Goal: Task Accomplishment & Management: Complete application form

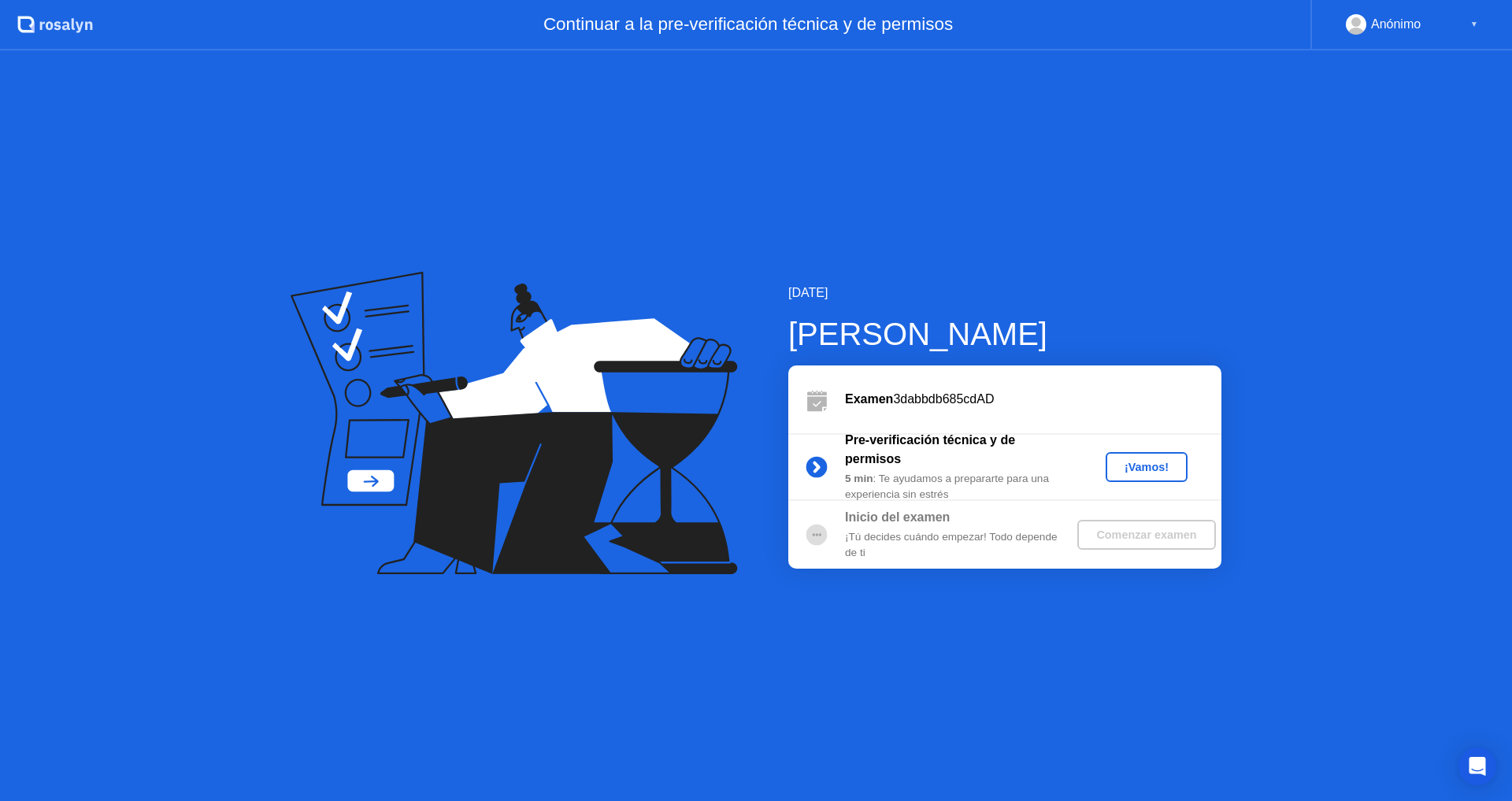
click at [1477, 25] on div "▼" at bounding box center [1474, 24] width 8 height 20
click at [1138, 474] on div "¡Vamos!" at bounding box center [1147, 467] width 69 height 13
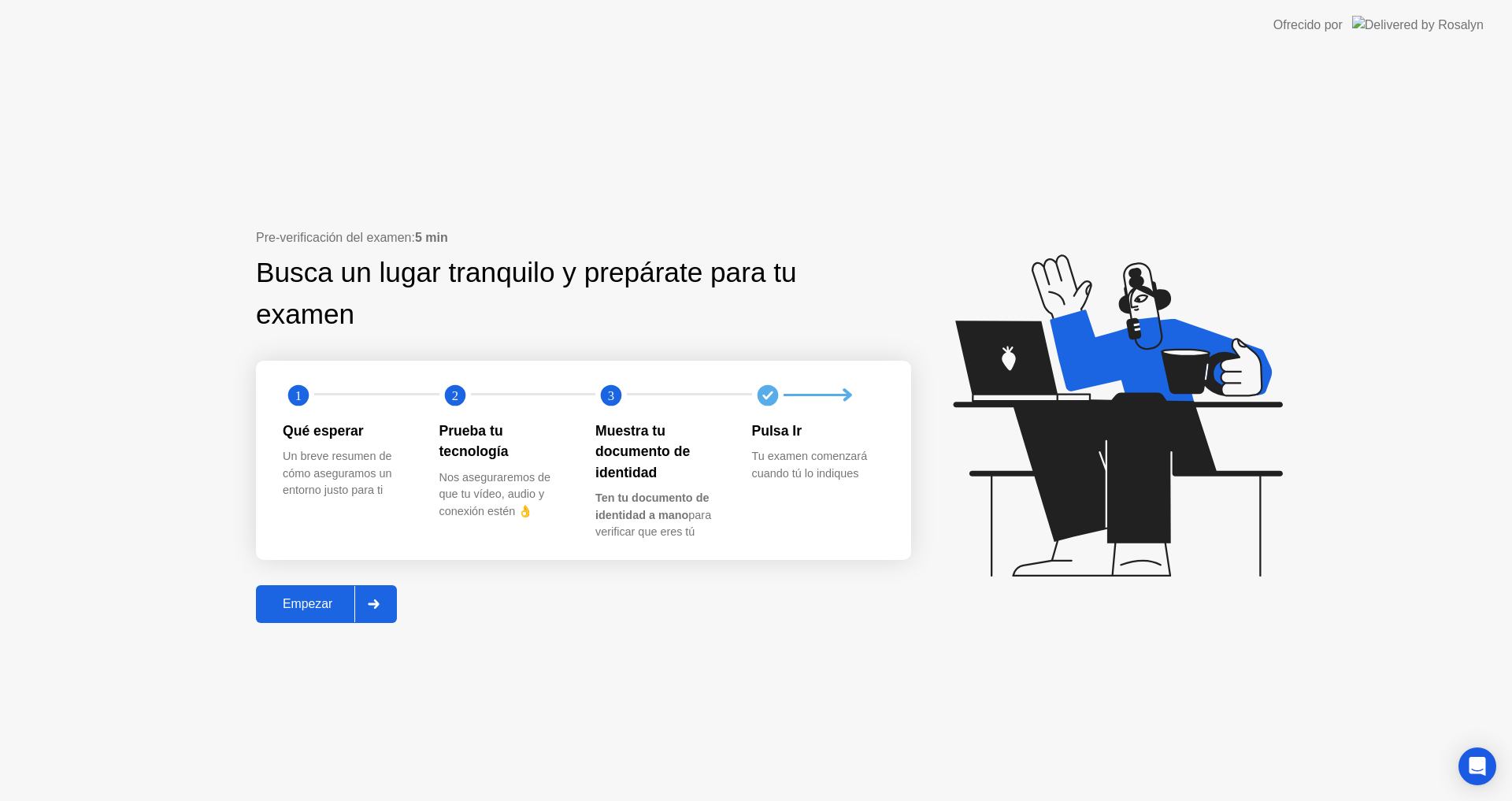
click at [382, 602] on div at bounding box center [373, 603] width 38 height 36
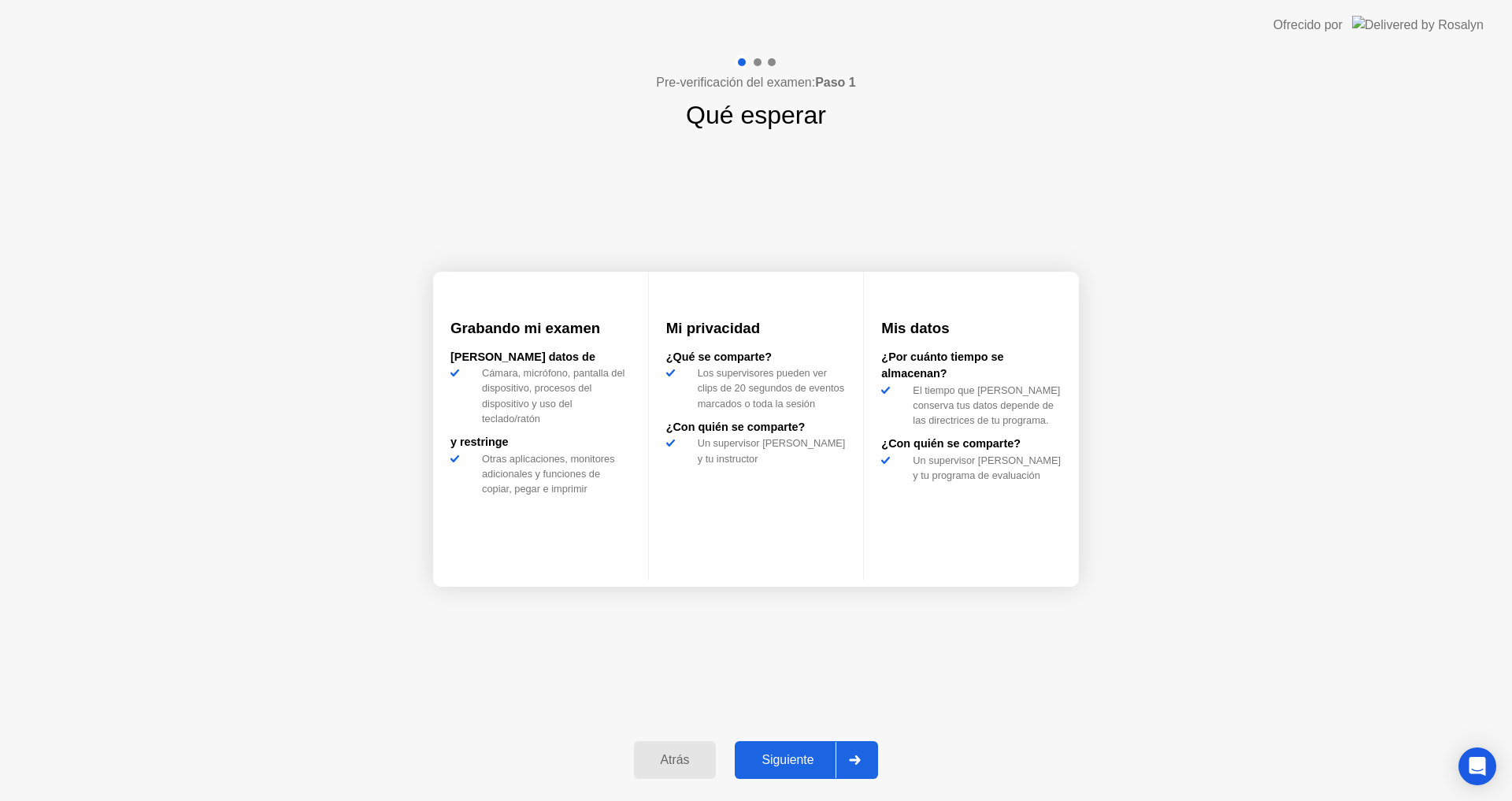
click at [855, 755] on div at bounding box center [854, 760] width 38 height 36
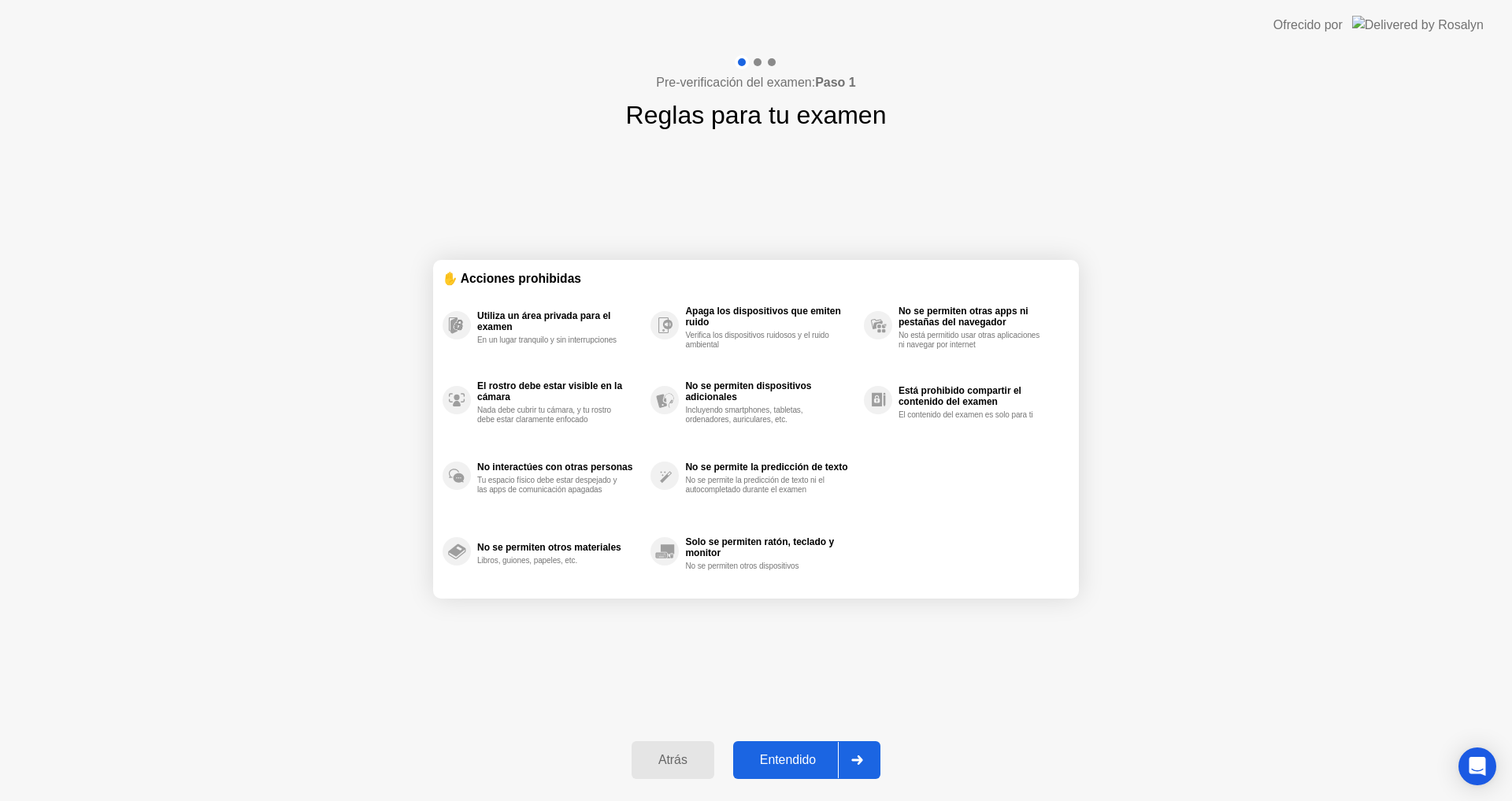
click at [806, 690] on div "✋ Acciones prohibidas Utiliza un área privada para el examen En un lugar tranqu…" at bounding box center [756, 428] width 646 height 590
click at [1144, 631] on div "Pre-verificación del examen: Paso 1 Reglas para tu examen ✋ Acciones prohibidas…" at bounding box center [756, 426] width 1512 height 751
click at [798, 747] on button "Entendido" at bounding box center [806, 760] width 147 height 38
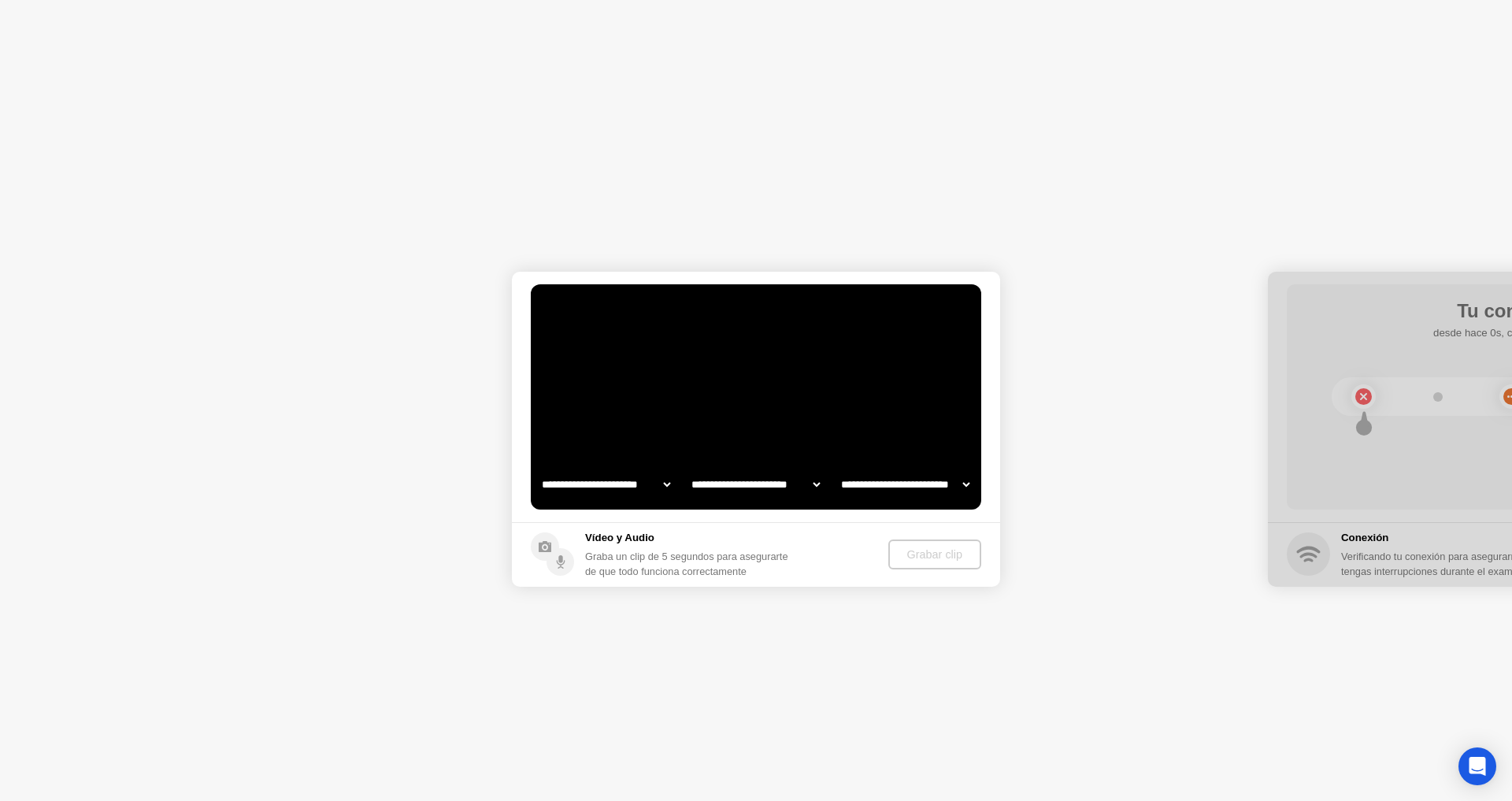
select select "**********"
select select "*******"
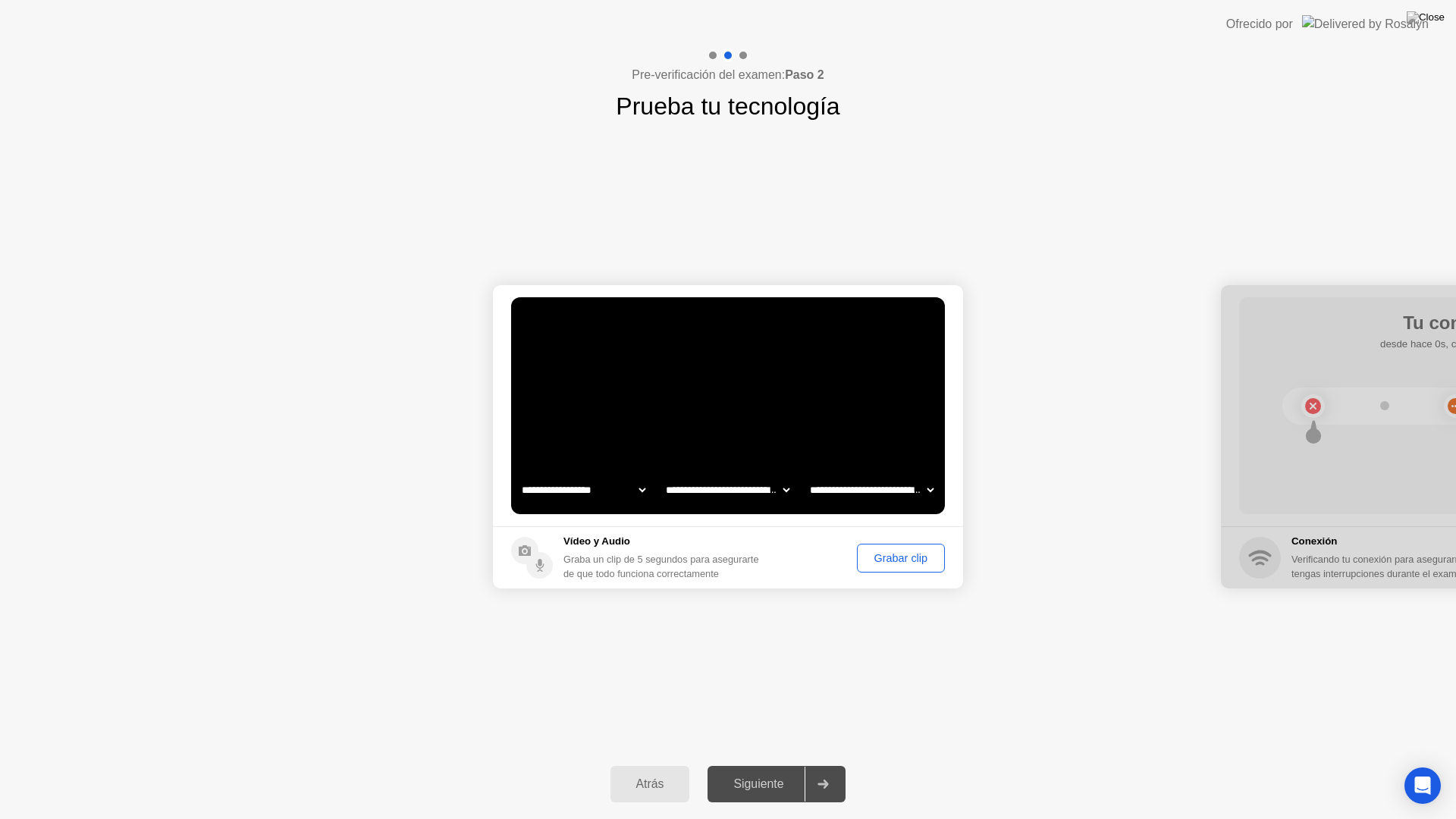
click at [788, 488] on select "**********" at bounding box center [728, 489] width 130 height 30
click at [925, 483] on select "**********" at bounding box center [872, 489] width 130 height 30
click at [926, 483] on select "**********" at bounding box center [872, 489] width 130 height 30
click at [643, 486] on select "**********" at bounding box center [583, 489] width 130 height 30
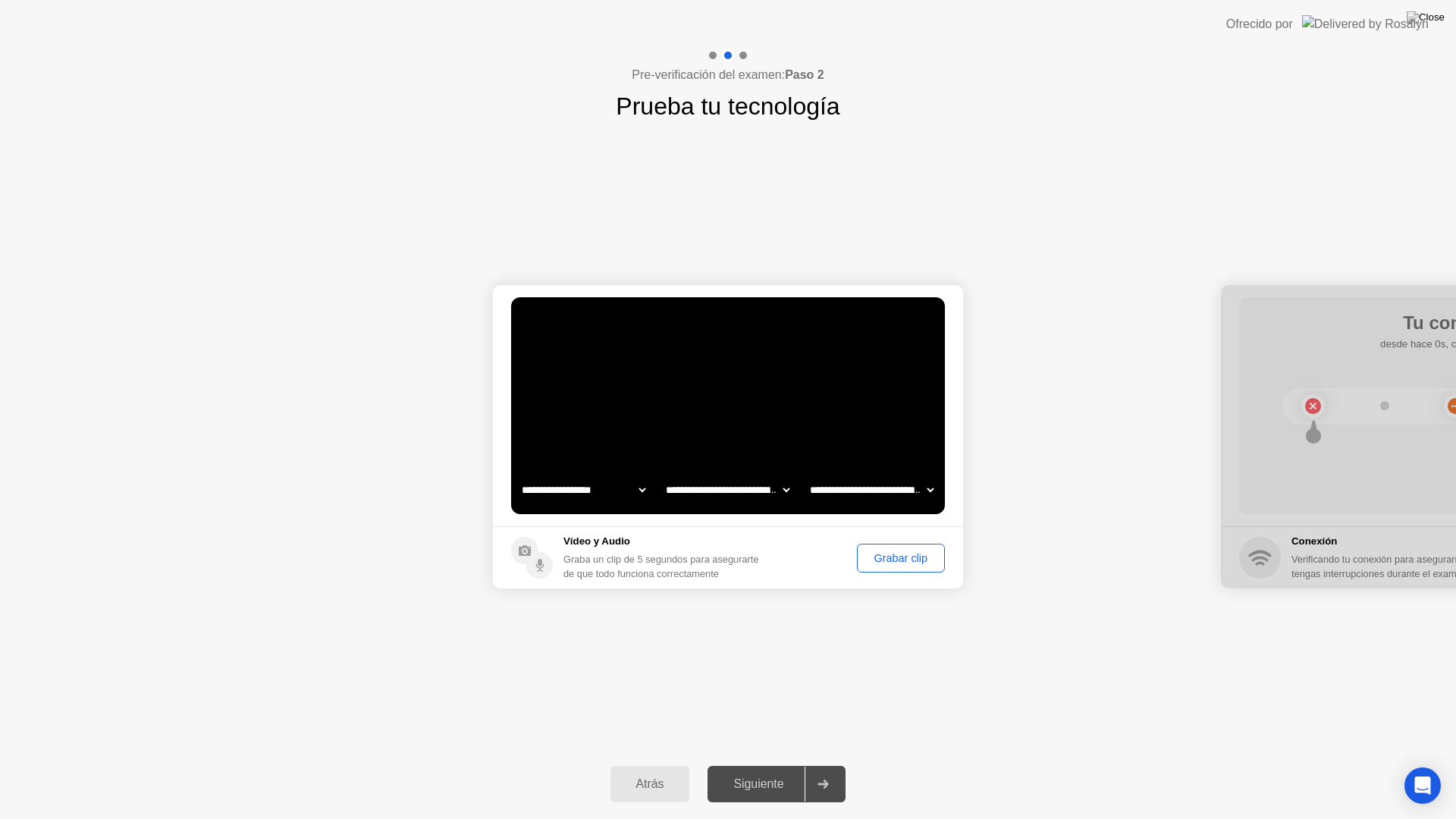
click at [658, 658] on div "**********" at bounding box center [728, 437] width 1456 height 625
click at [899, 552] on div "Grabar clip" at bounding box center [900, 557] width 77 height 12
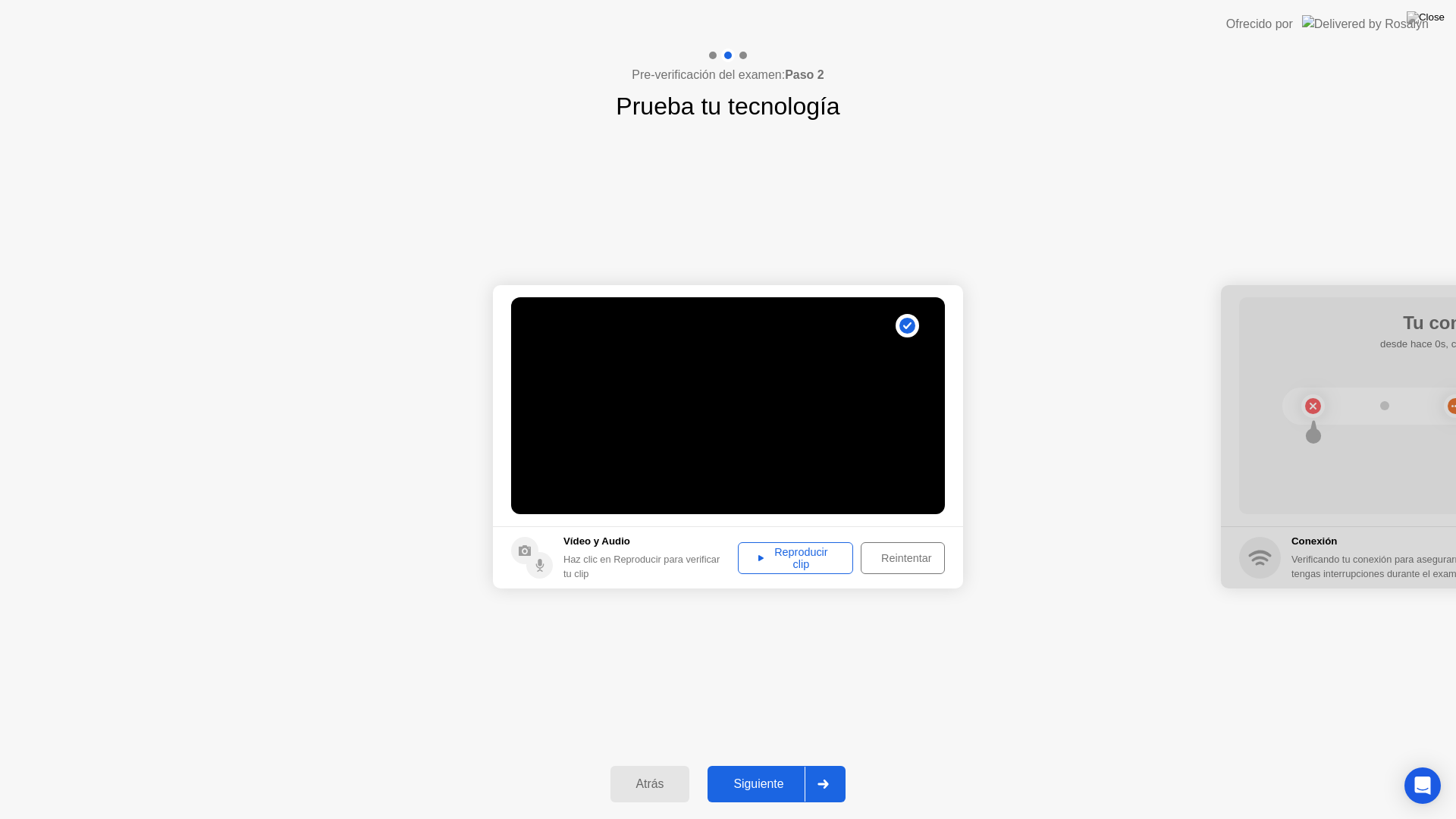
click at [756, 557] on div "Reproducir clip" at bounding box center [795, 558] width 105 height 24
click at [761, 548] on div "Reproducir clip" at bounding box center [795, 558] width 105 height 24
click at [906, 321] on circle at bounding box center [907, 326] width 16 height 16
click at [766, 770] on div "Siguiente" at bounding box center [758, 783] width 92 height 14
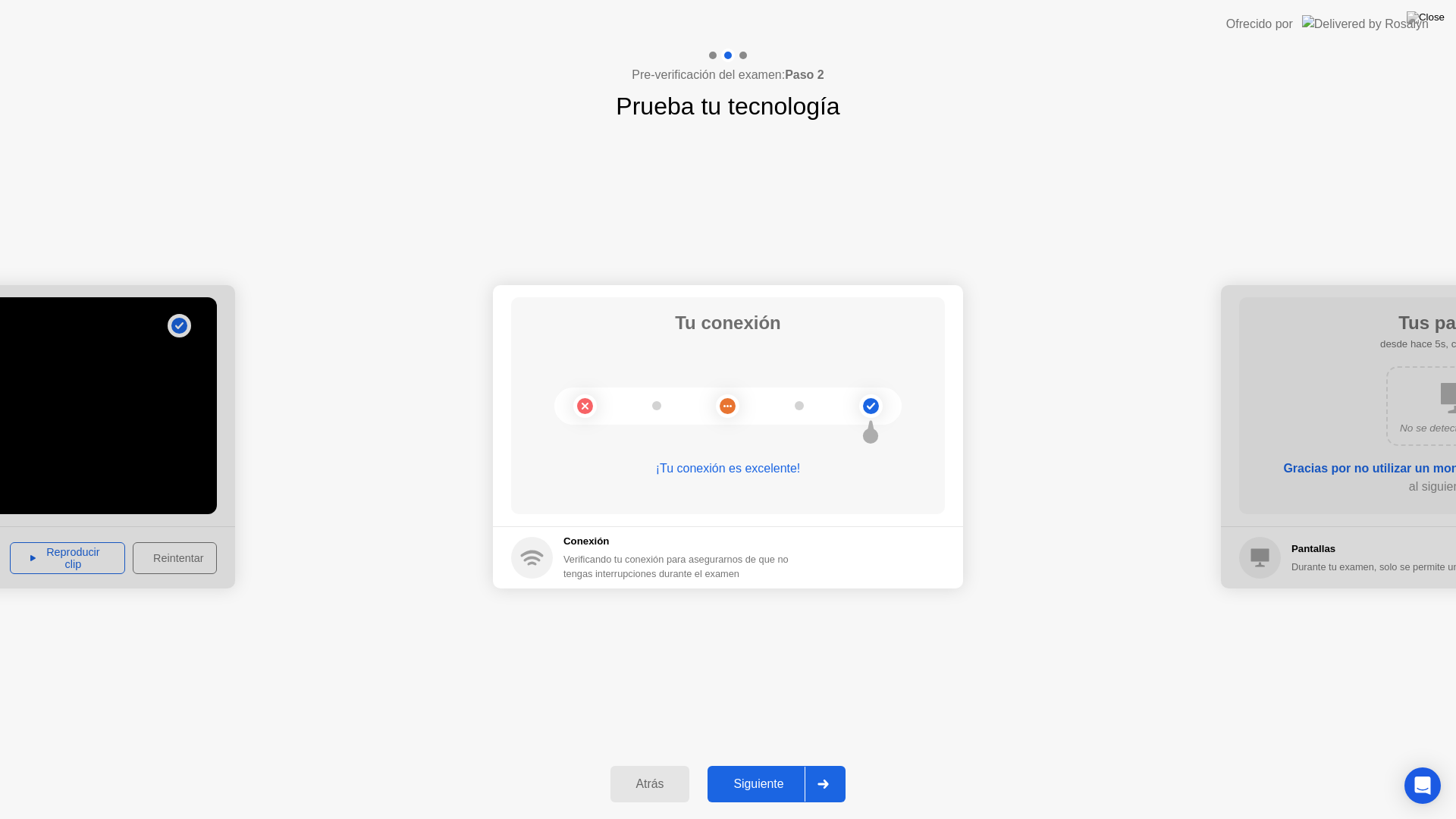
click at [788, 770] on div "Siguiente" at bounding box center [758, 783] width 92 height 14
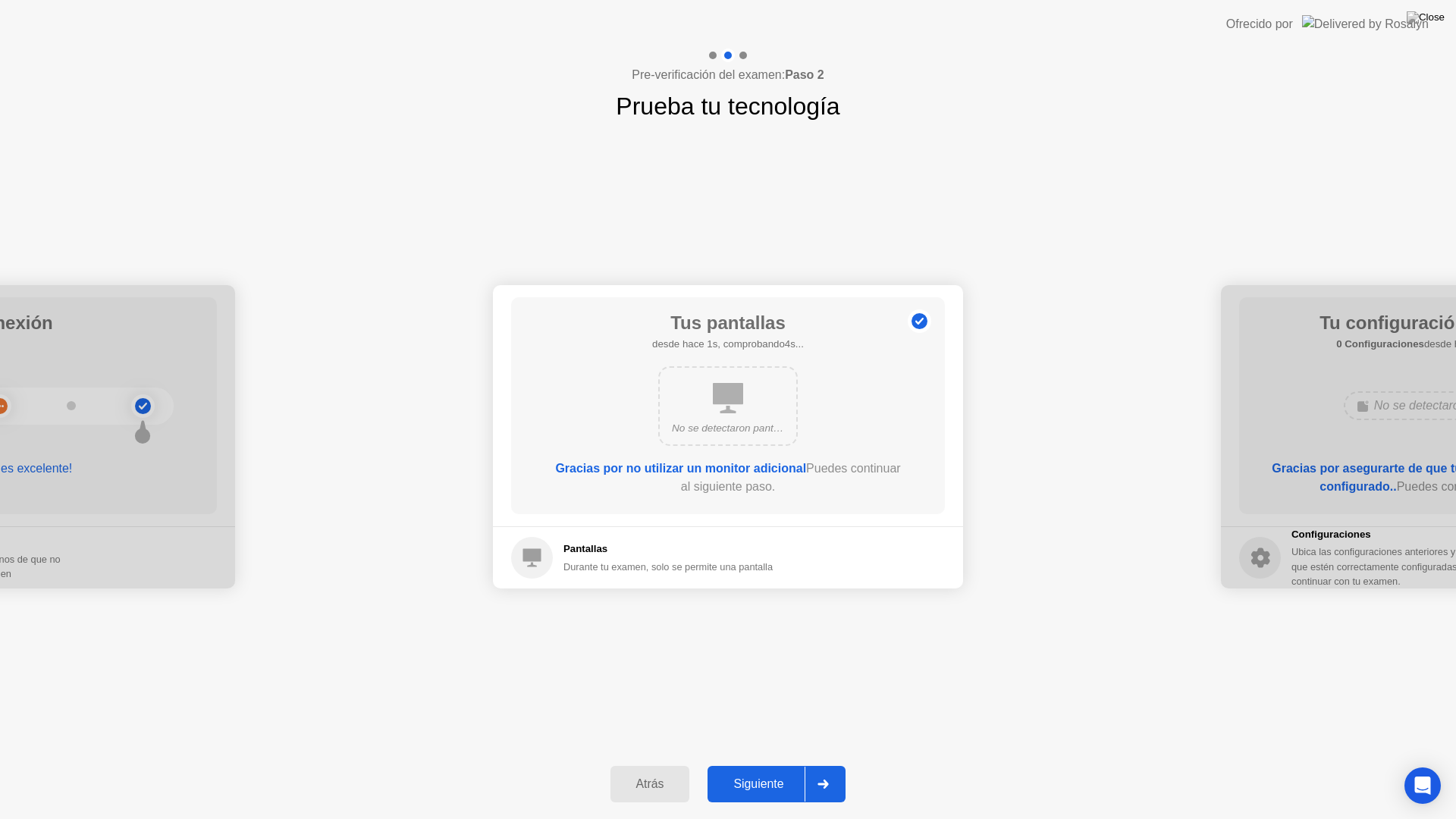
click at [780, 702] on div "**********" at bounding box center [728, 437] width 1456 height 625
click at [779, 770] on div "Siguiente" at bounding box center [758, 783] width 92 height 14
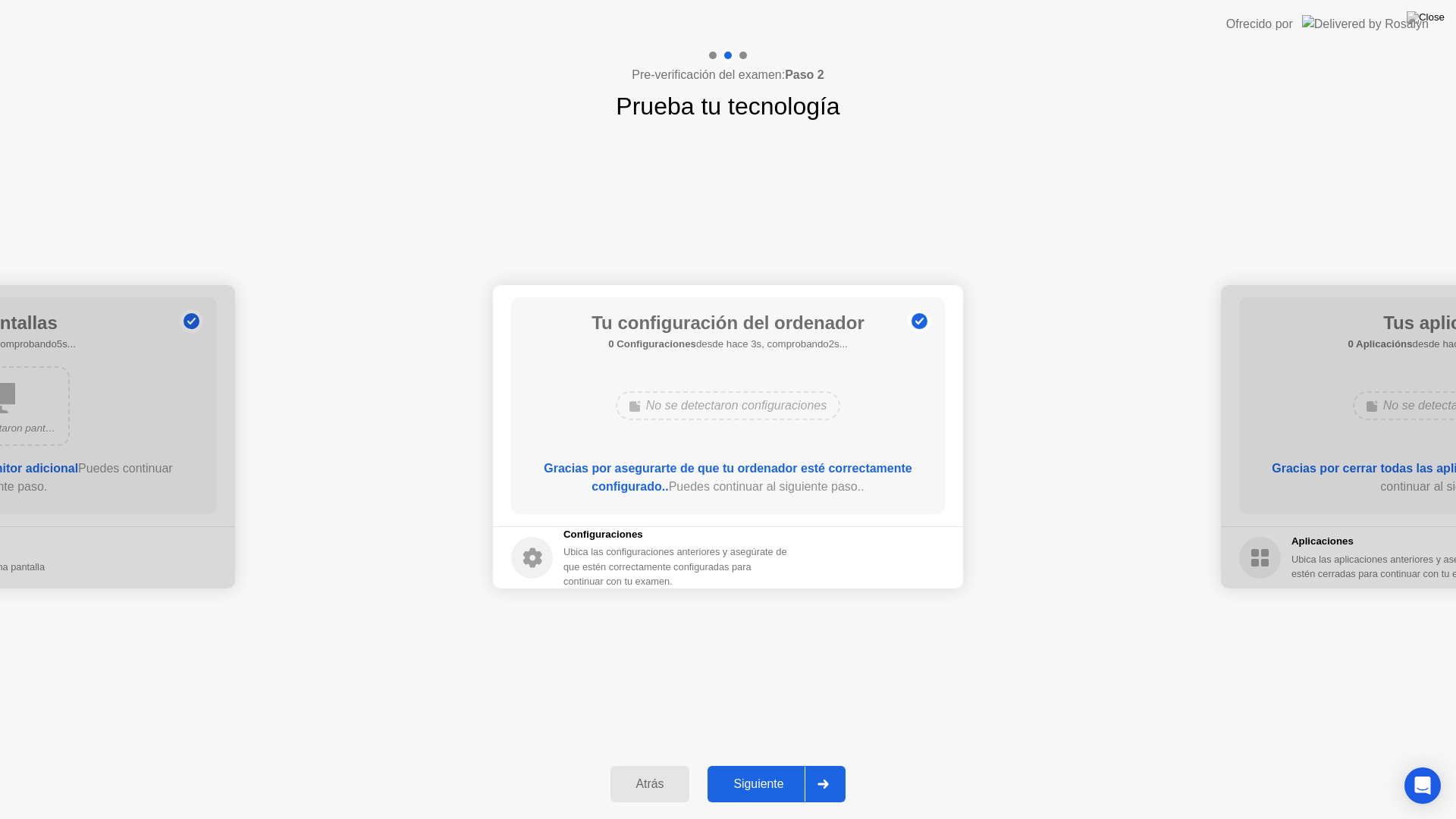
click at [728, 770] on div "Siguiente" at bounding box center [758, 783] width 92 height 14
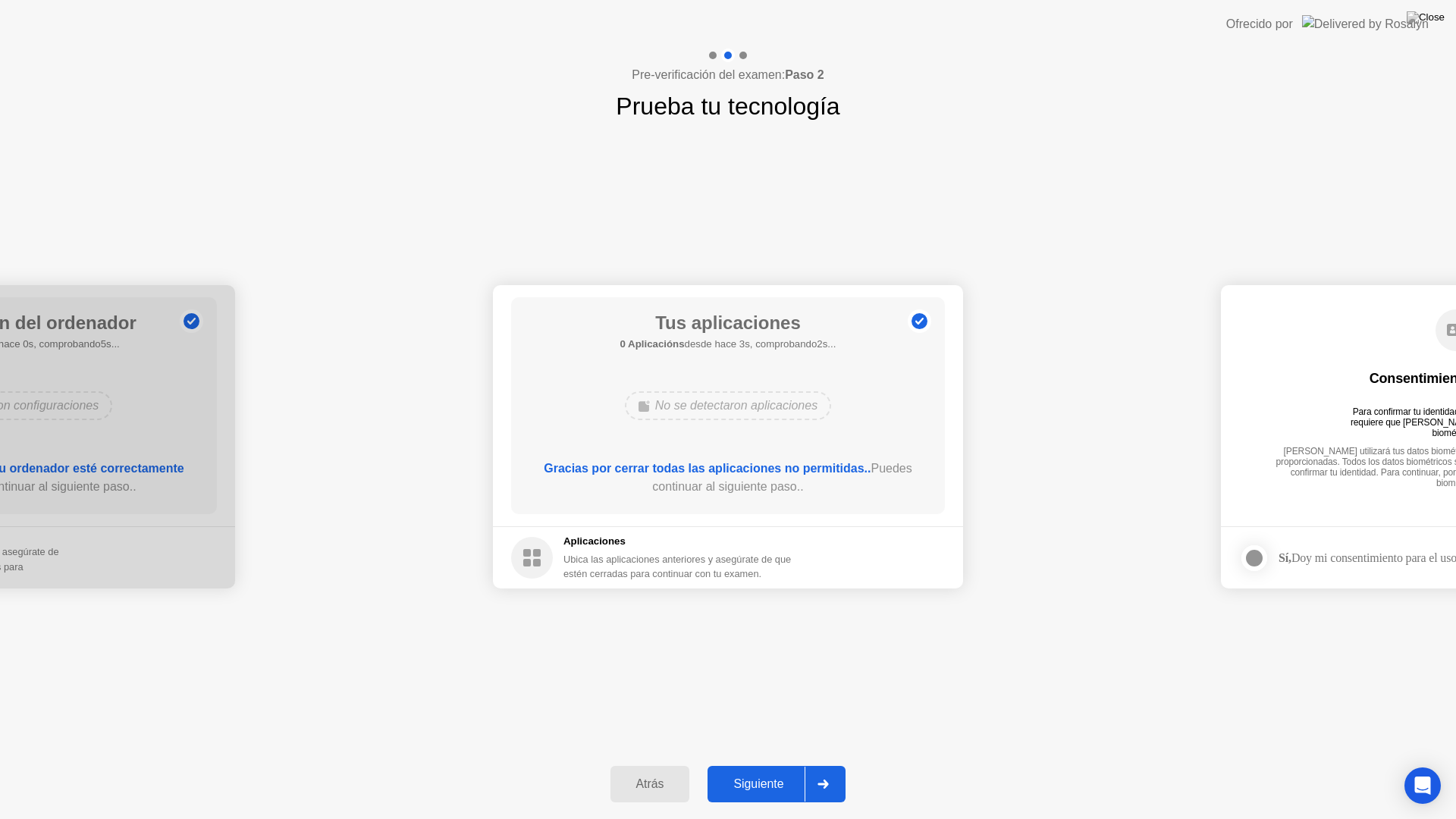
click at [785, 770] on div "Siguiente" at bounding box center [758, 783] width 92 height 14
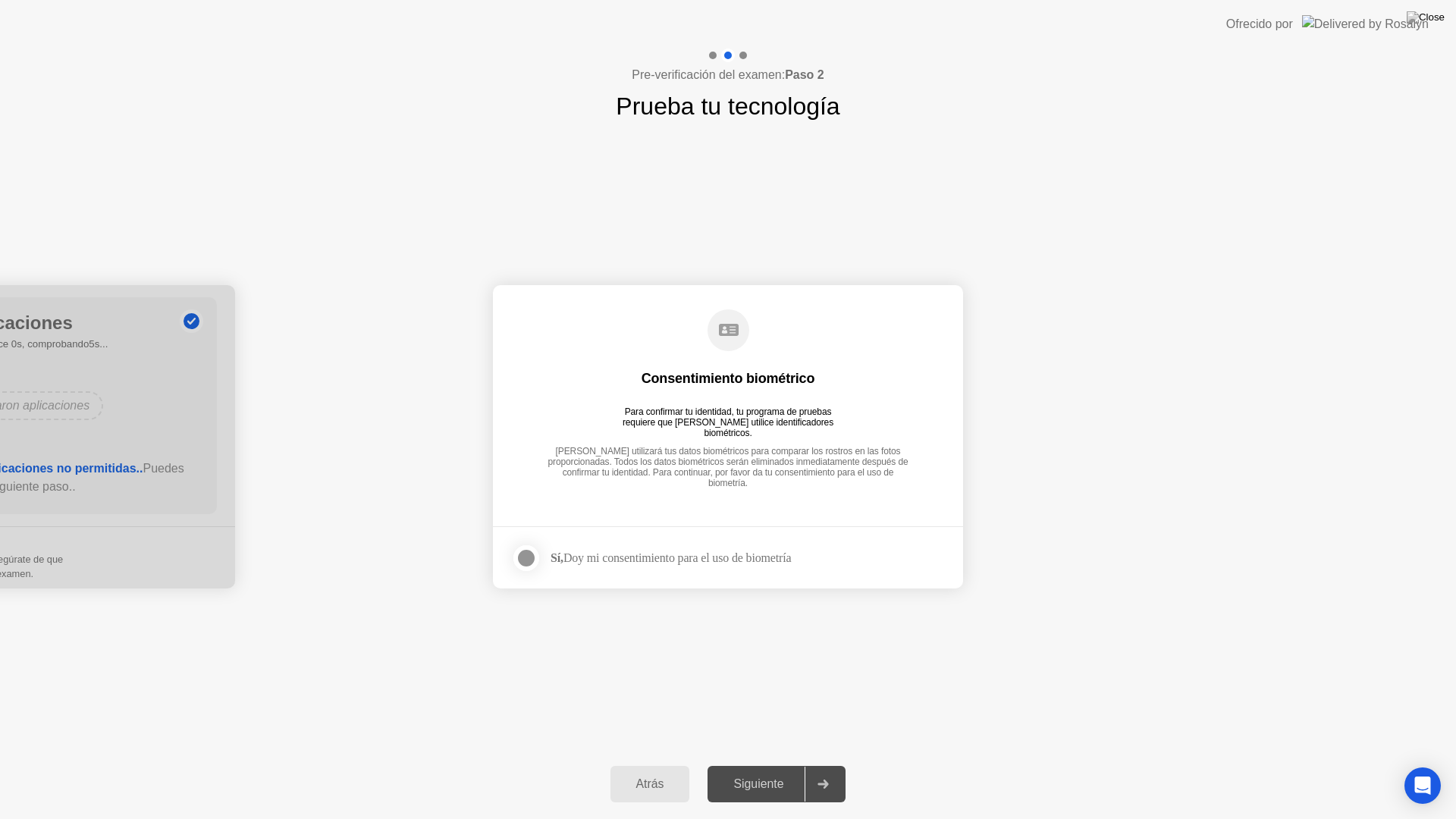
click at [517, 560] on div at bounding box center [526, 558] width 18 height 18
click at [767, 770] on div "Siguiente" at bounding box center [758, 783] width 92 height 14
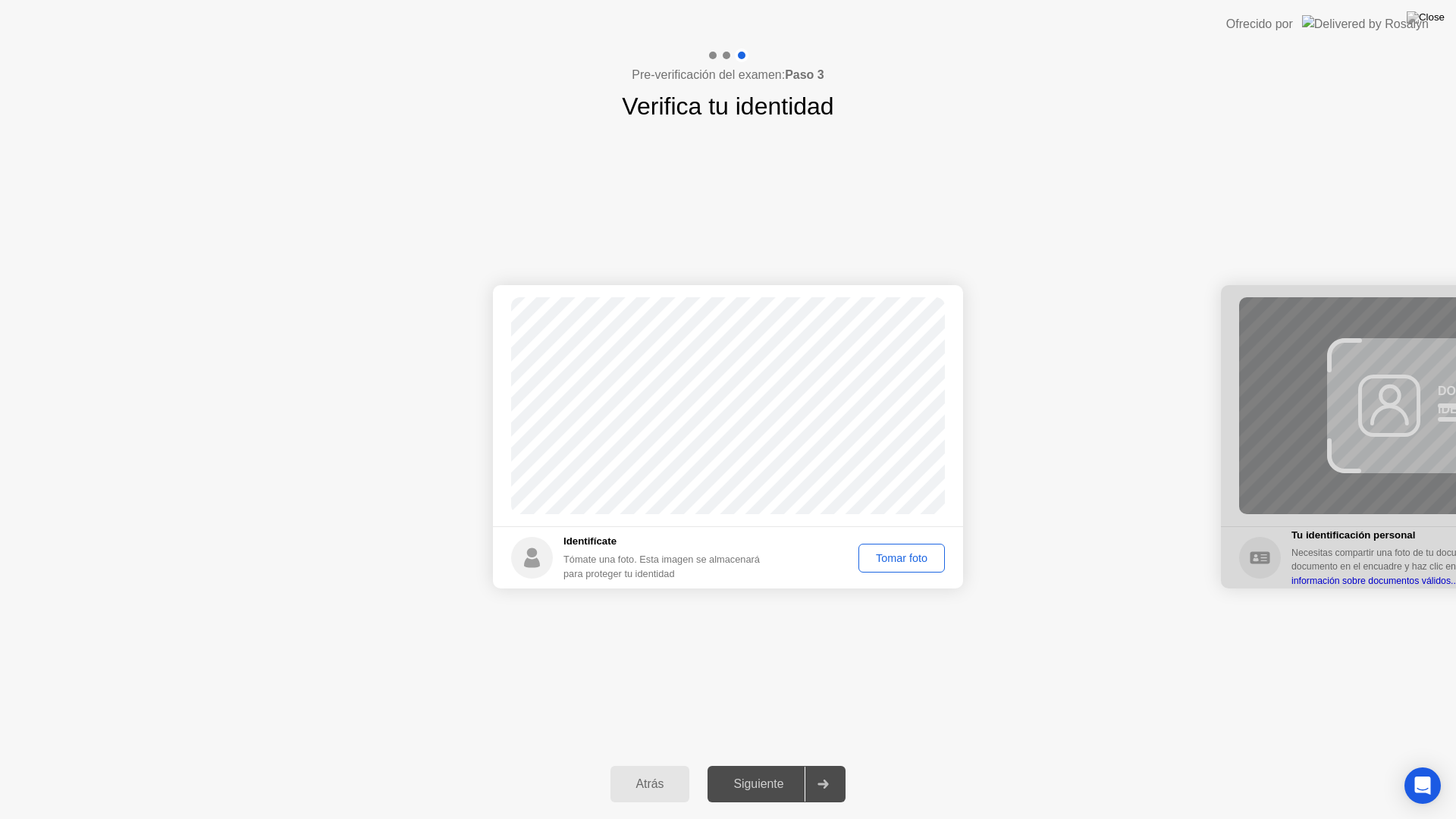
click at [906, 569] on button "Tomar foto" at bounding box center [902, 558] width 87 height 29
click at [892, 552] on div "Repetir" at bounding box center [910, 557] width 59 height 12
click at [805, 515] on main "Éxito Foto tomada correctamente" at bounding box center [728, 406] width 470 height 241
click at [661, 770] on div "Atrás" at bounding box center [650, 783] width 70 height 14
select select "**********"
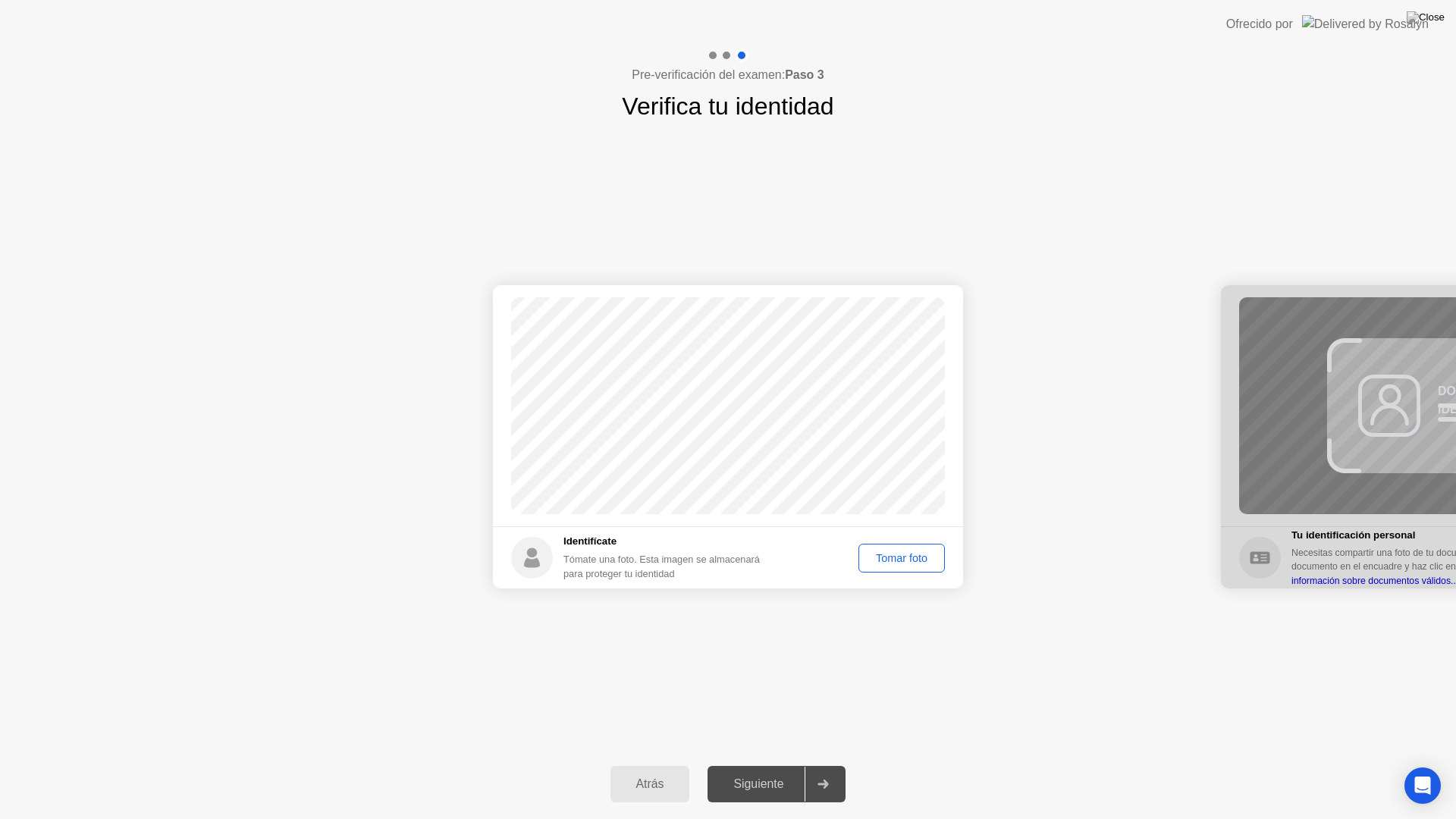
select select "*******"
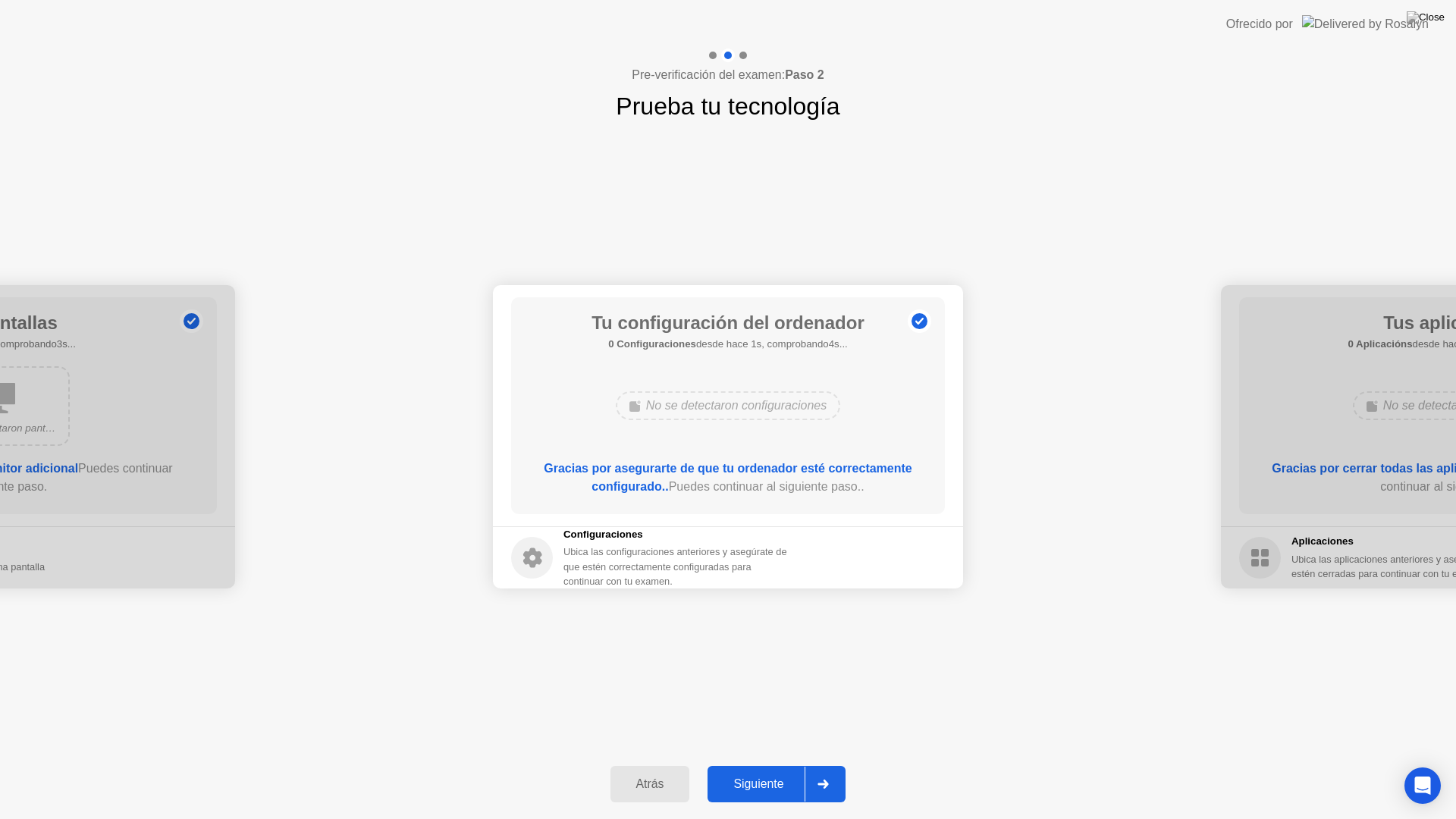
click at [781, 770] on div "Siguiente" at bounding box center [758, 783] width 92 height 14
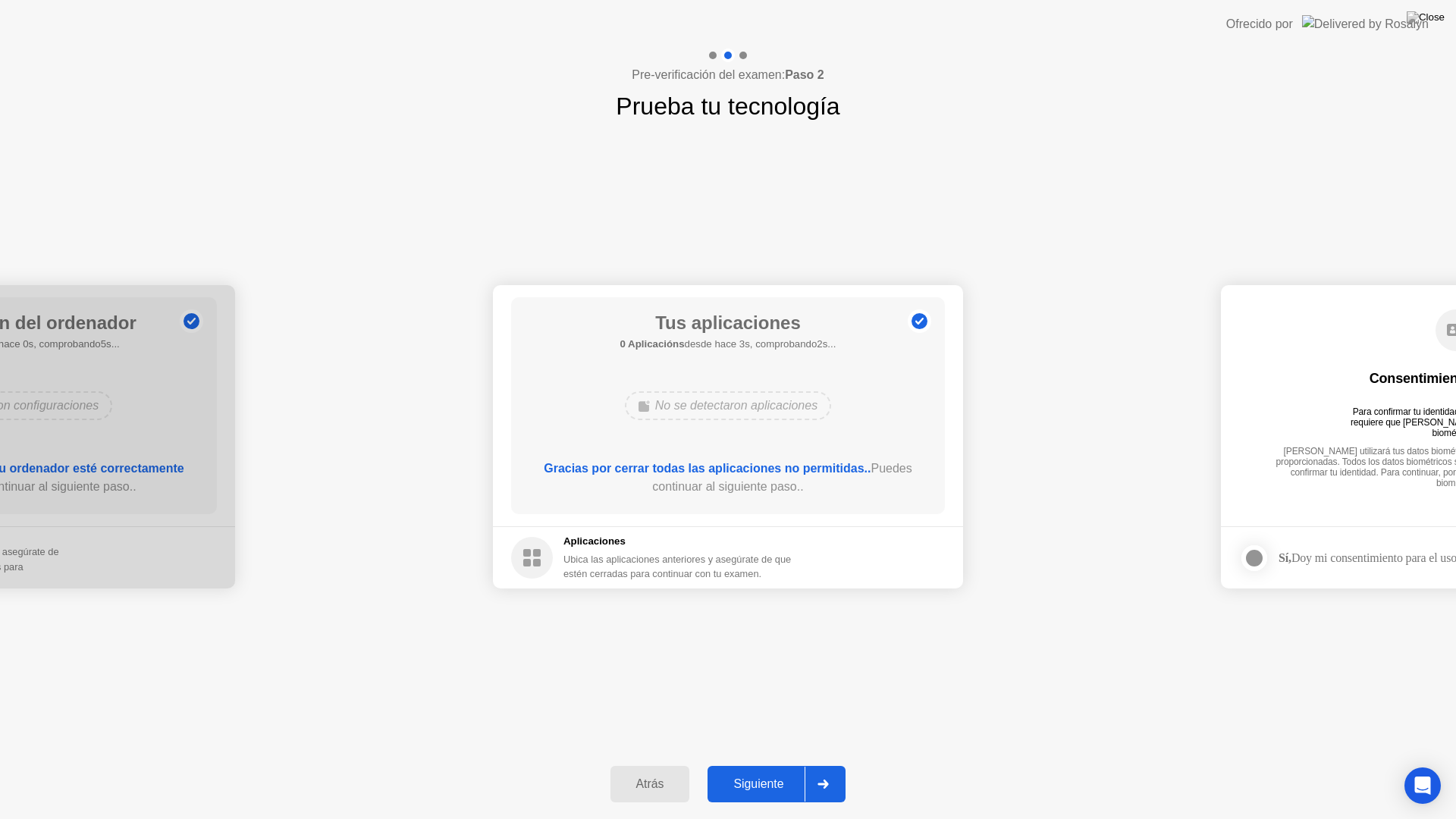
click at [786, 770] on div "Siguiente" at bounding box center [758, 783] width 92 height 14
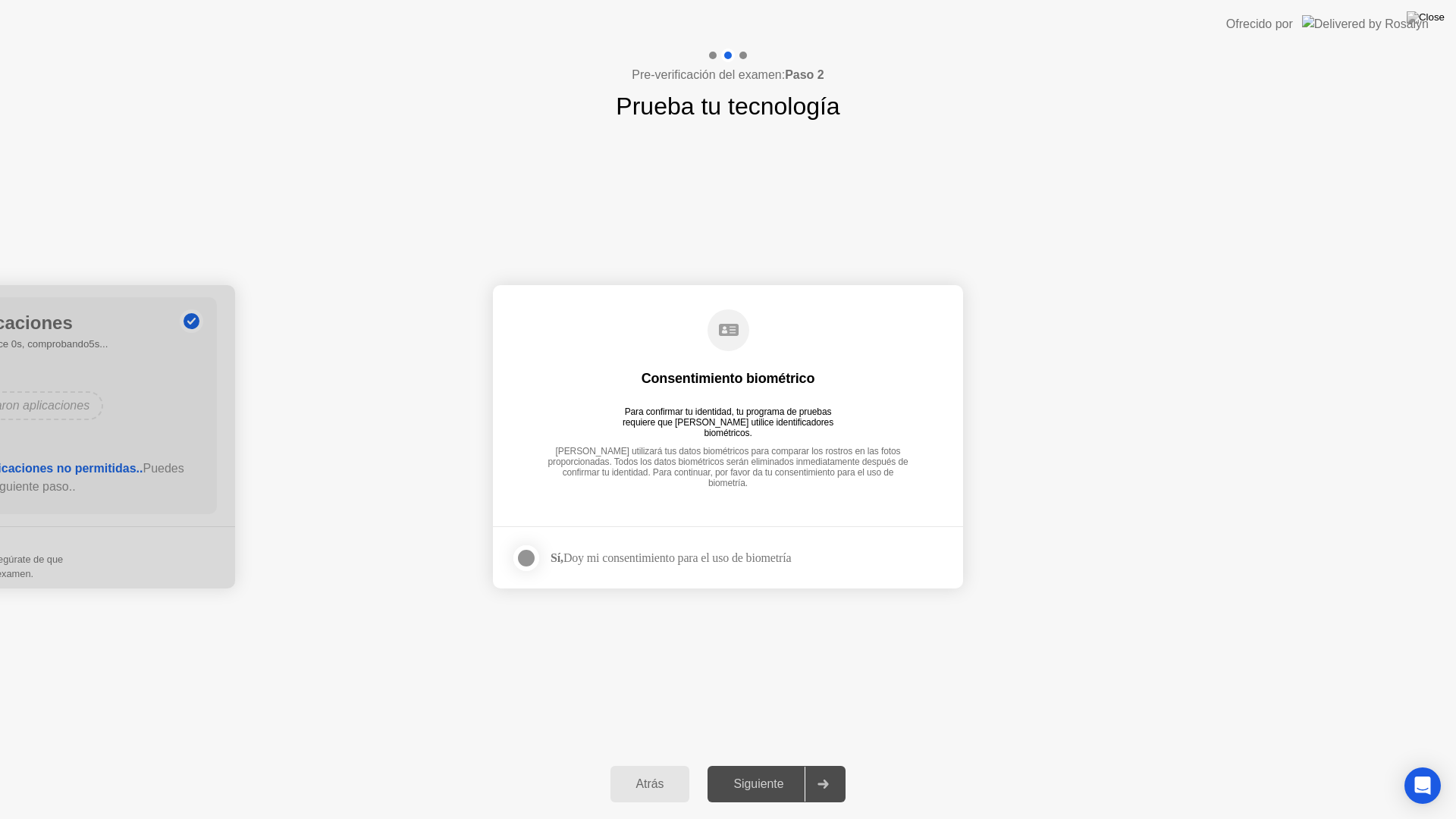
click at [525, 553] on div at bounding box center [526, 558] width 18 height 18
click at [749, 770] on div "Siguiente" at bounding box center [758, 783] width 92 height 14
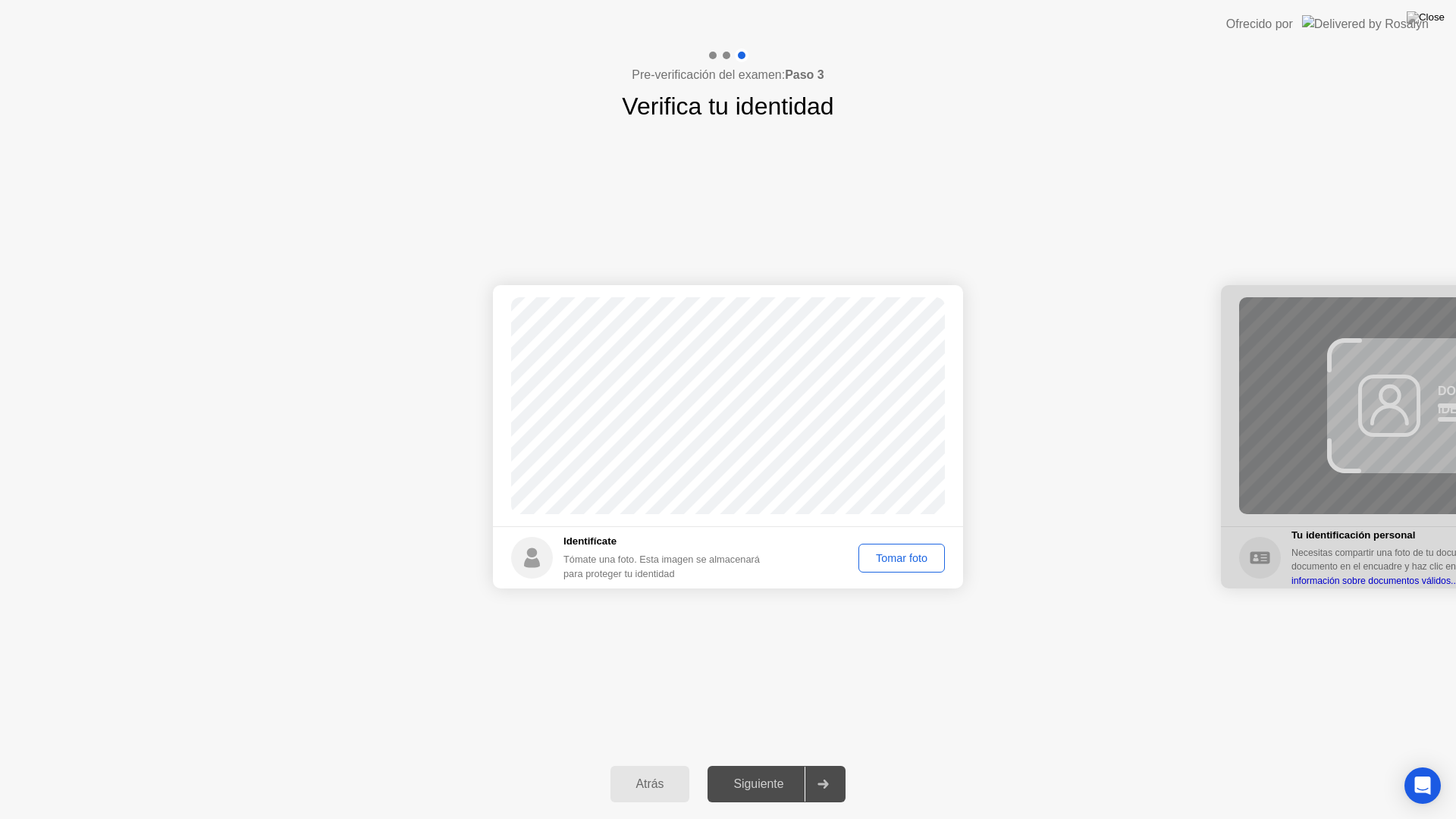
click at [926, 557] on div "Tomar foto" at bounding box center [902, 557] width 76 height 12
click at [781, 770] on div "Siguiente" at bounding box center [758, 783] width 92 height 14
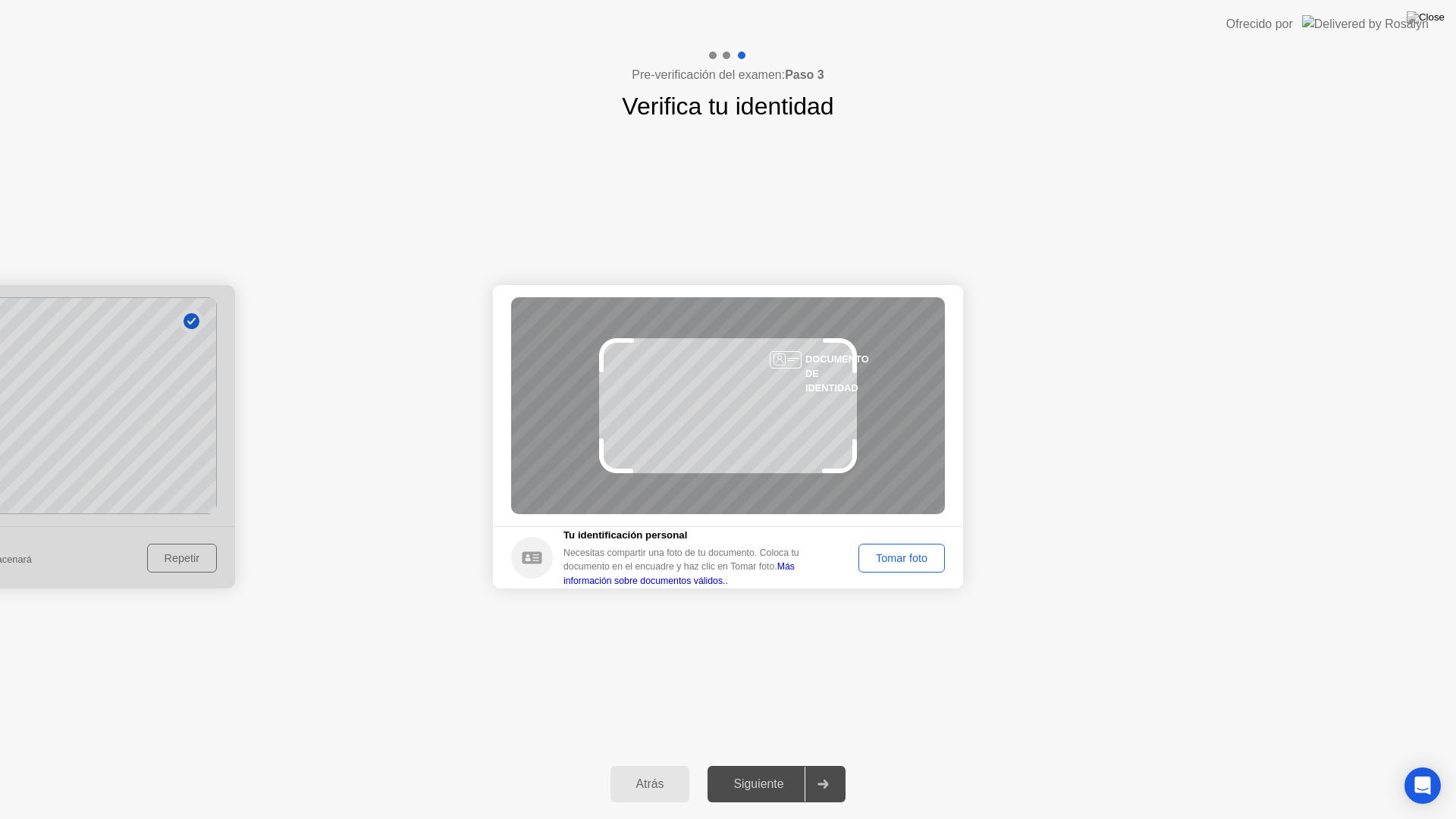
click at [913, 557] on div "Tomar foto" at bounding box center [902, 557] width 76 height 12
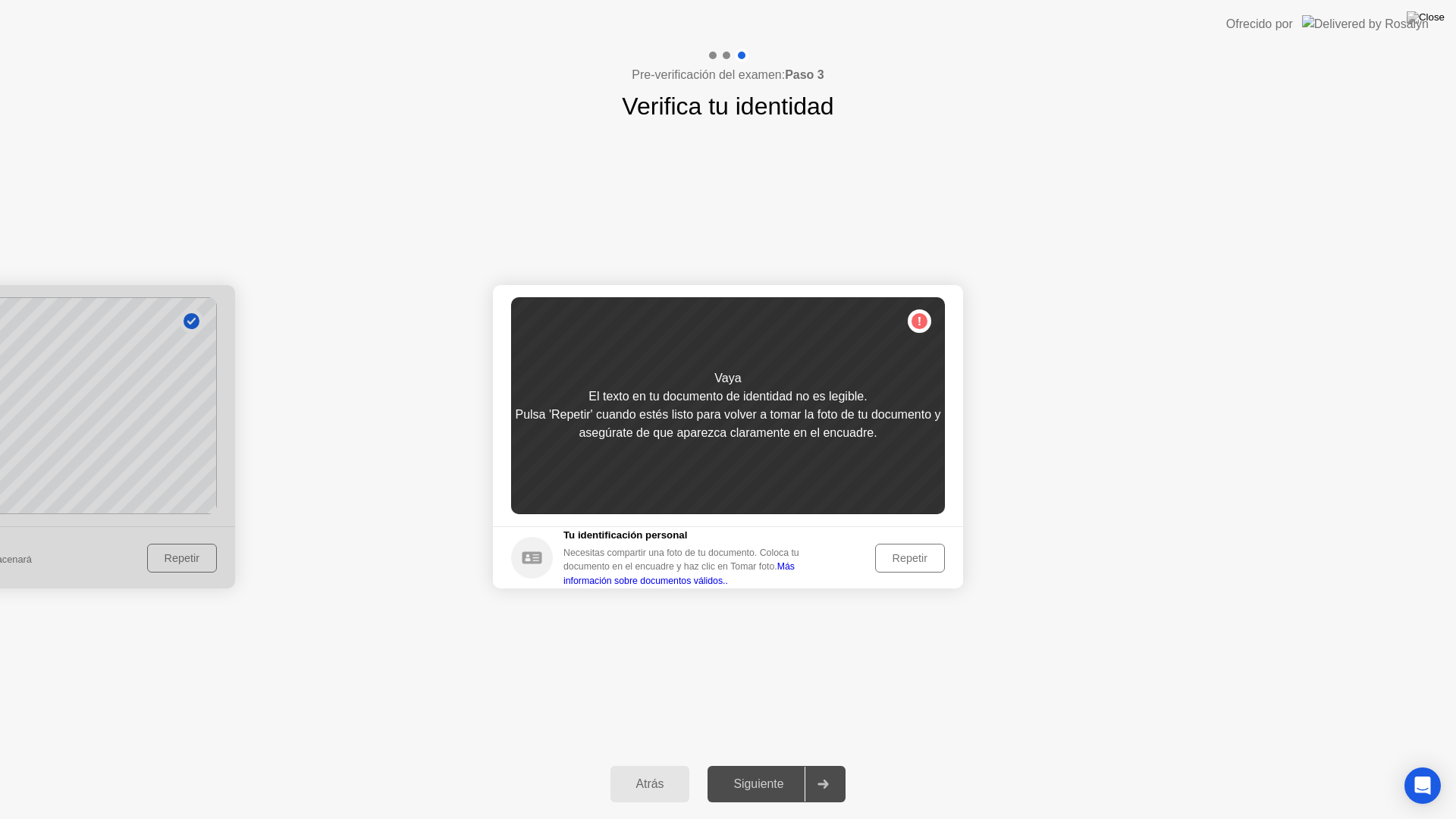
click at [931, 553] on div "Repetir" at bounding box center [910, 557] width 59 height 12
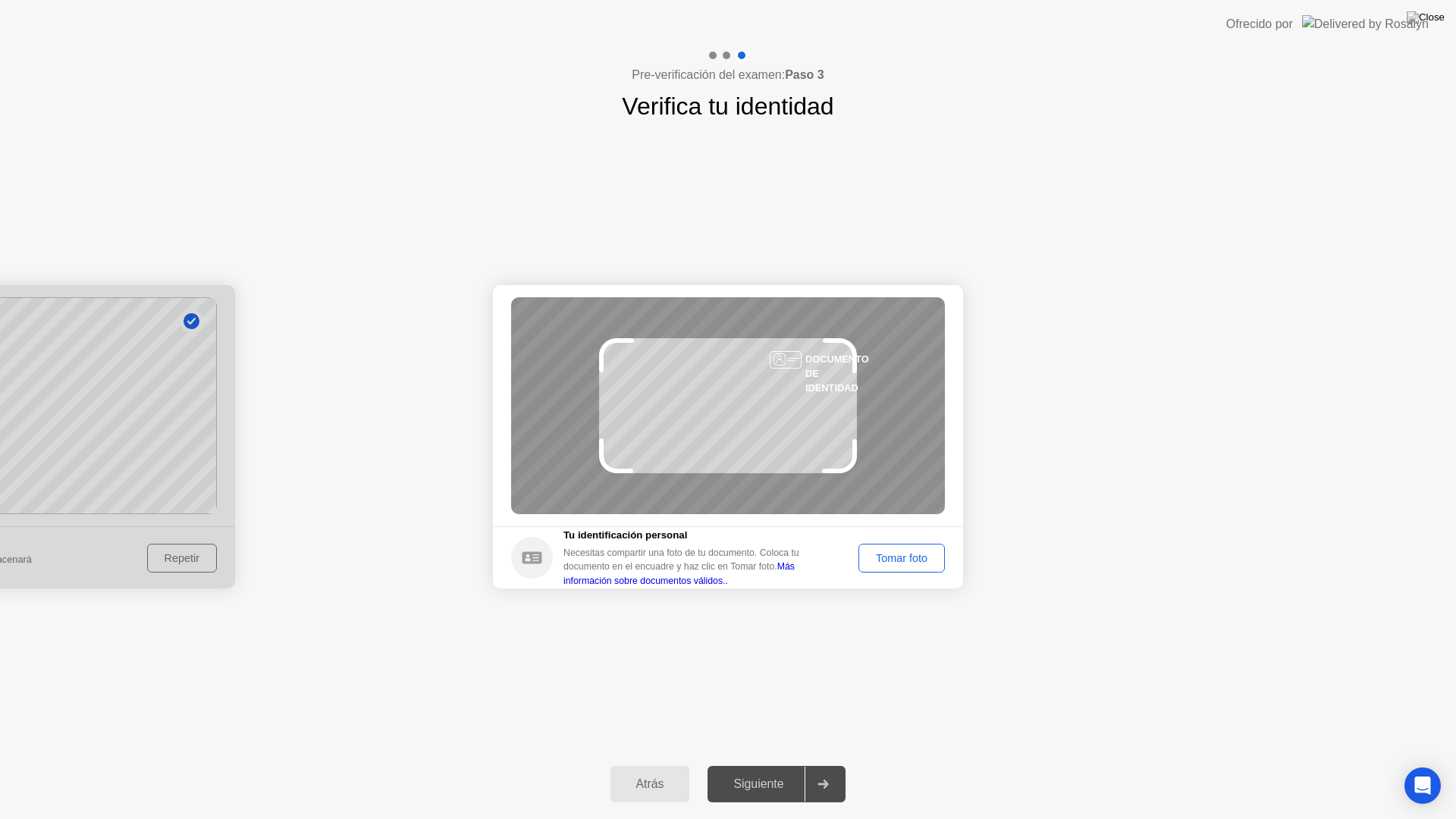
click at [908, 552] on div "Tomar foto" at bounding box center [902, 557] width 76 height 12
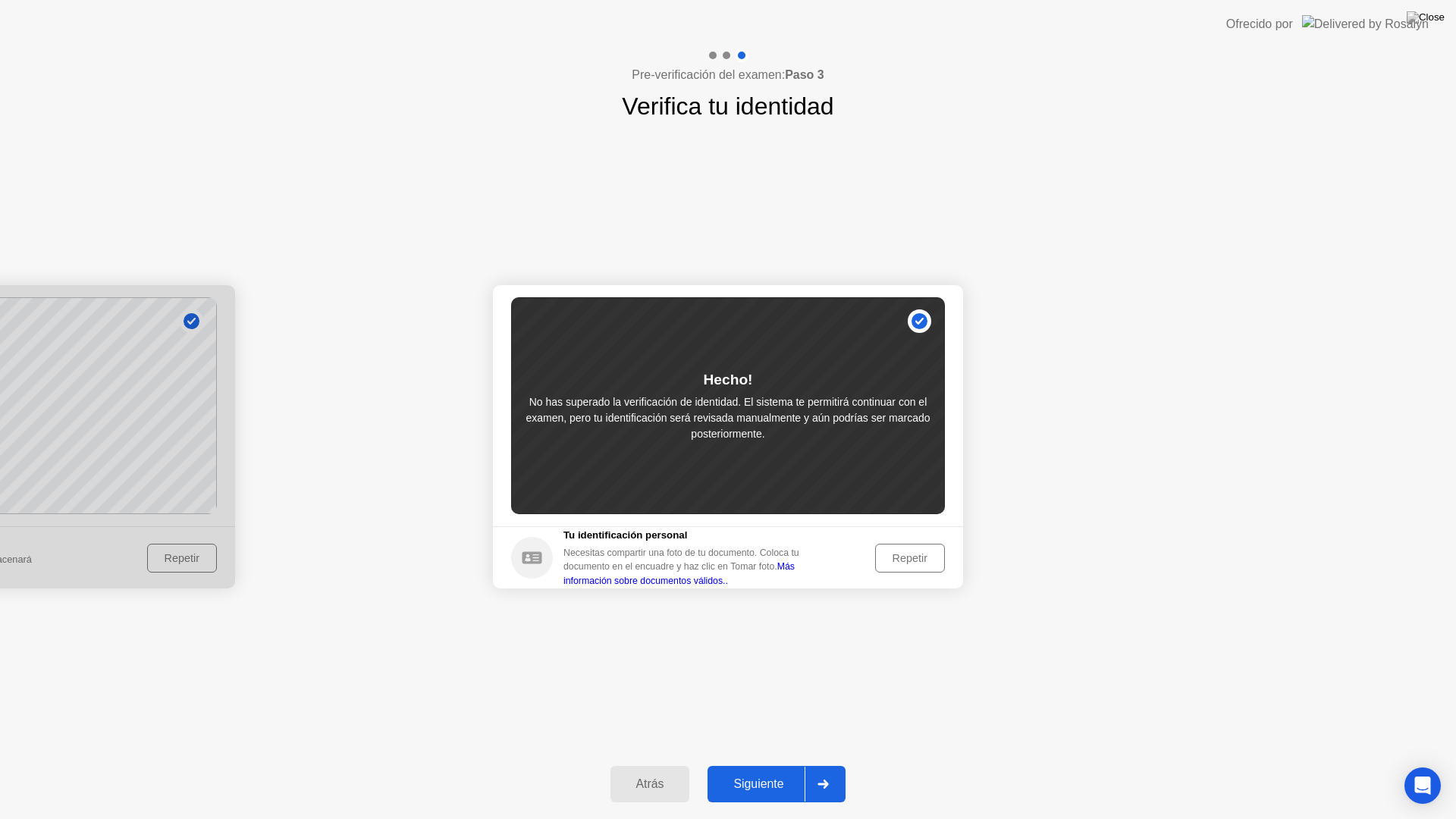
click at [895, 562] on div "Repetir" at bounding box center [910, 557] width 59 height 12
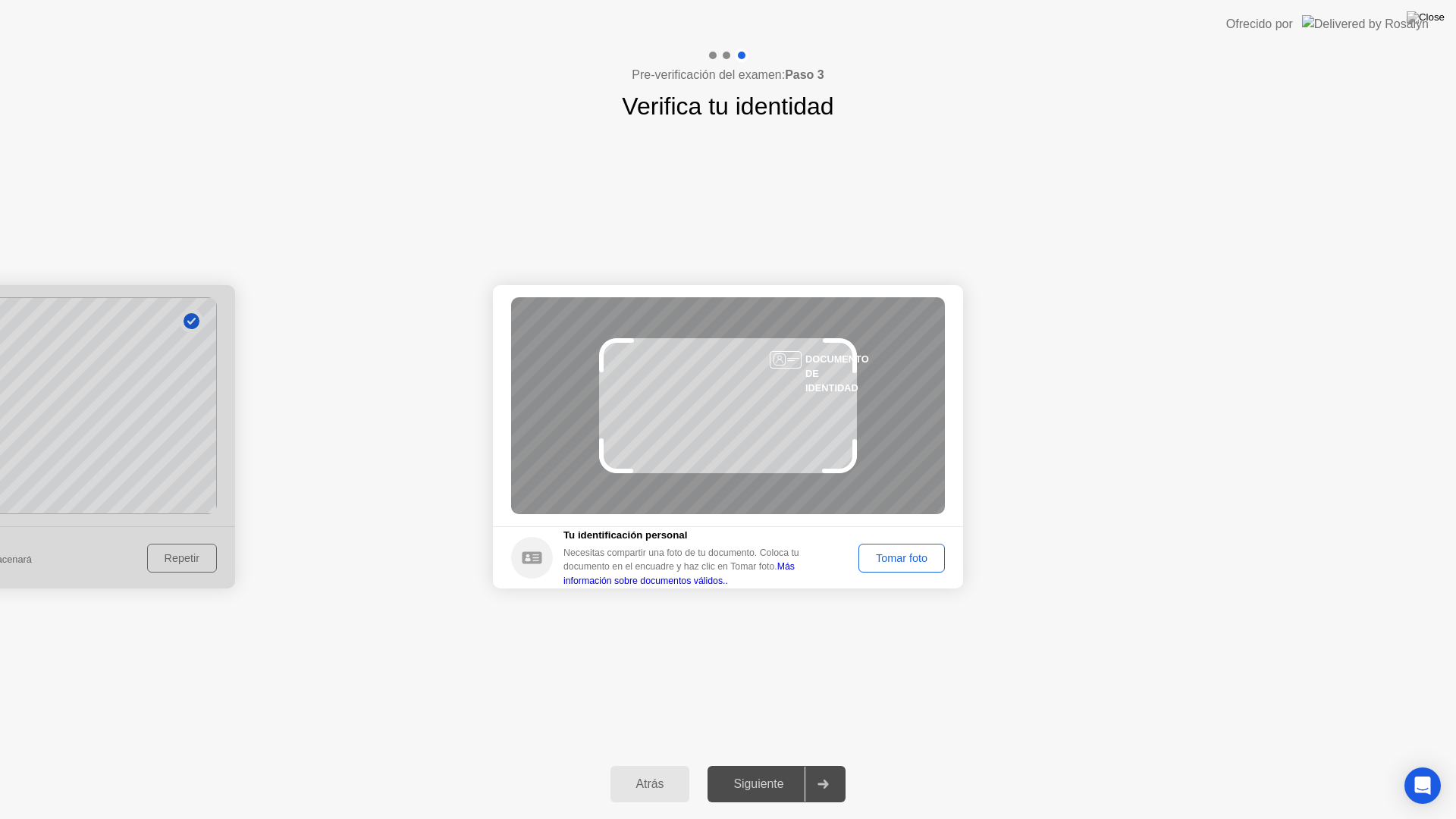
click at [895, 562] on div "Tomar foto" at bounding box center [902, 557] width 76 height 12
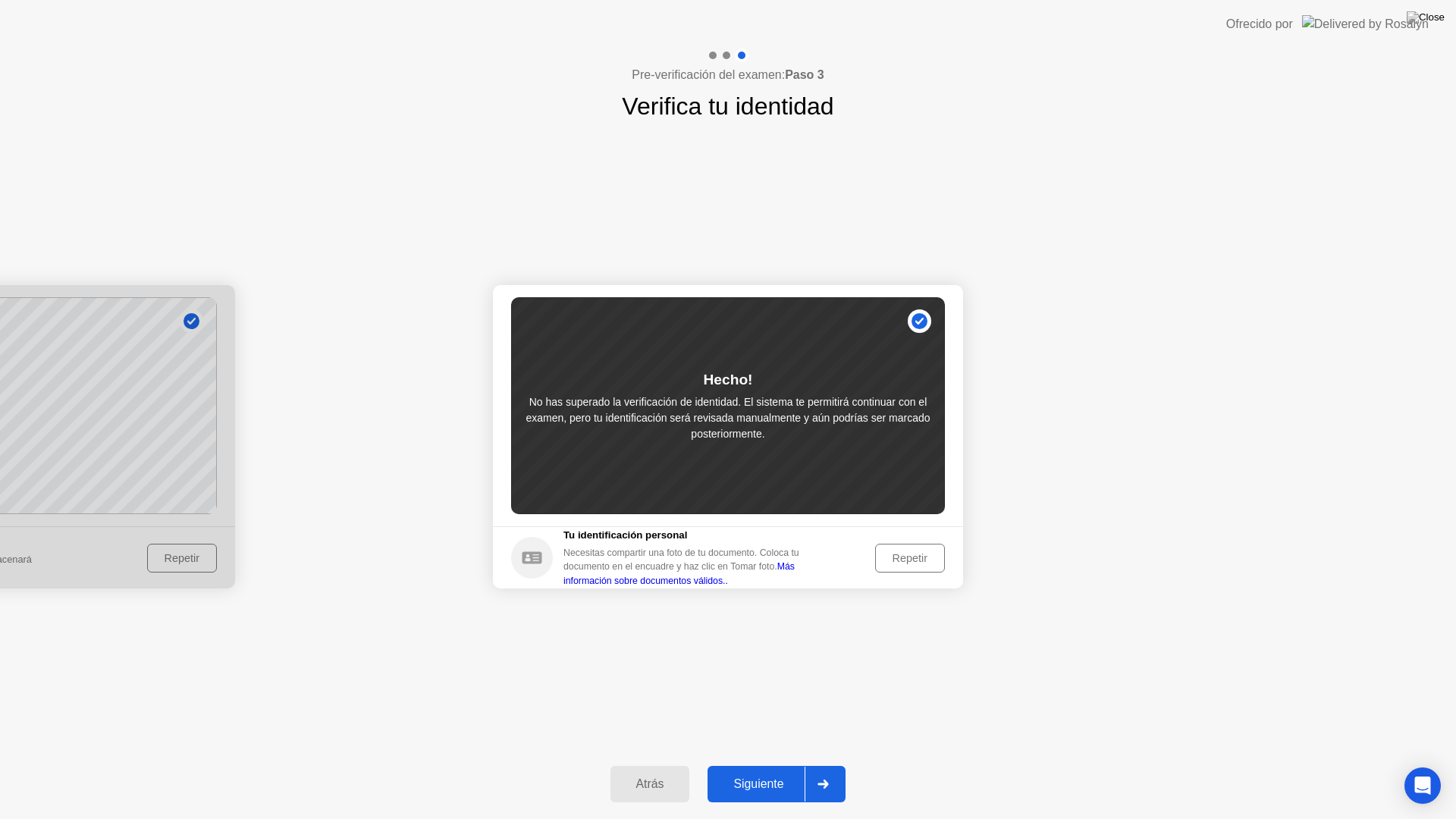
click at [908, 563] on div "Repetir" at bounding box center [910, 557] width 59 height 12
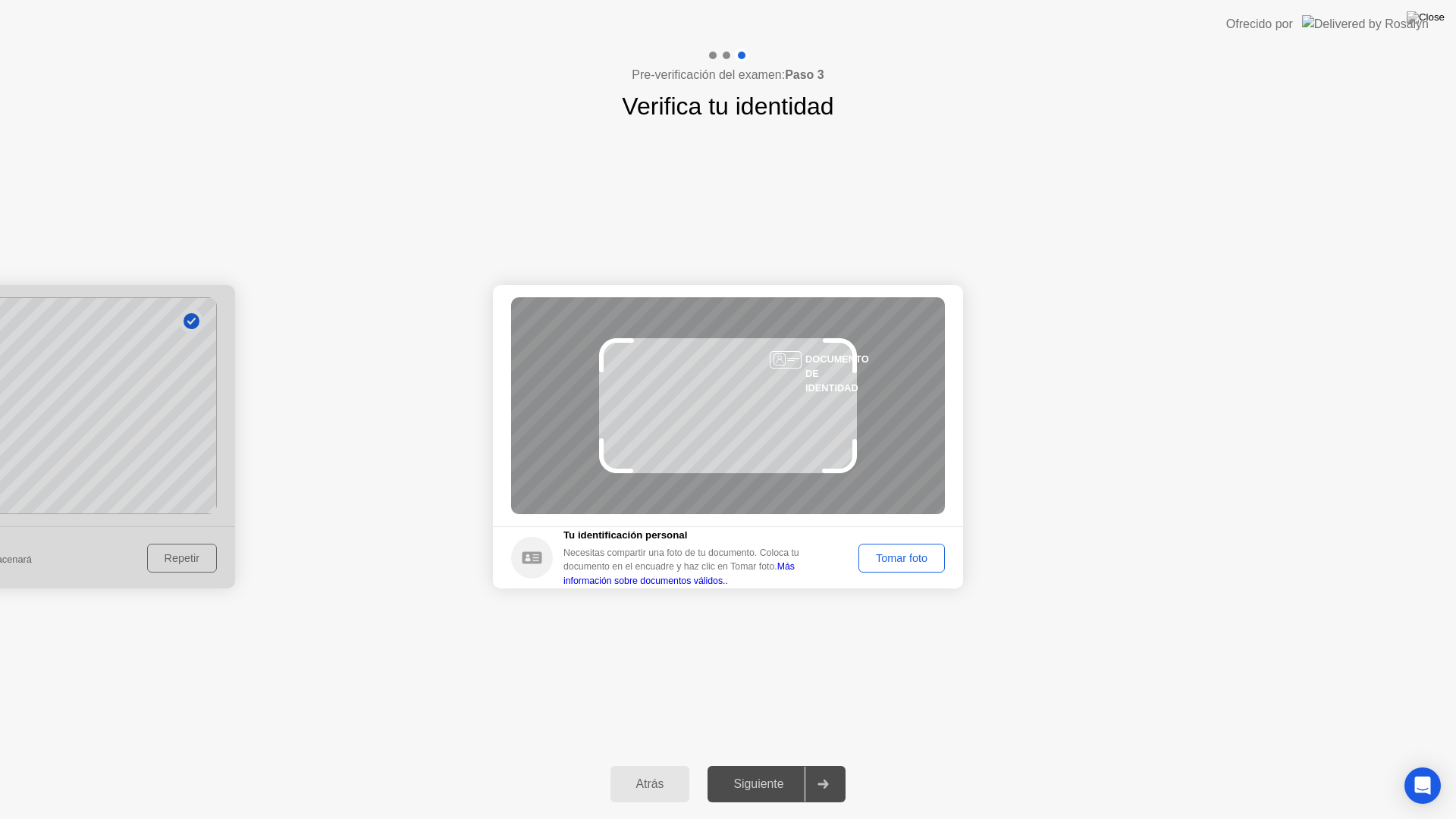
click at [908, 563] on div "Tomar foto" at bounding box center [902, 557] width 76 height 12
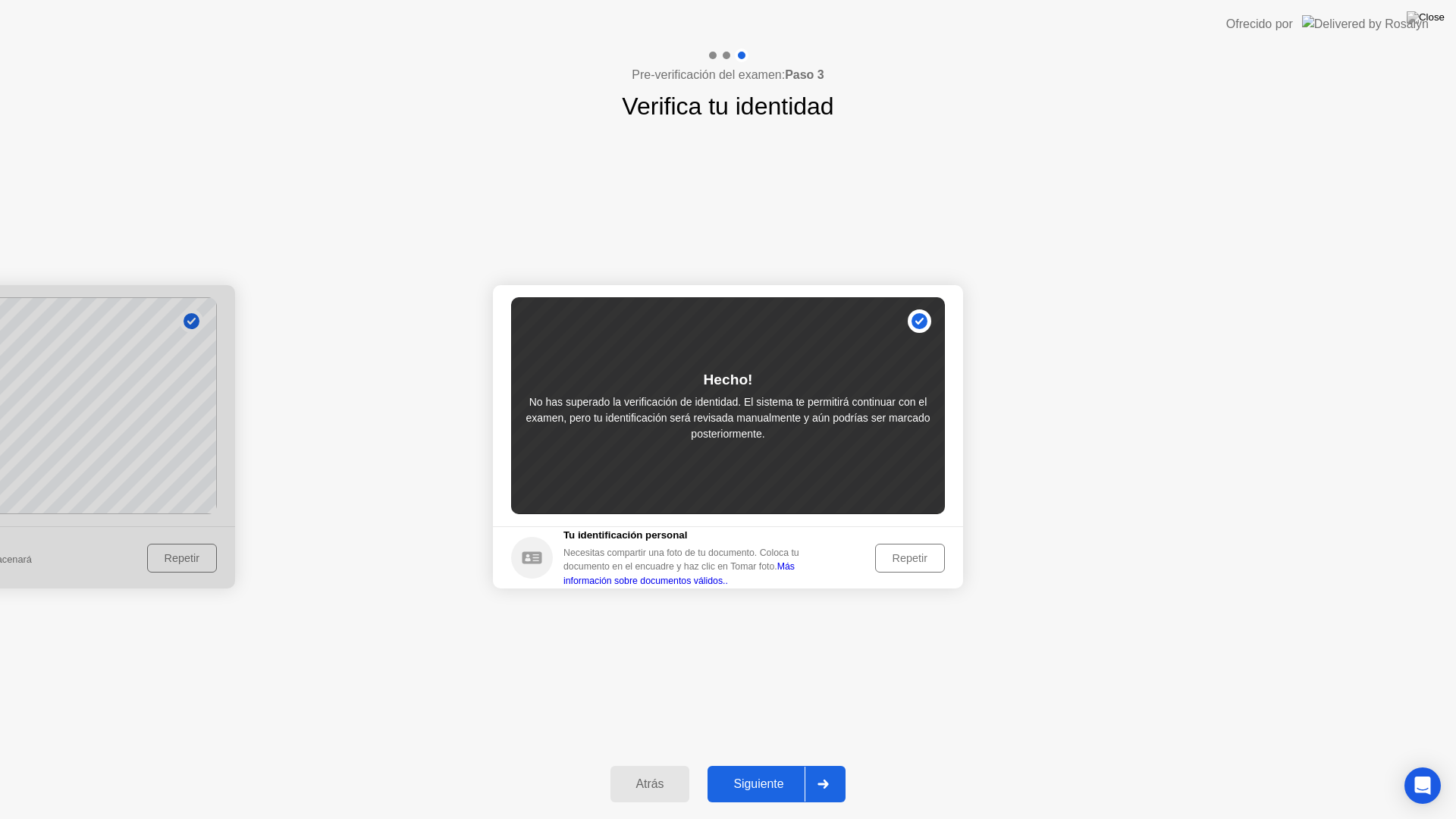
click at [881, 554] on div "Repetir" at bounding box center [910, 557] width 59 height 12
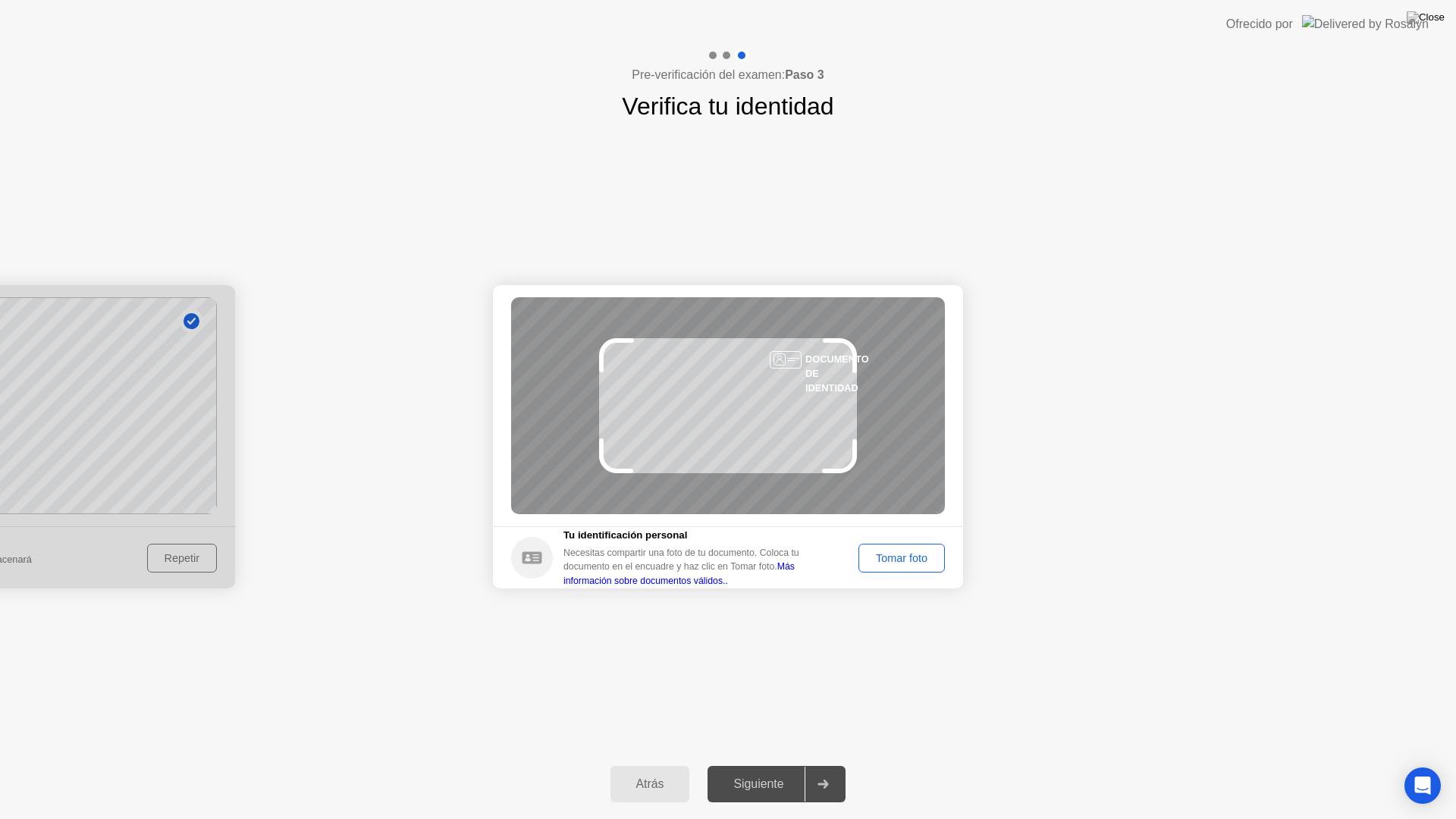
click at [877, 554] on div "Tomar foto" at bounding box center [902, 557] width 76 height 12
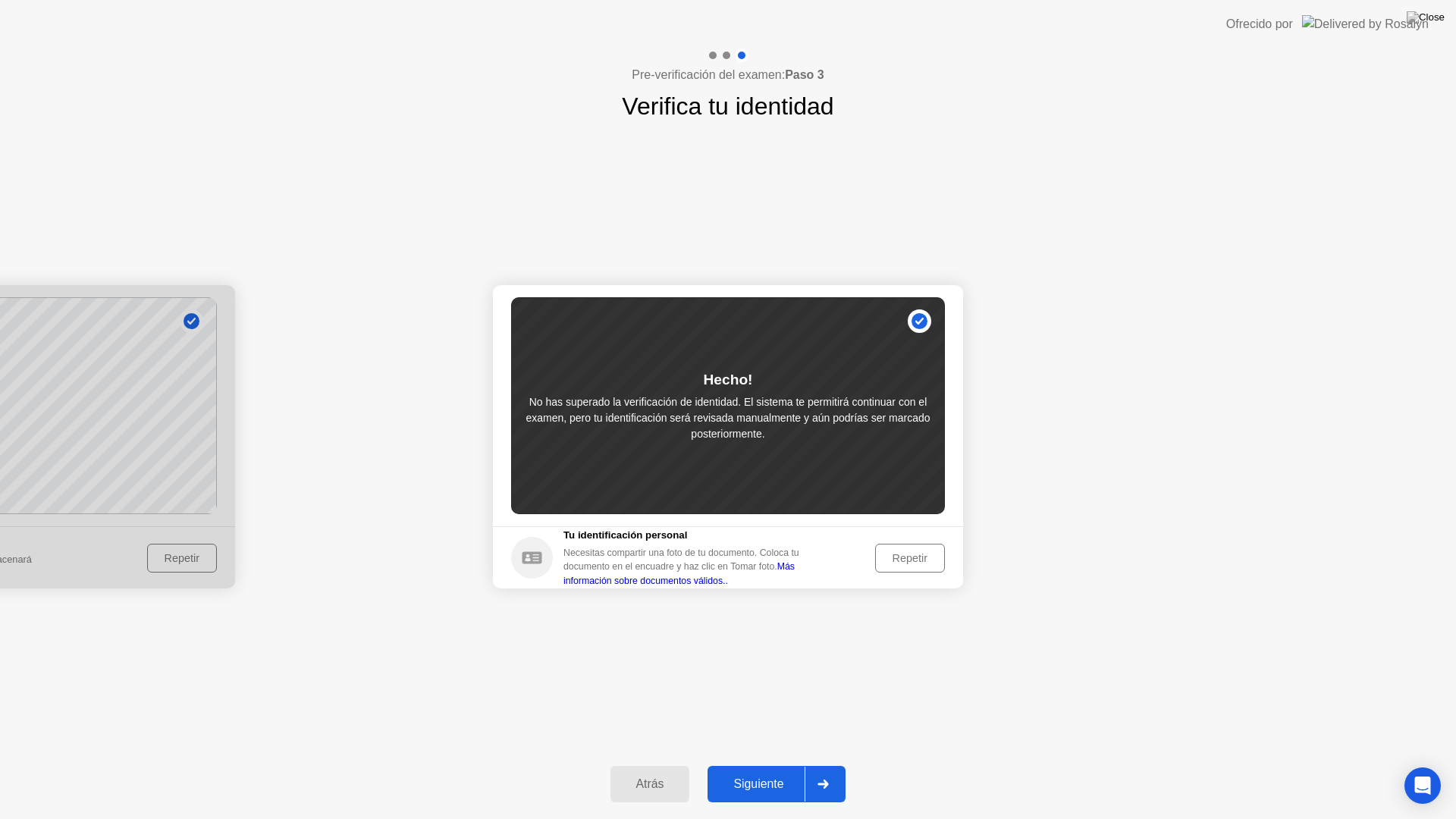
click at [794, 770] on div "Siguiente" at bounding box center [758, 783] width 92 height 14
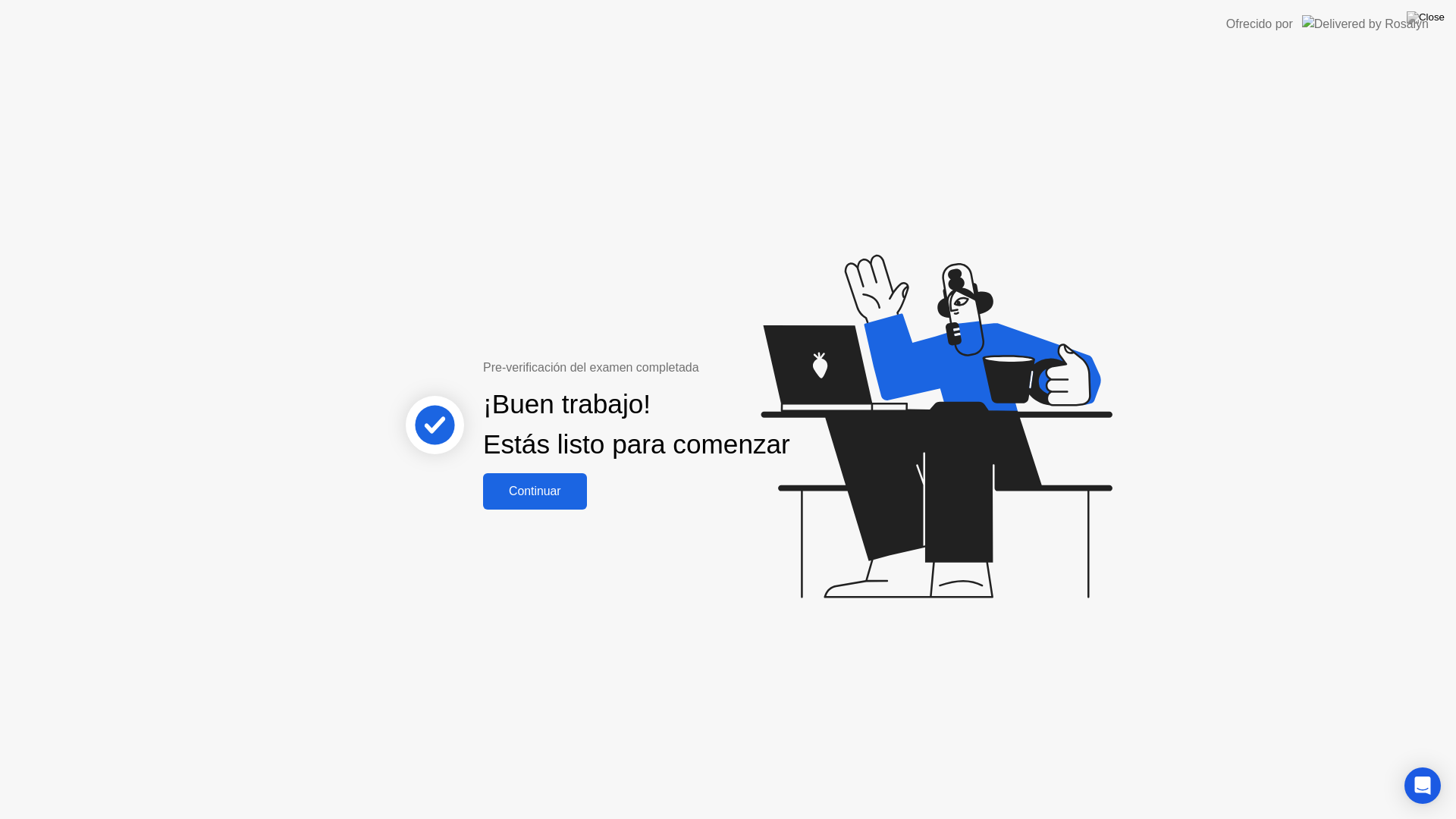
click at [576, 498] on div "Continuar" at bounding box center [535, 491] width 95 height 14
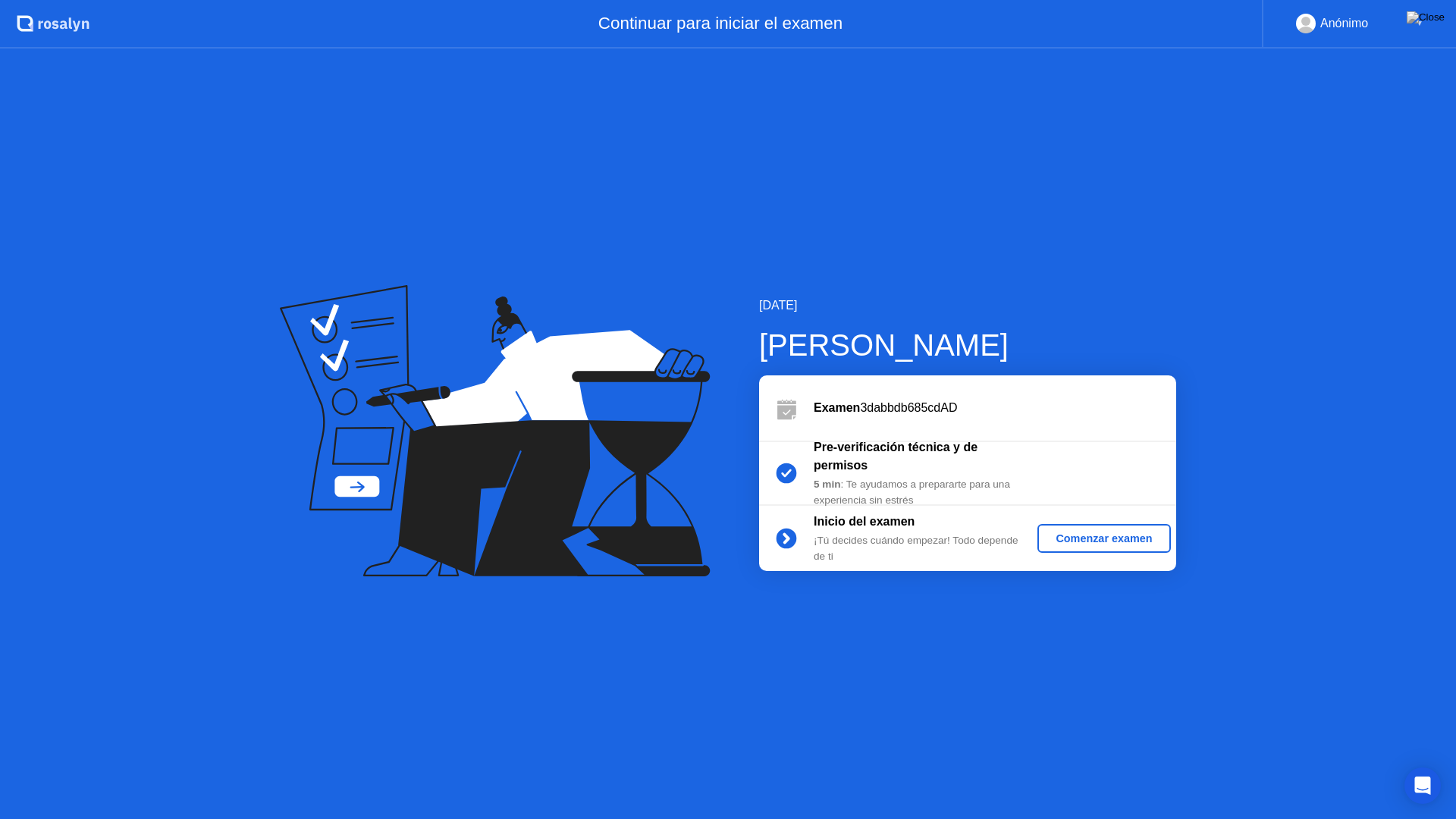
click at [1160, 542] on div "Comenzar examen" at bounding box center [1104, 538] width 121 height 12
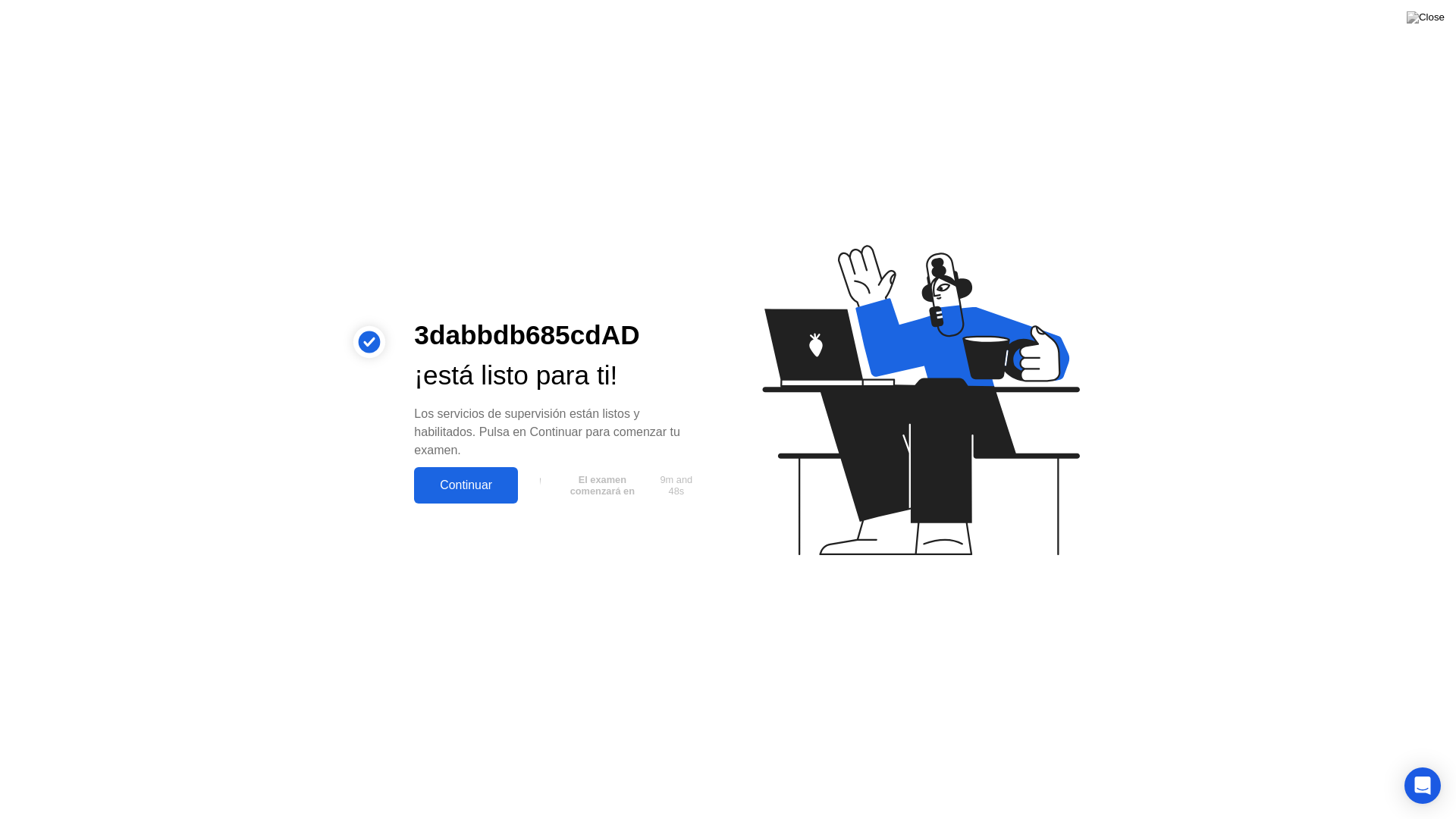
click at [493, 484] on div "Continuar" at bounding box center [466, 485] width 95 height 14
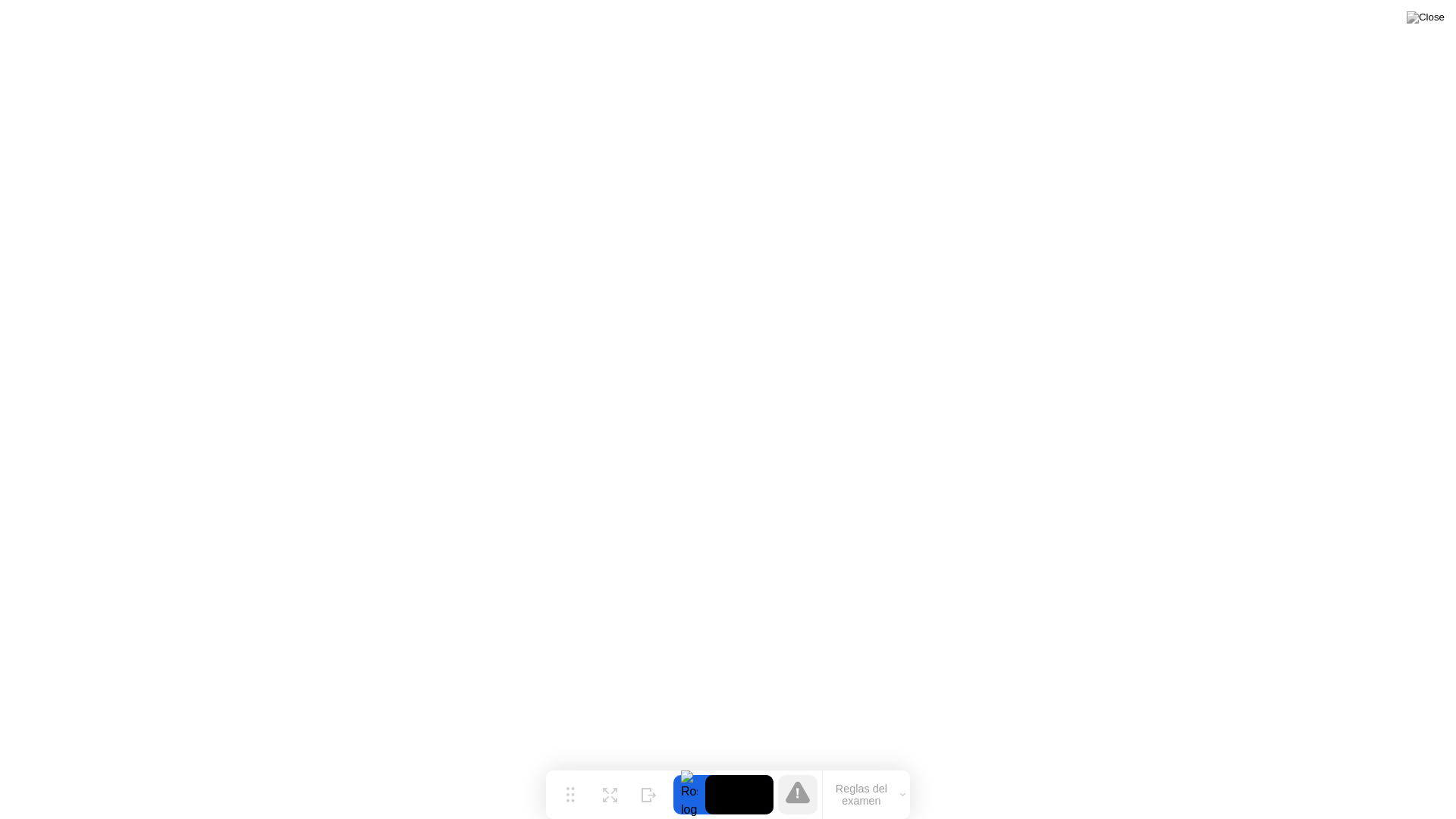
click at [861, 770] on button "Reglas del examen" at bounding box center [867, 795] width 88 height 26
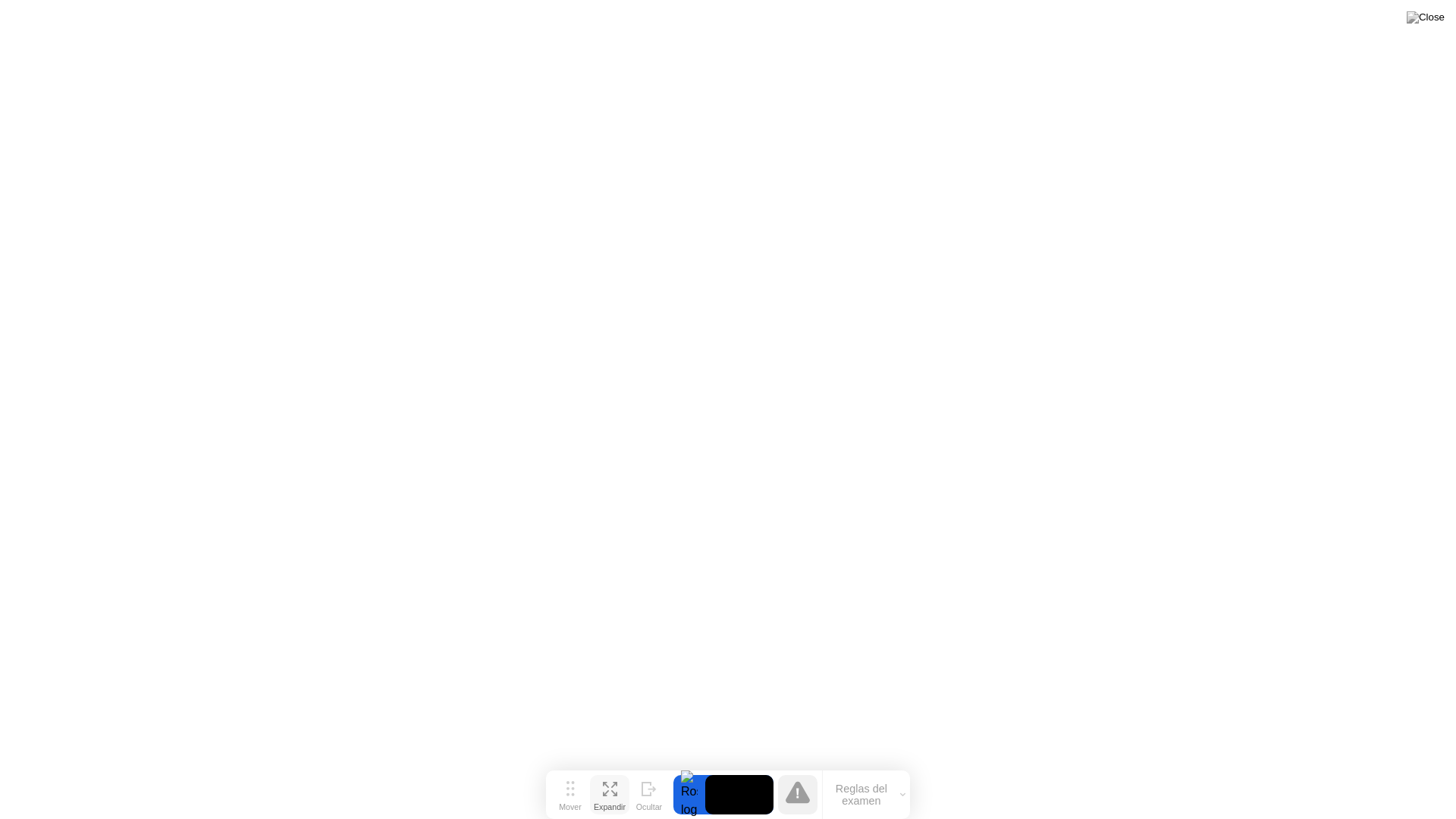
click at [603, 770] on icon at bounding box center [610, 789] width 15 height 15
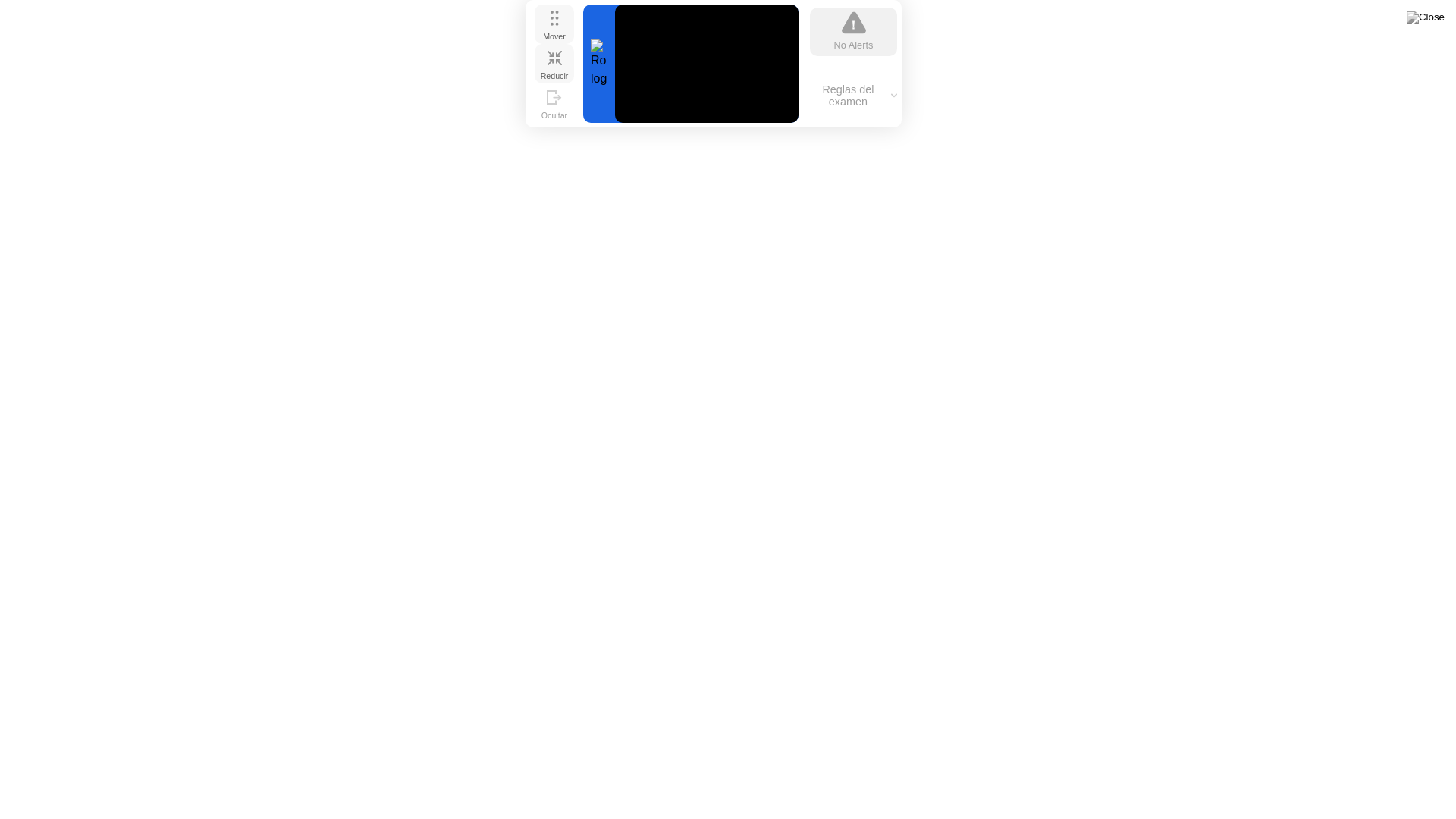
drag, startPoint x: 579, startPoint y: 725, endPoint x: 563, endPoint y: 37, distance: 688.2
click at [563, 37] on div "Mover" at bounding box center [554, 36] width 23 height 9
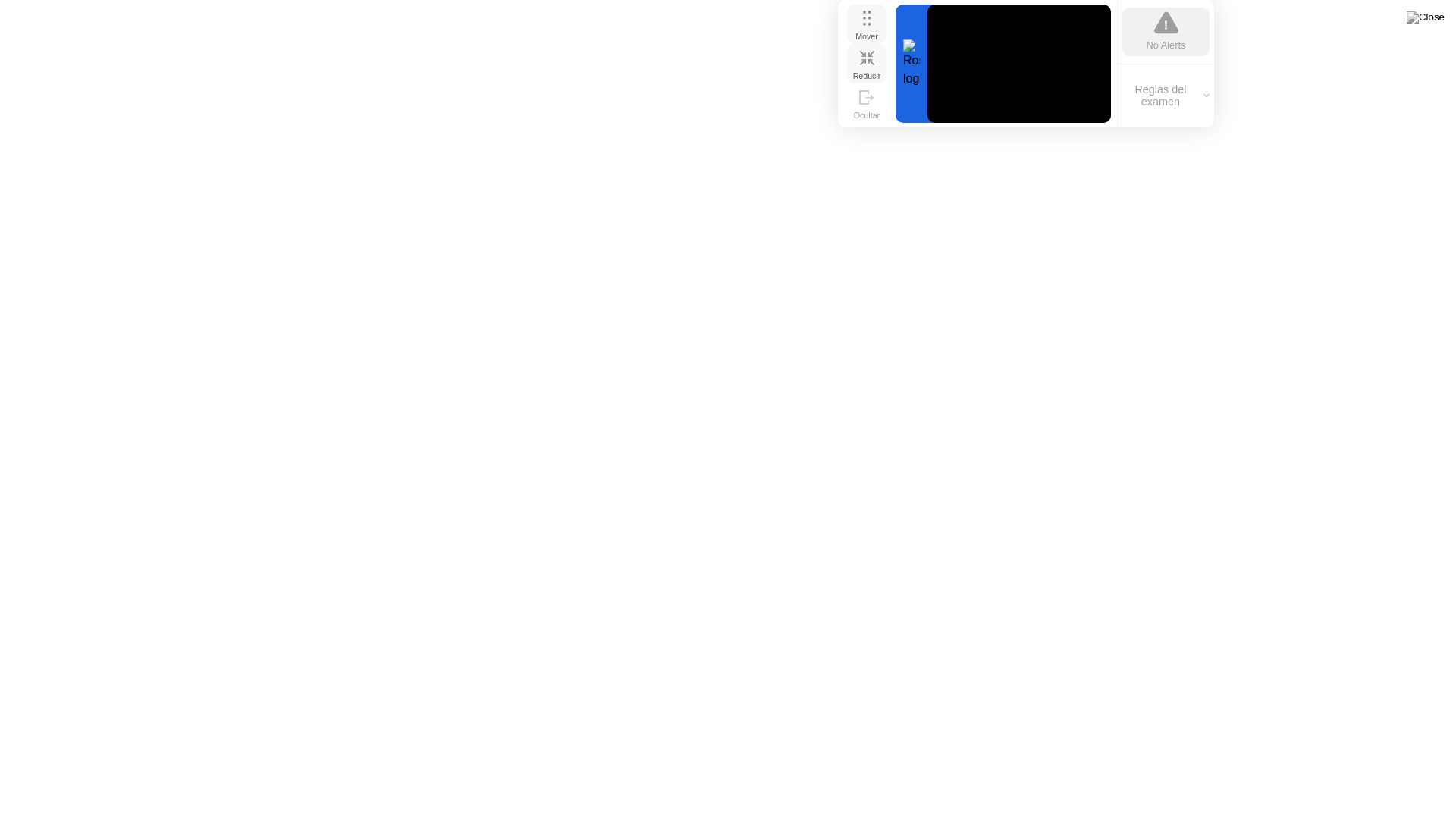
drag, startPoint x: 575, startPoint y: 30, endPoint x: 883, endPoint y: 27, distance: 308.0
click at [883, 27] on button "Mover" at bounding box center [867, 24] width 40 height 40
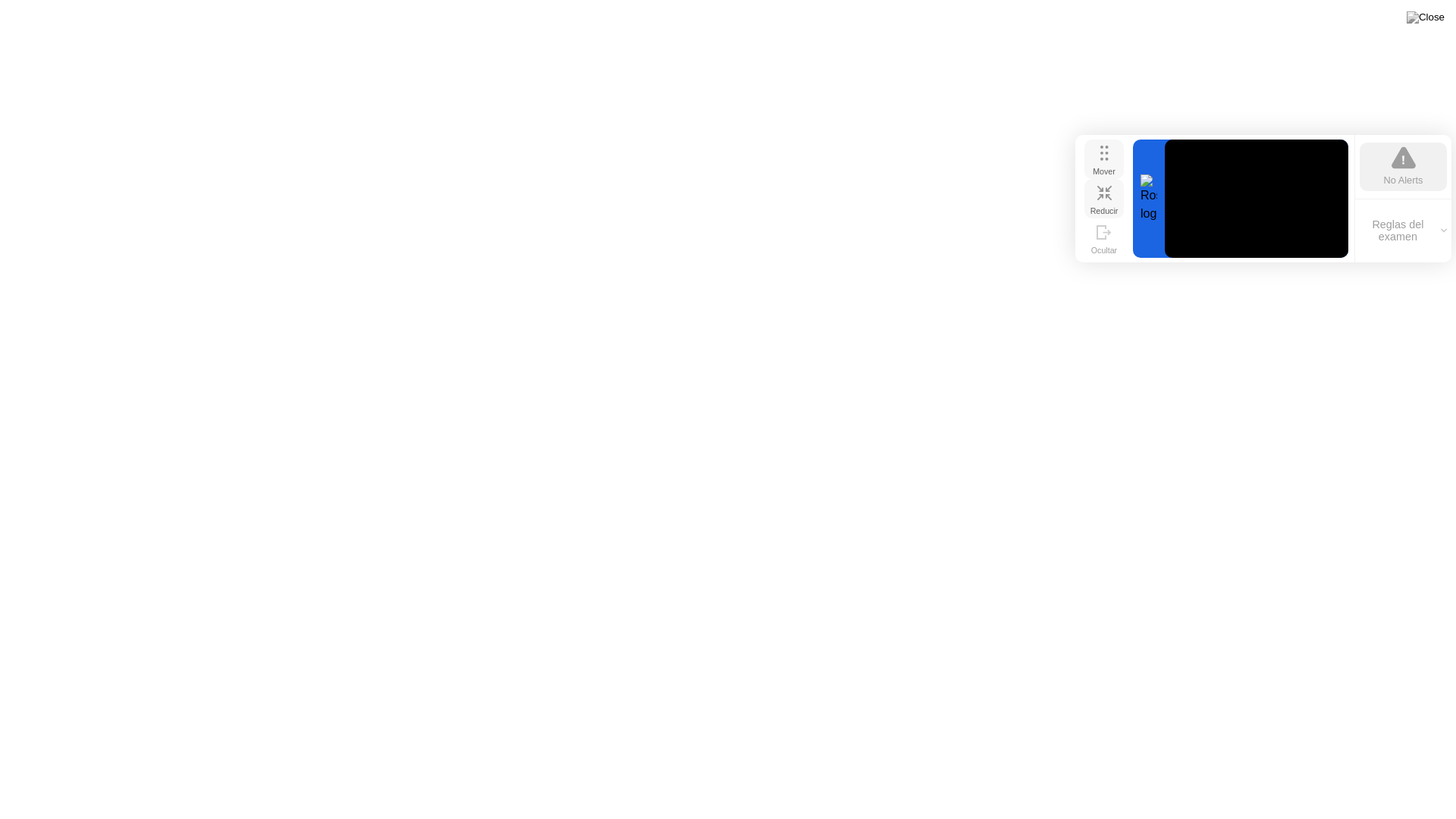
drag, startPoint x: 860, startPoint y: 29, endPoint x: 1097, endPoint y: 164, distance: 272.8
click at [1097, 167] on div "Mover" at bounding box center [1104, 171] width 23 height 9
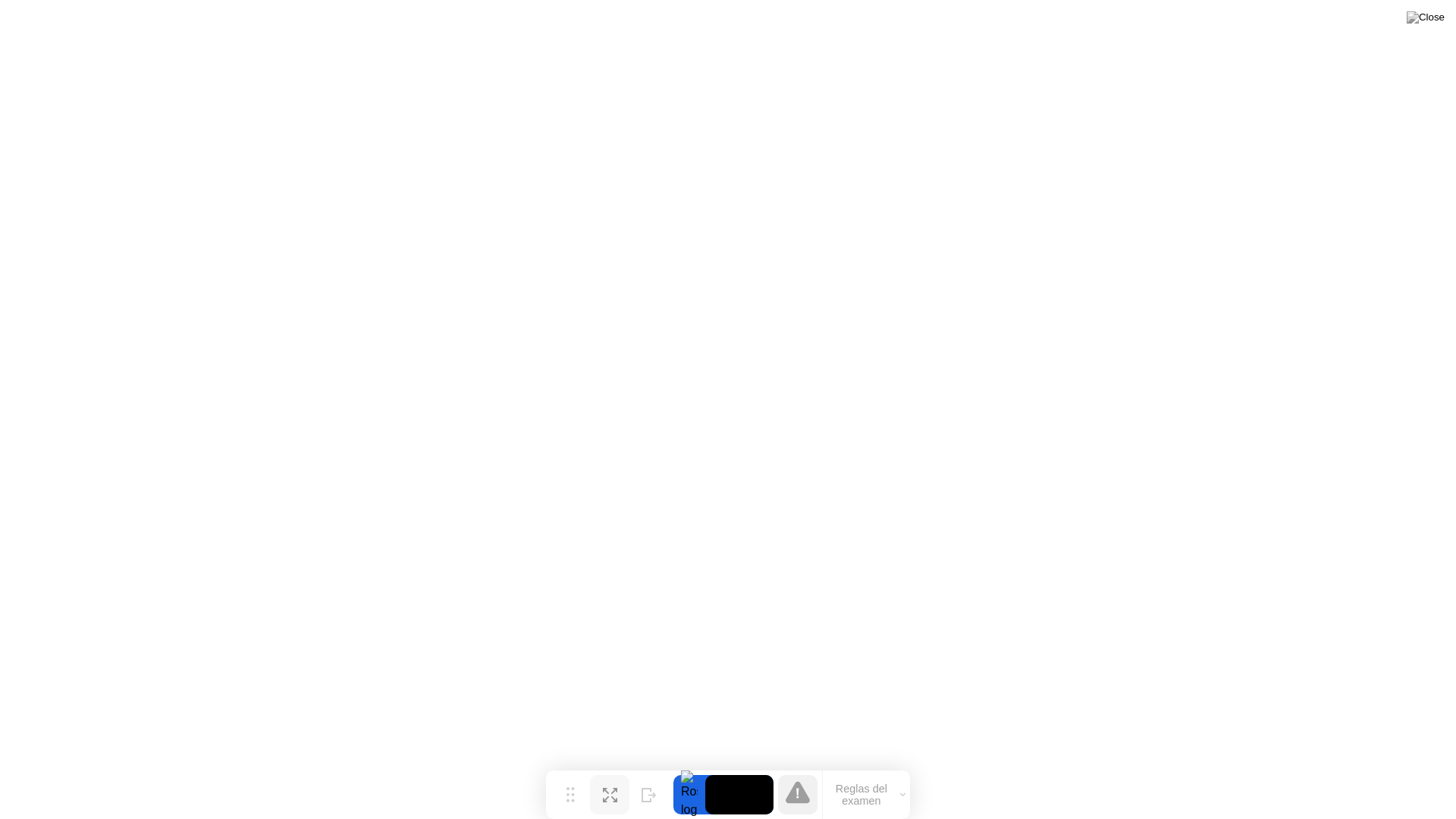
click at [789, 770] on icon at bounding box center [798, 791] width 24 height 22
click at [805, 770] on icon at bounding box center [798, 792] width 24 height 24
click at [809, 770] on icon at bounding box center [798, 792] width 24 height 24
click at [886, 770] on button "Reglas del examen" at bounding box center [867, 795] width 88 height 26
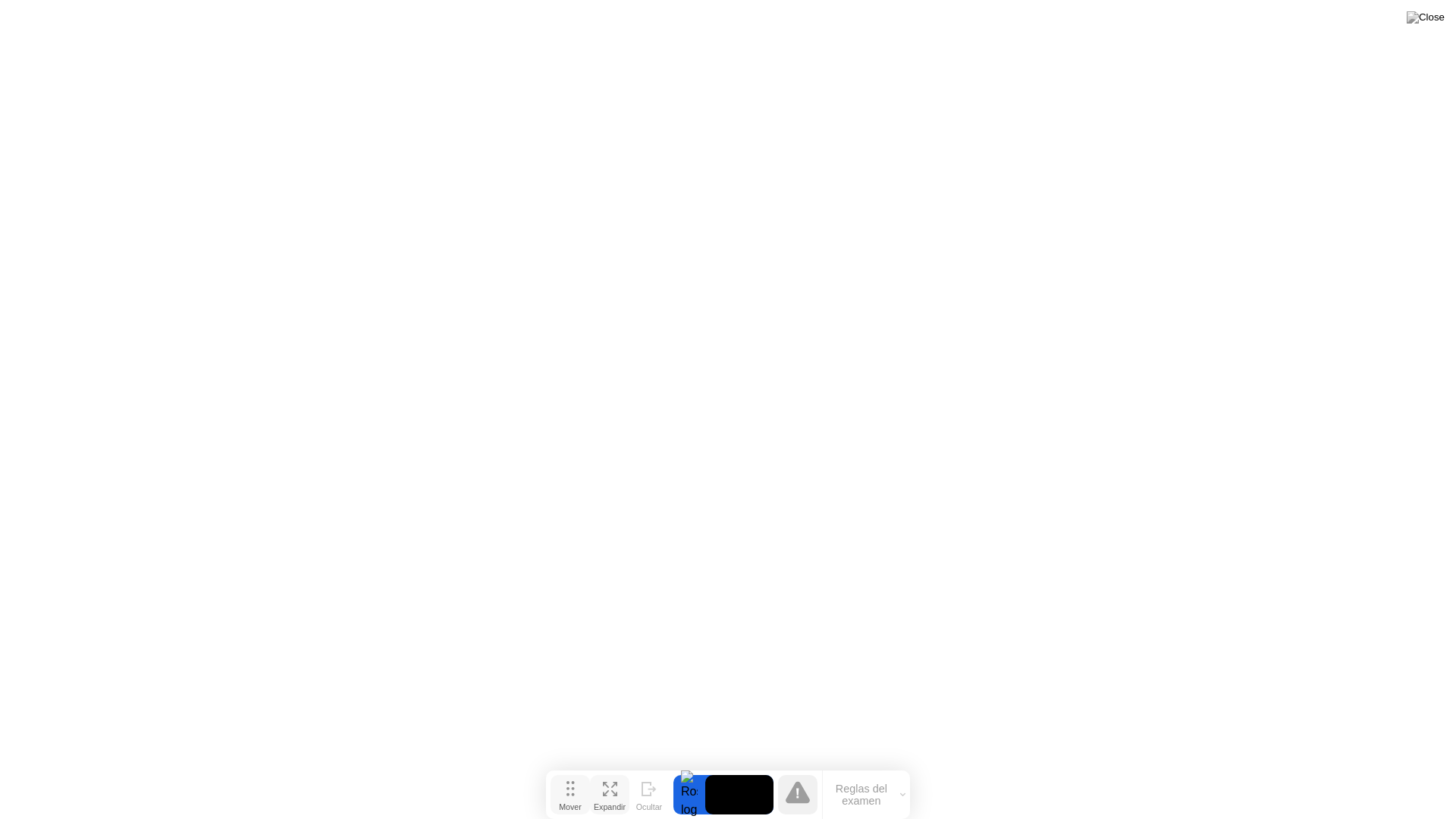
click at [578, 770] on button "Mover" at bounding box center [570, 795] width 40 height 40
click at [578, 770] on div "Mover" at bounding box center [570, 806] width 23 height 9
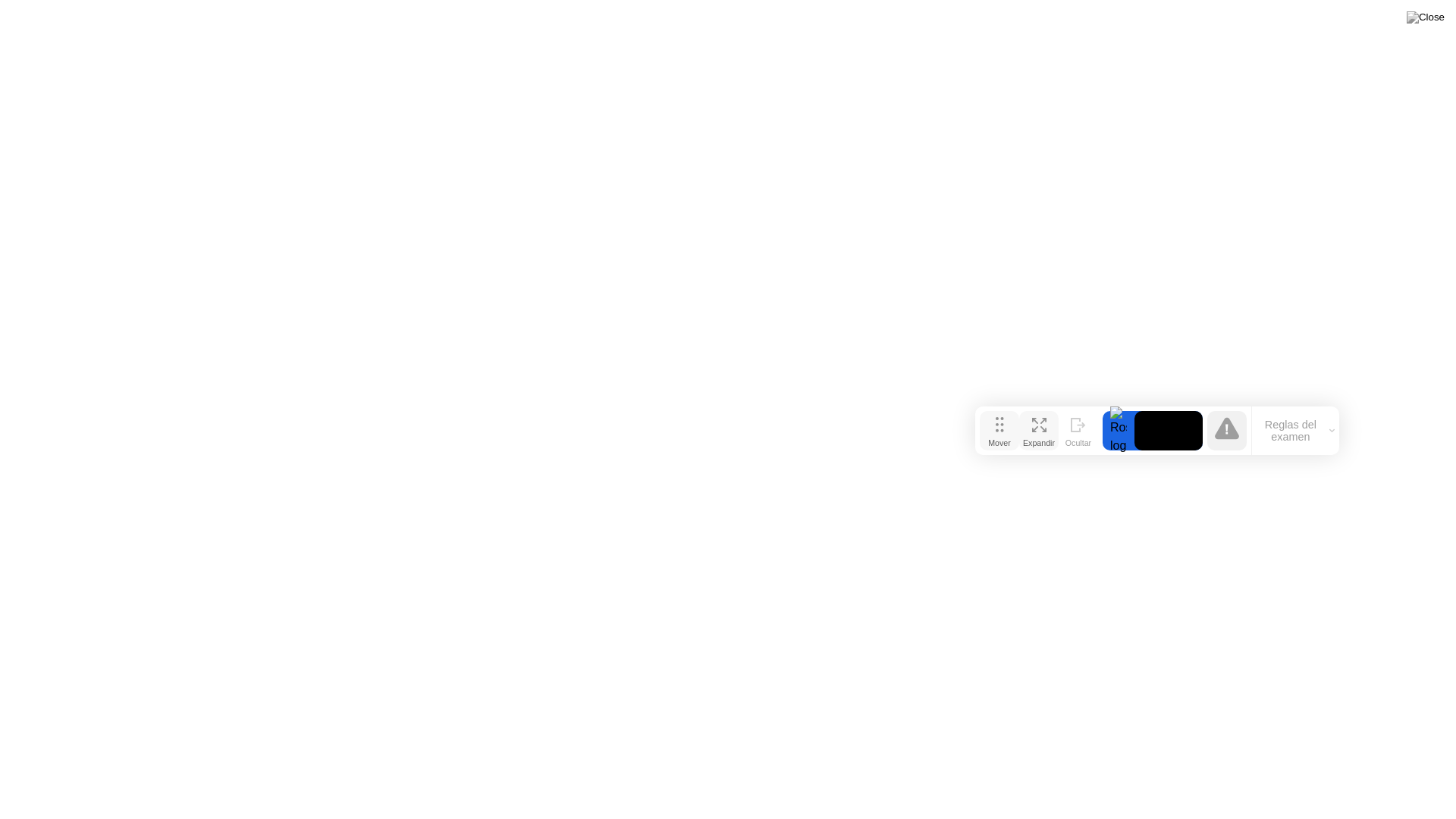
drag, startPoint x: 576, startPoint y: 800, endPoint x: 1008, endPoint y: 437, distance: 564.3
click at [1008, 438] on div "Mover" at bounding box center [1000, 442] width 23 height 9
click at [1044, 438] on div "Expandir" at bounding box center [1040, 442] width 32 height 9
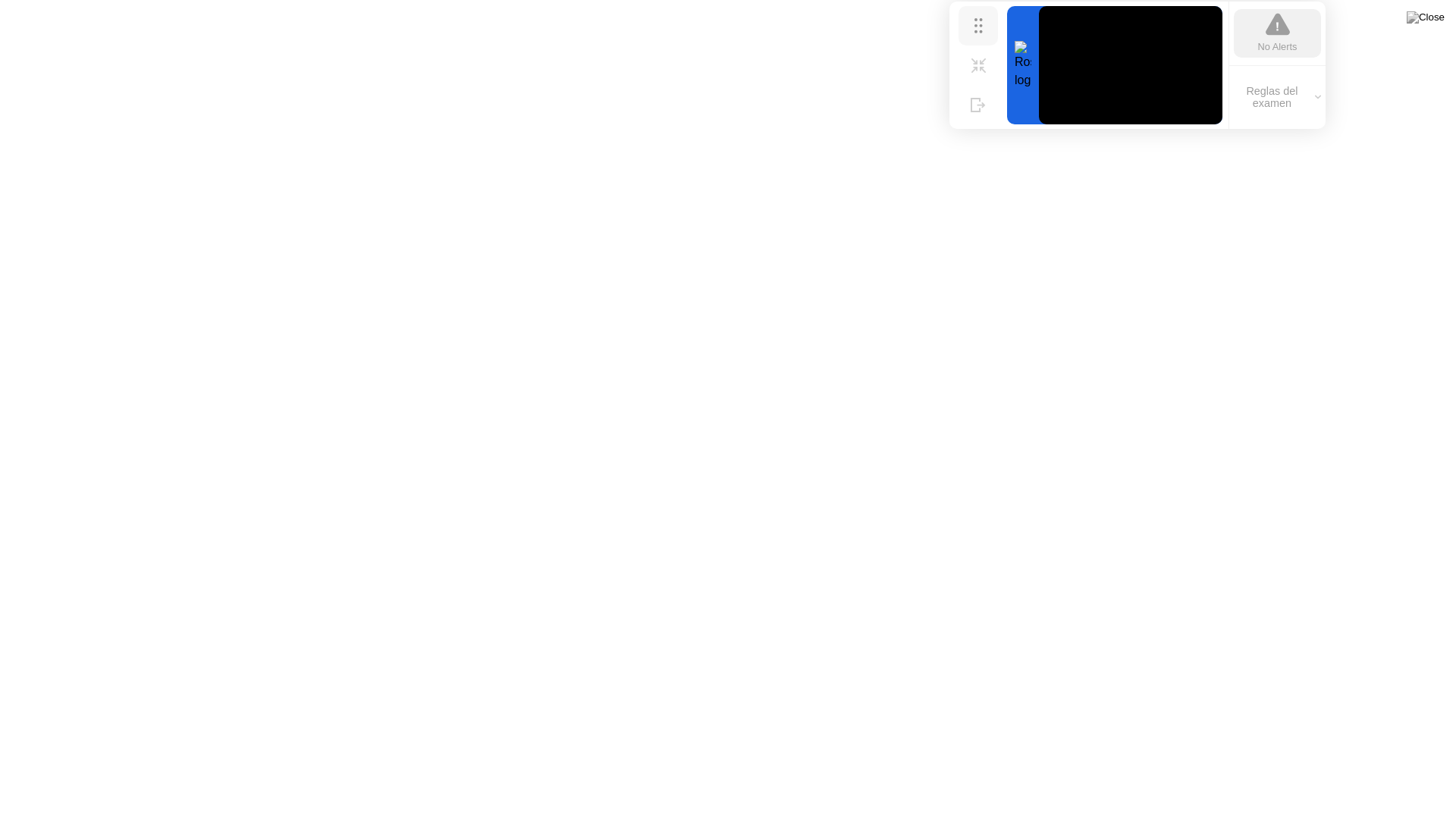
drag, startPoint x: 1016, startPoint y: 425, endPoint x: 988, endPoint y: 20, distance: 406.0
click at [988, 20] on button "Mover" at bounding box center [978, 25] width 40 height 40
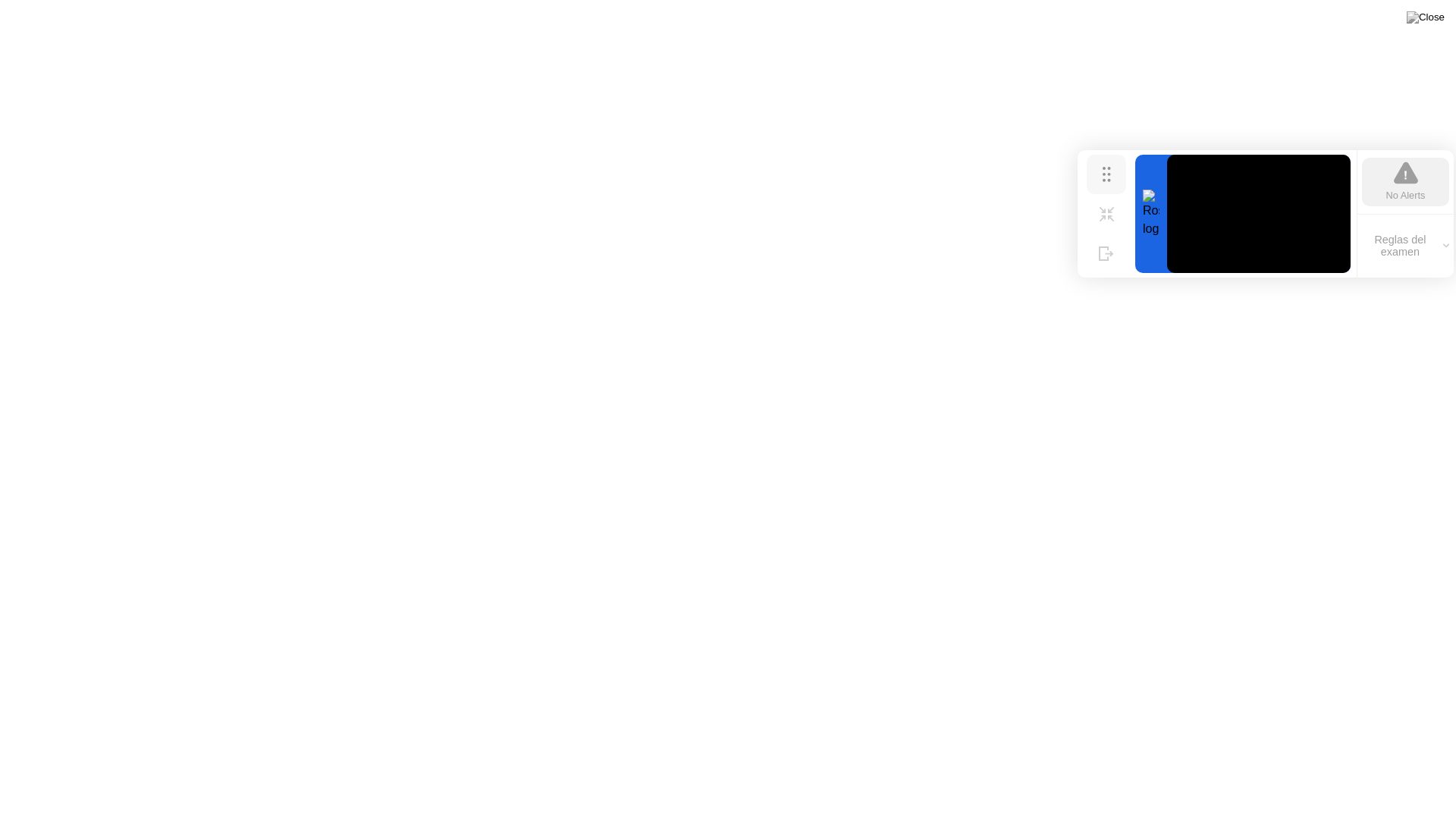
drag, startPoint x: 980, startPoint y: 22, endPoint x: 1108, endPoint y: 171, distance: 196.4
click at [1108, 171] on icon at bounding box center [1107, 174] width 8 height 15
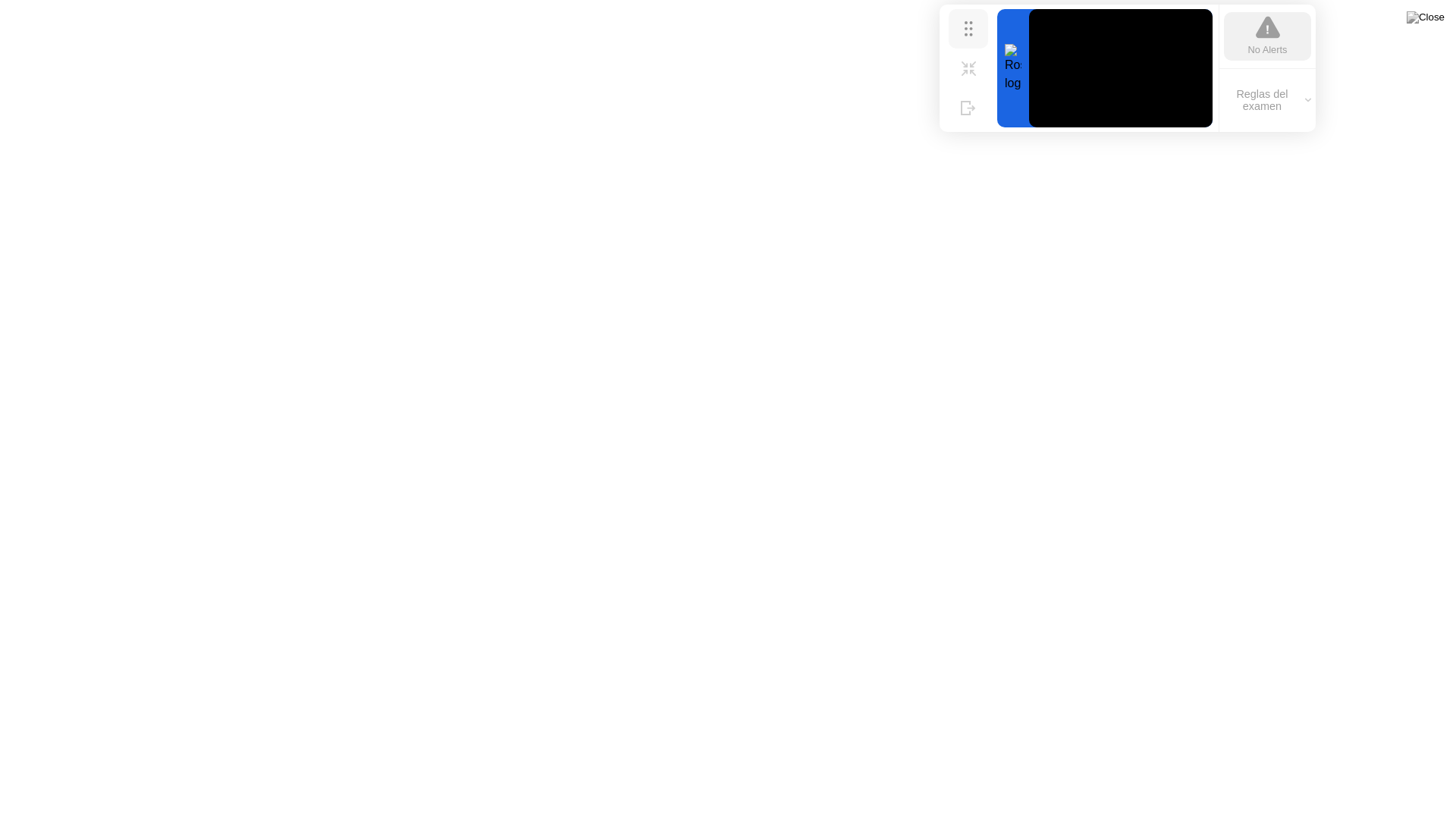
drag, startPoint x: 1081, startPoint y: 174, endPoint x: 965, endPoint y: 30, distance: 184.9
click at [965, 33] on circle at bounding box center [967, 35] width 3 height 3
click at [981, 38] on div "Mover" at bounding box center [971, 42] width 23 height 9
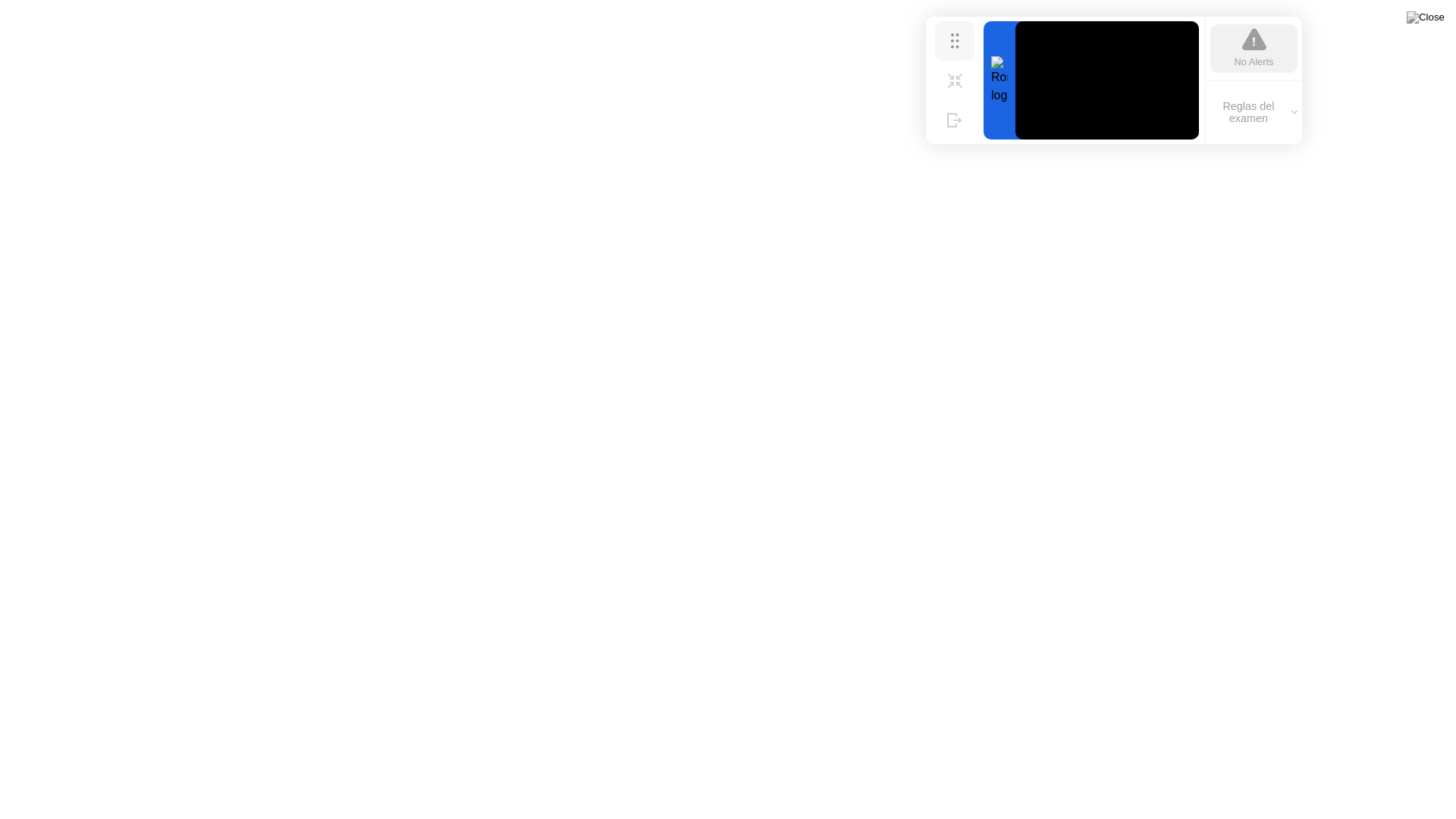
drag, startPoint x: 979, startPoint y: 19, endPoint x: 963, endPoint y: 30, distance: 19.4
click at [963, 30] on button "Mover" at bounding box center [954, 41] width 40 height 40
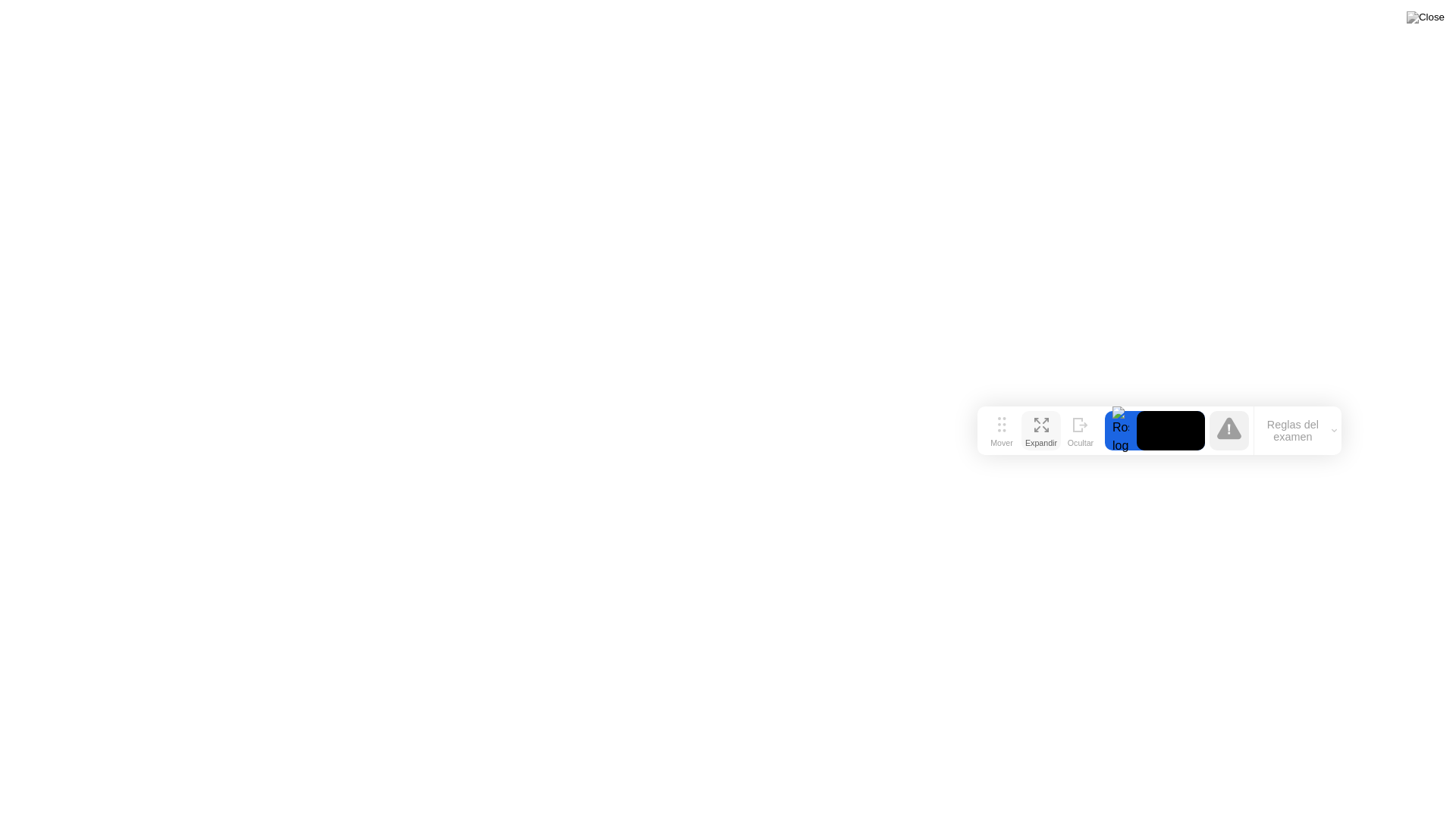
click at [1037, 438] on div "Expandir" at bounding box center [1040, 442] width 32 height 9
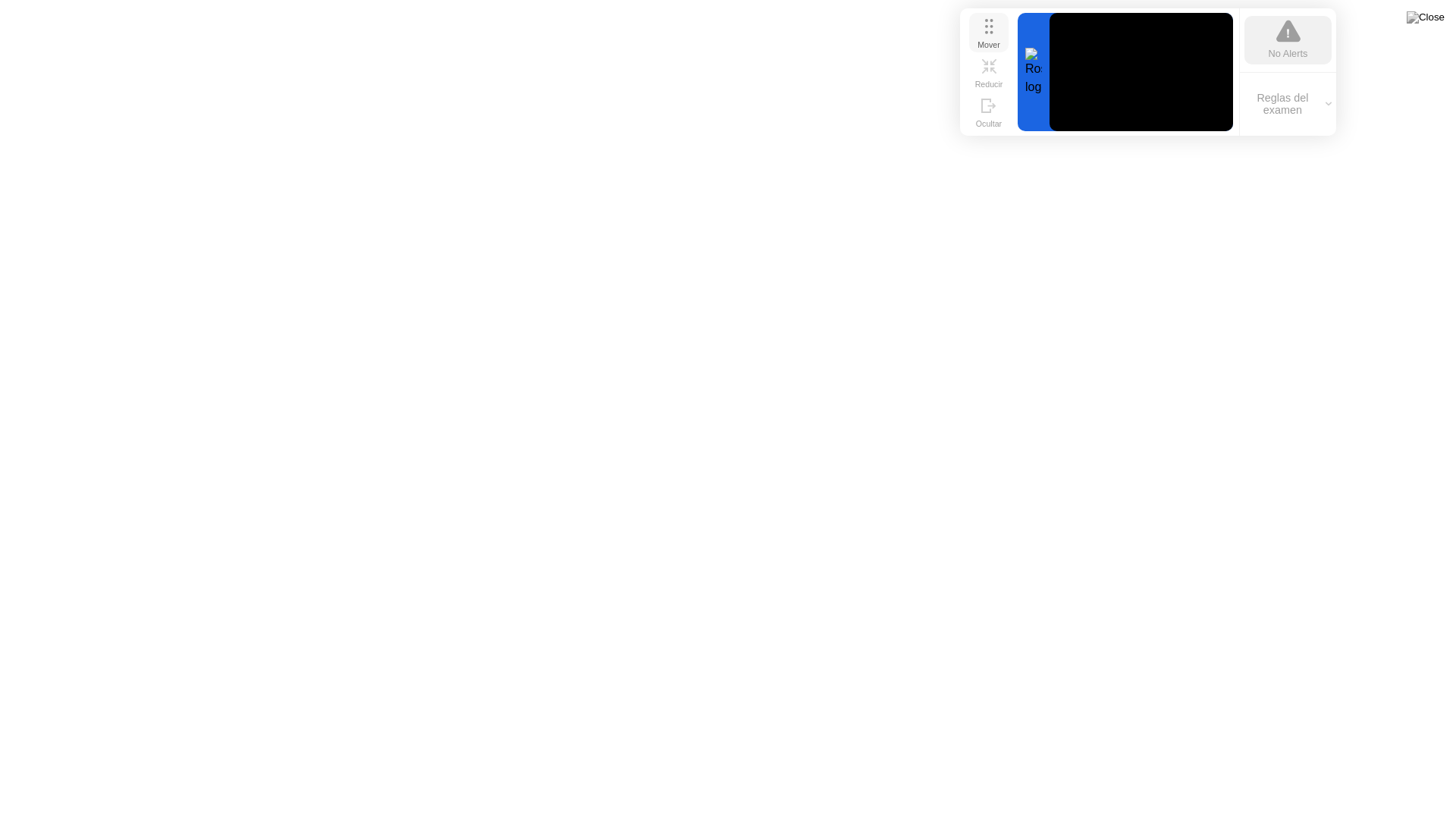
drag, startPoint x: 1014, startPoint y: 435, endPoint x: 997, endPoint y: 37, distance: 398.4
click at [997, 41] on div "Mover" at bounding box center [989, 45] width 23 height 9
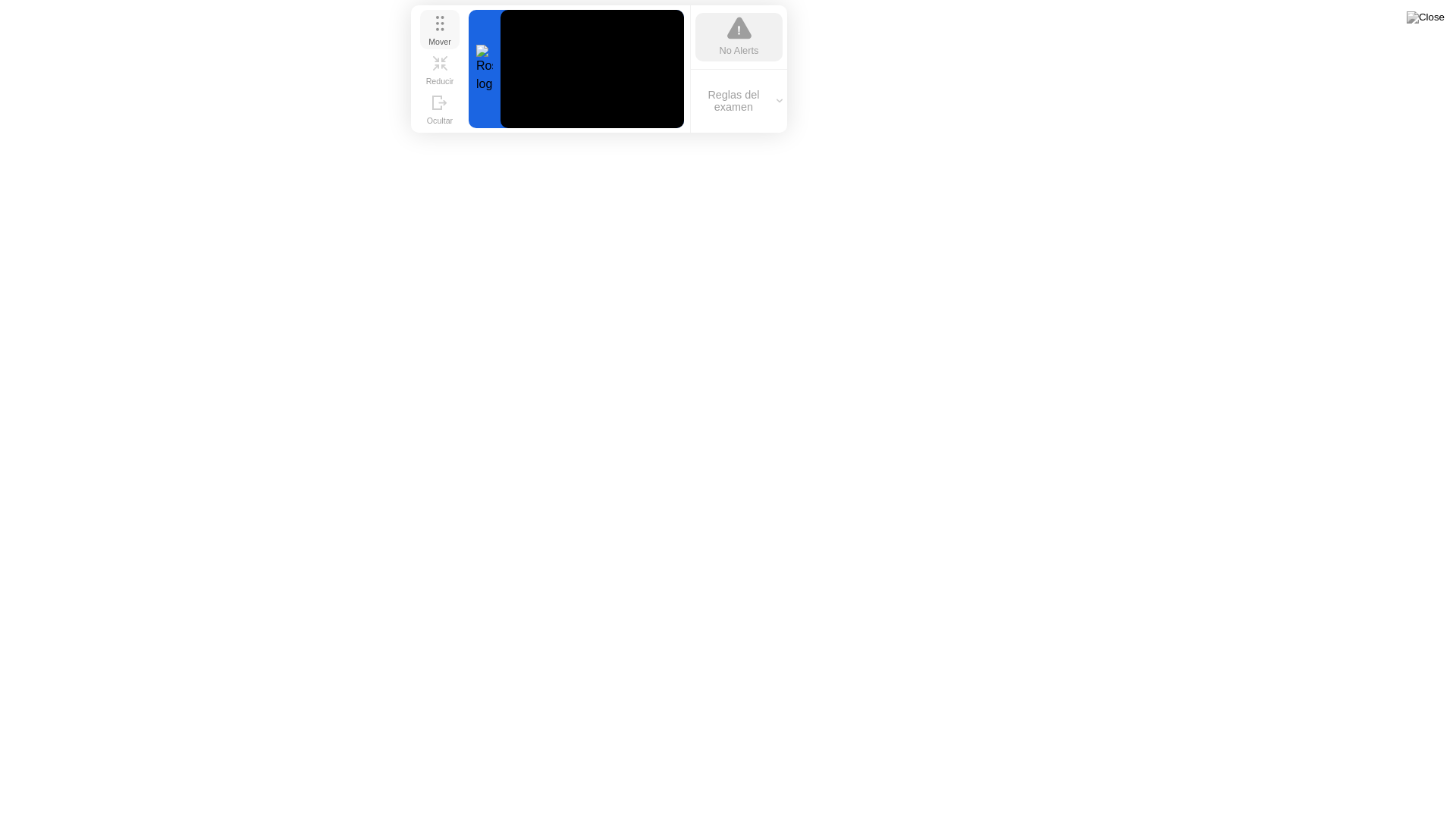
drag, startPoint x: 980, startPoint y: 29, endPoint x: 436, endPoint y: 19, distance: 544.1
click at [436, 19] on icon at bounding box center [440, 23] width 8 height 15
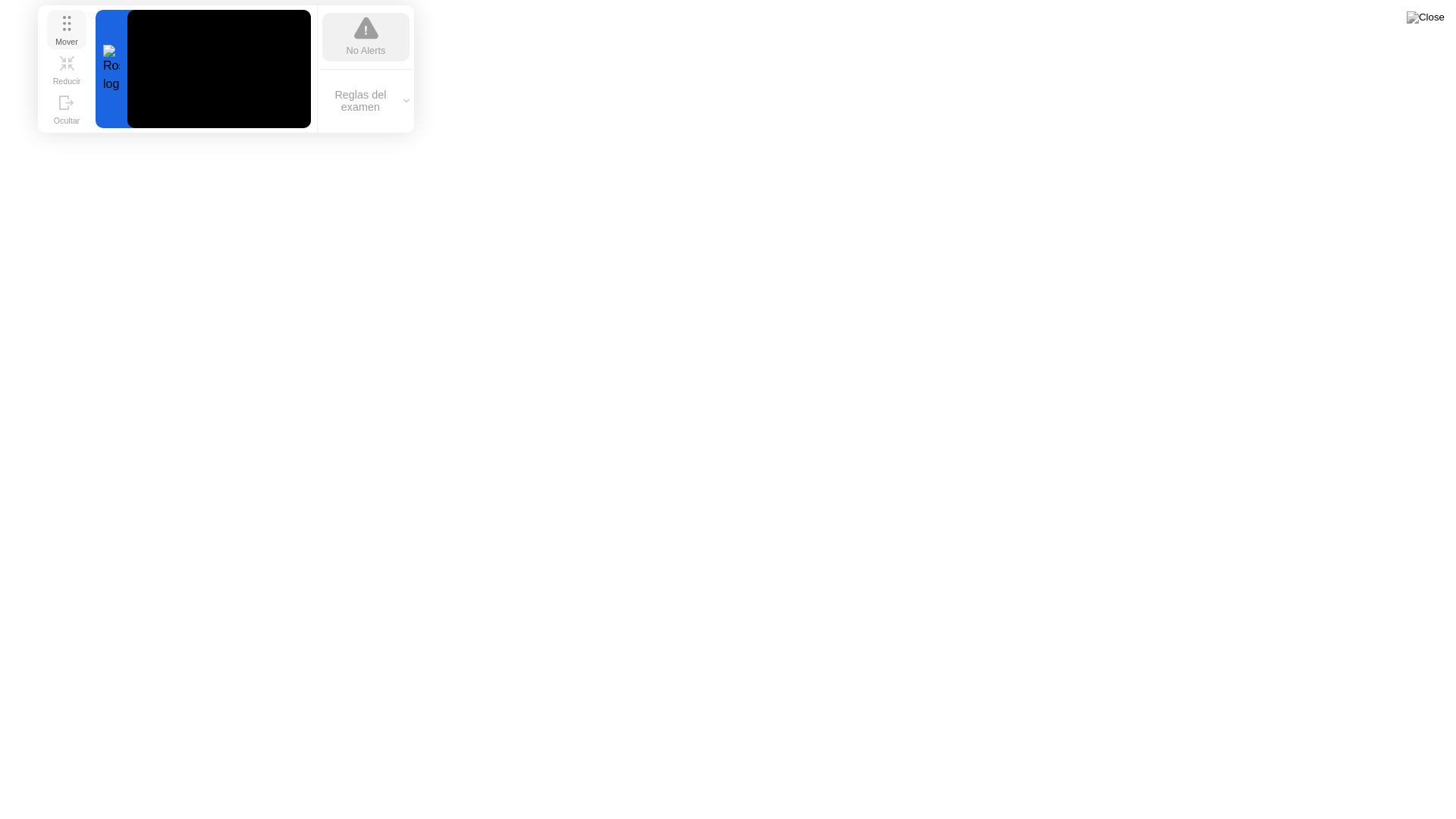
drag, startPoint x: 445, startPoint y: 32, endPoint x: 72, endPoint y: 32, distance: 373.0
click at [72, 37] on div "Mover" at bounding box center [66, 41] width 23 height 9
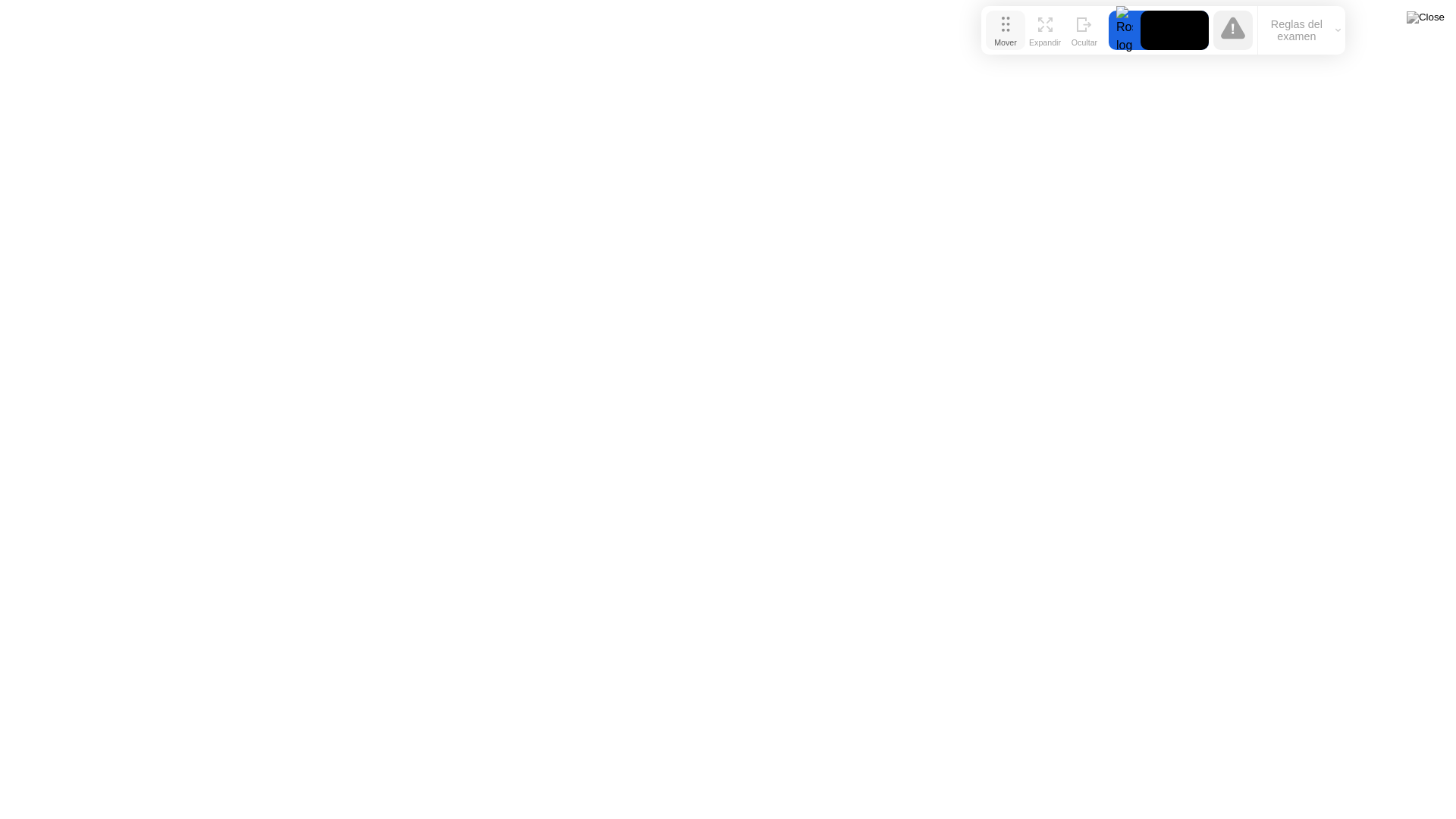
drag, startPoint x: 995, startPoint y: 433, endPoint x: 999, endPoint y: 28, distance: 405.0
click at [999, 38] on div "Mover" at bounding box center [1006, 42] width 23 height 9
click at [1038, 24] on icon at bounding box center [1045, 21] width 15 height 15
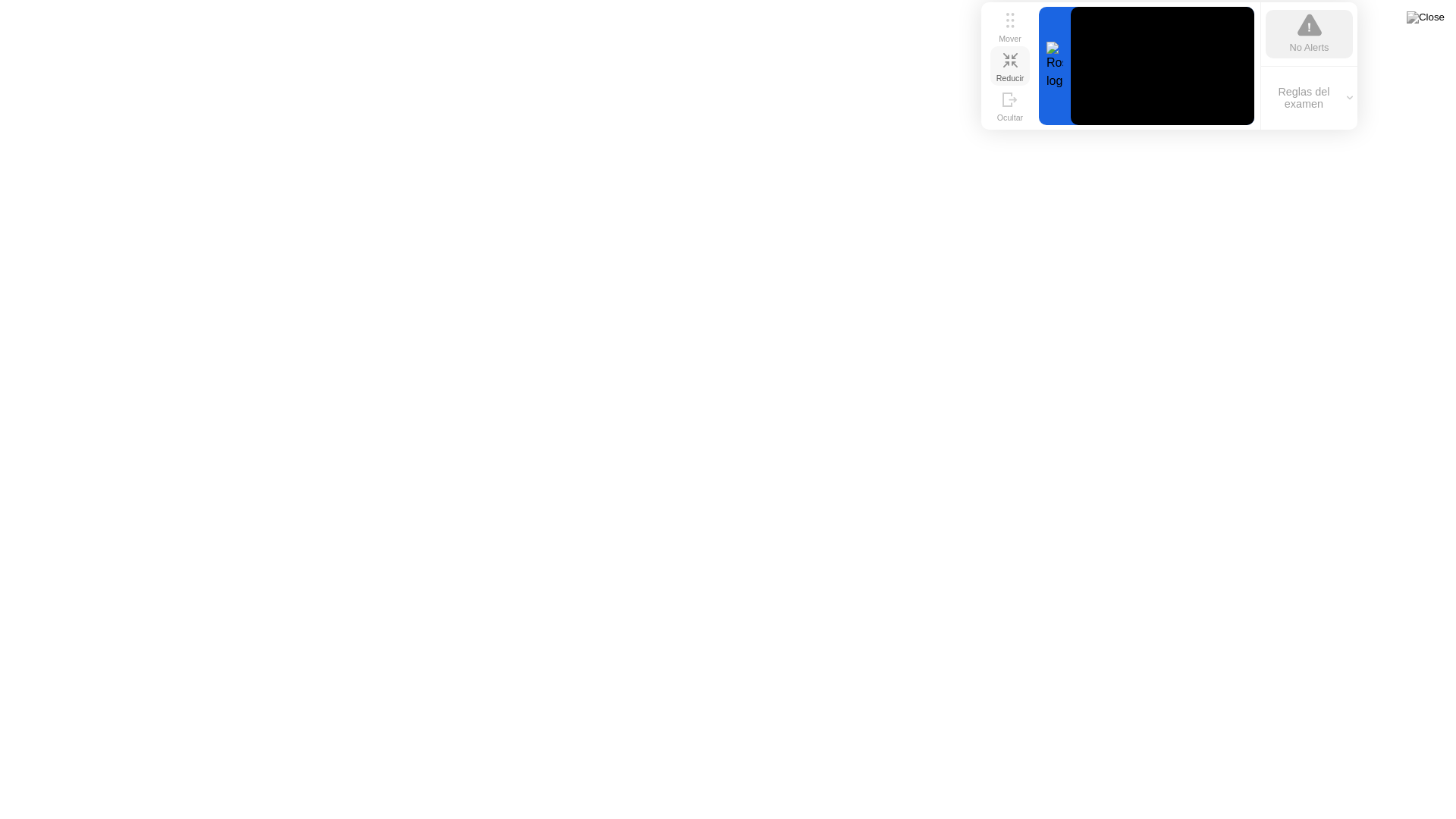
click at [1311, 36] on icon at bounding box center [1309, 25] width 24 height 22
click at [1310, 26] on icon at bounding box center [1309, 28] width 2 height 10
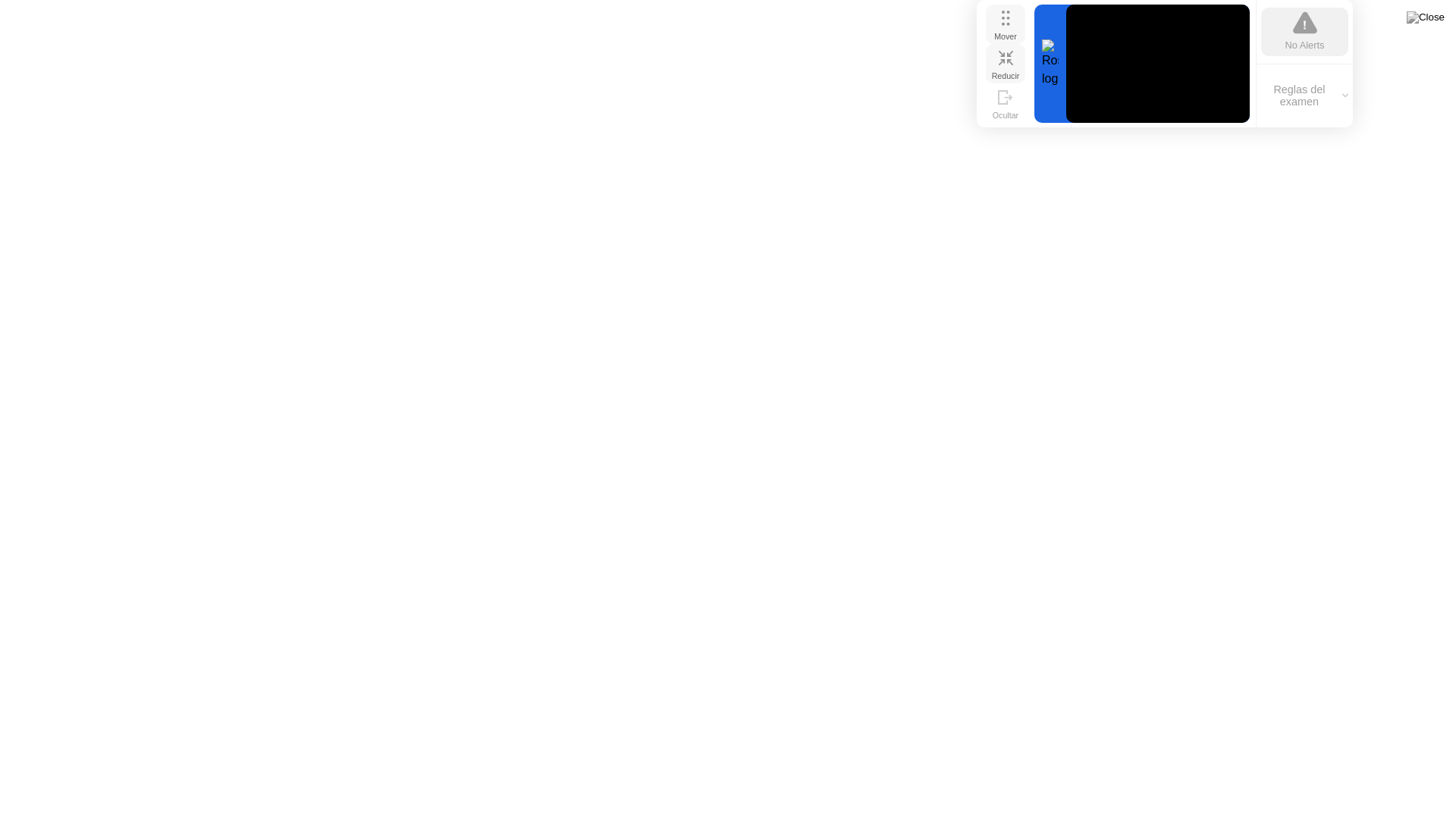
click at [1013, 38] on div "Mover" at bounding box center [1006, 36] width 23 height 9
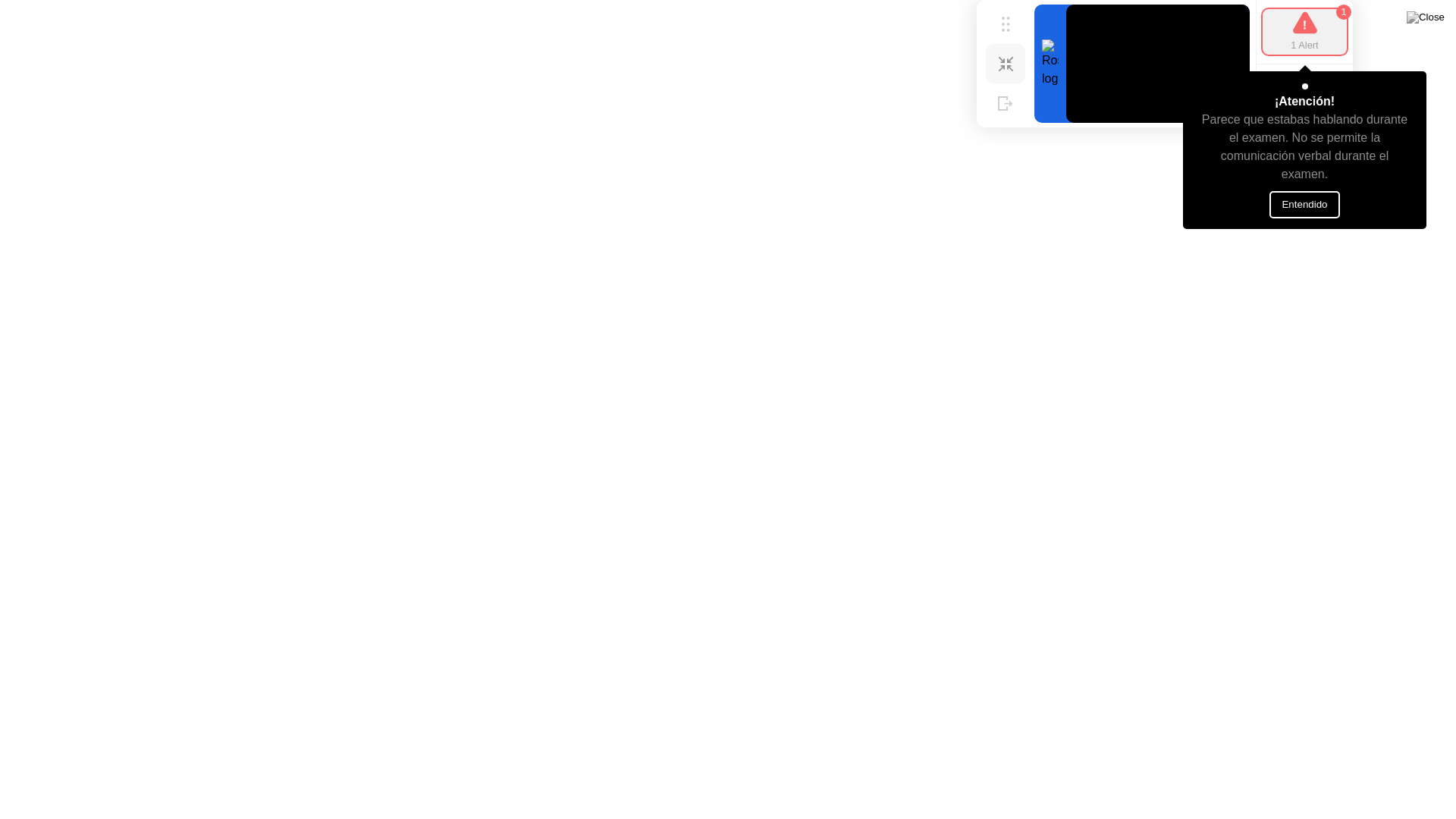
click at [1327, 194] on button "Entendido" at bounding box center [1304, 205] width 70 height 28
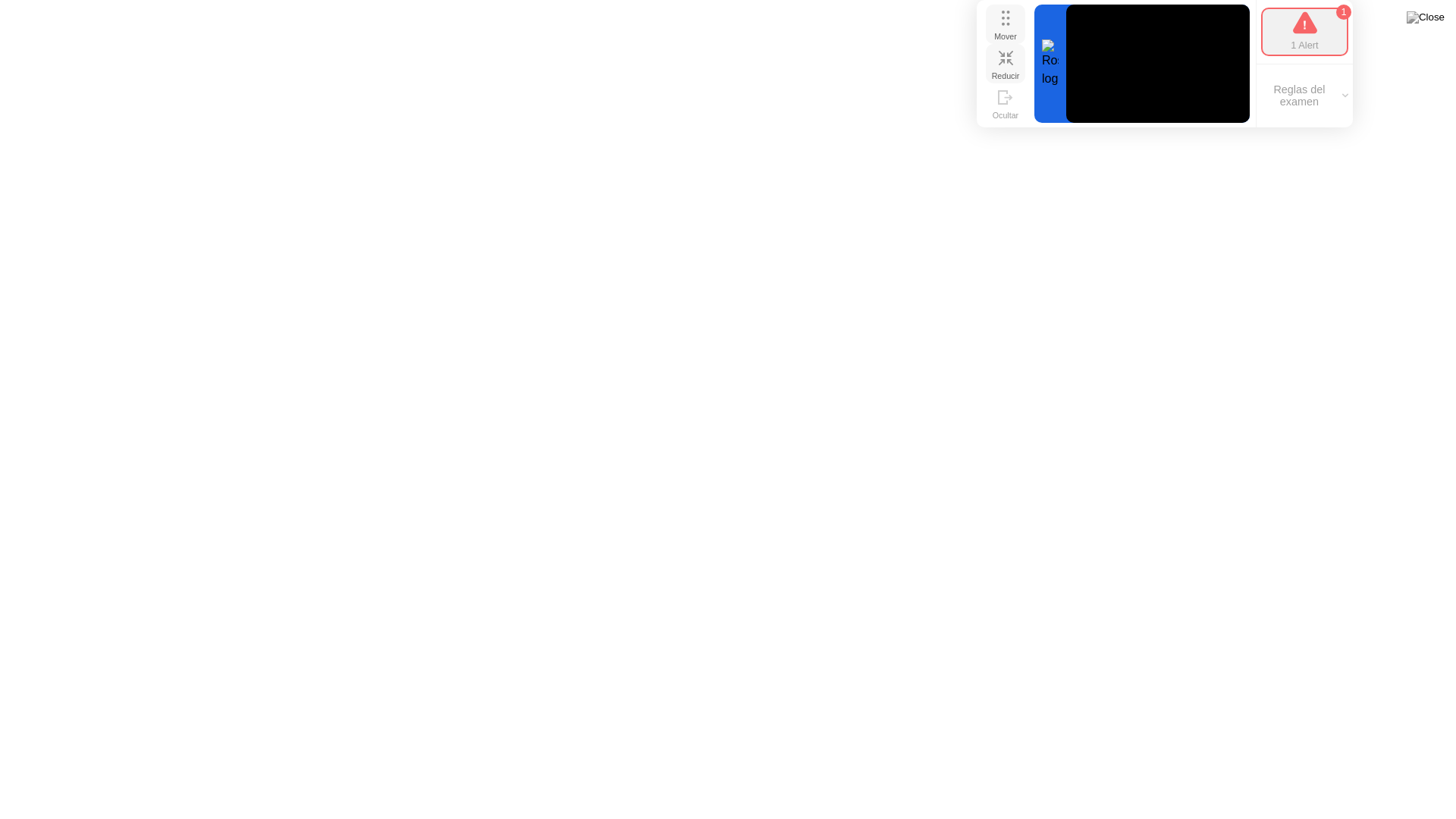
click at [1001, 14] on icon at bounding box center [1006, 18] width 8 height 15
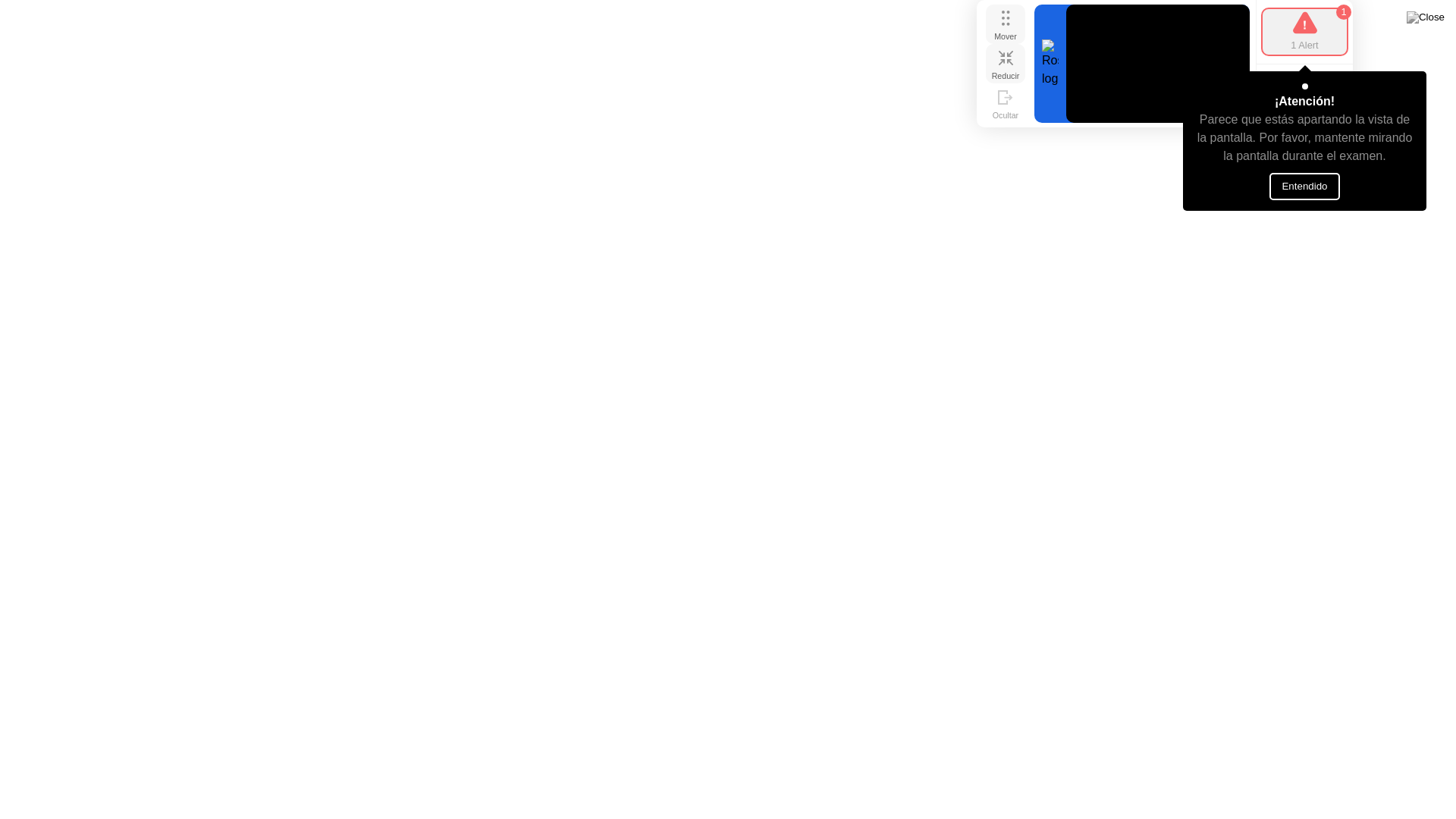
drag, startPoint x: 985, startPoint y: 3, endPoint x: 996, endPoint y: 8, distance: 12.1
click at [996, 8] on div "Mover Reducir Ocultar 1 Alert 1 ¡Atención! Parece que estás apartando la vista …" at bounding box center [1165, 63] width 376 height 127
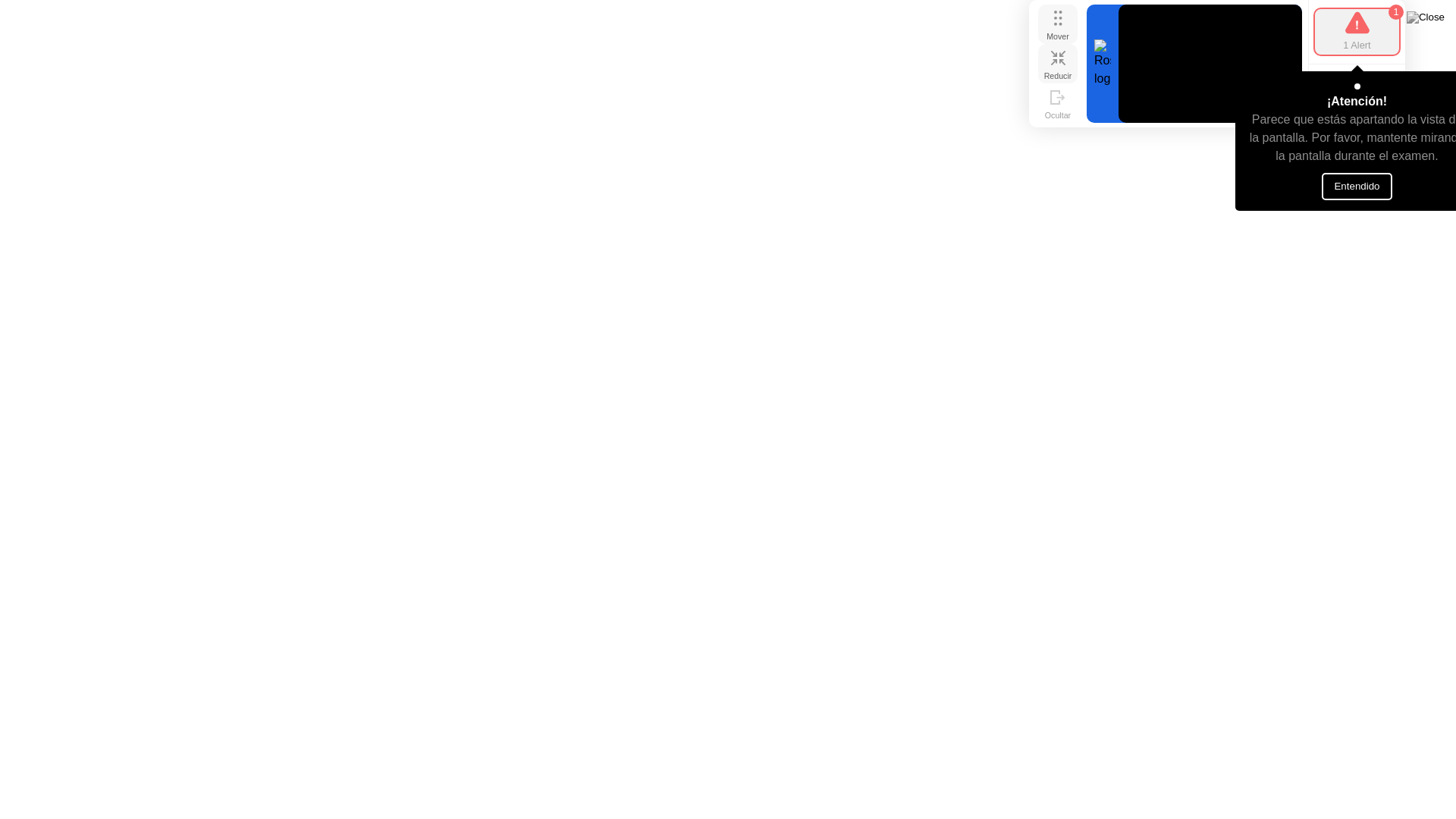
drag, startPoint x: 1015, startPoint y: 34, endPoint x: 1051, endPoint y: 7, distance: 45.0
click at [1051, 7] on button "Mover" at bounding box center [1057, 24] width 40 height 40
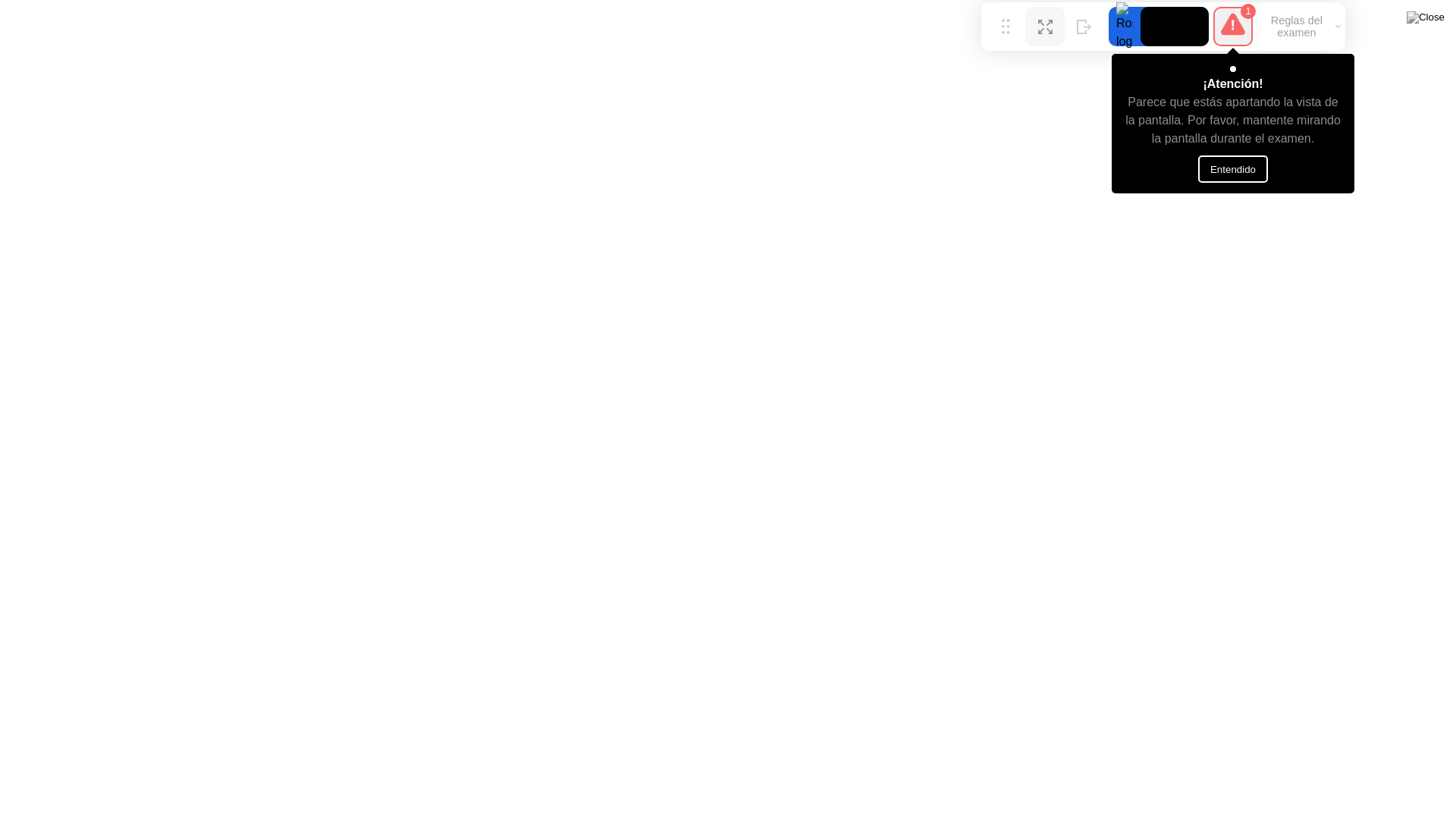
click at [1209, 171] on button "Entendido" at bounding box center [1233, 169] width 70 height 28
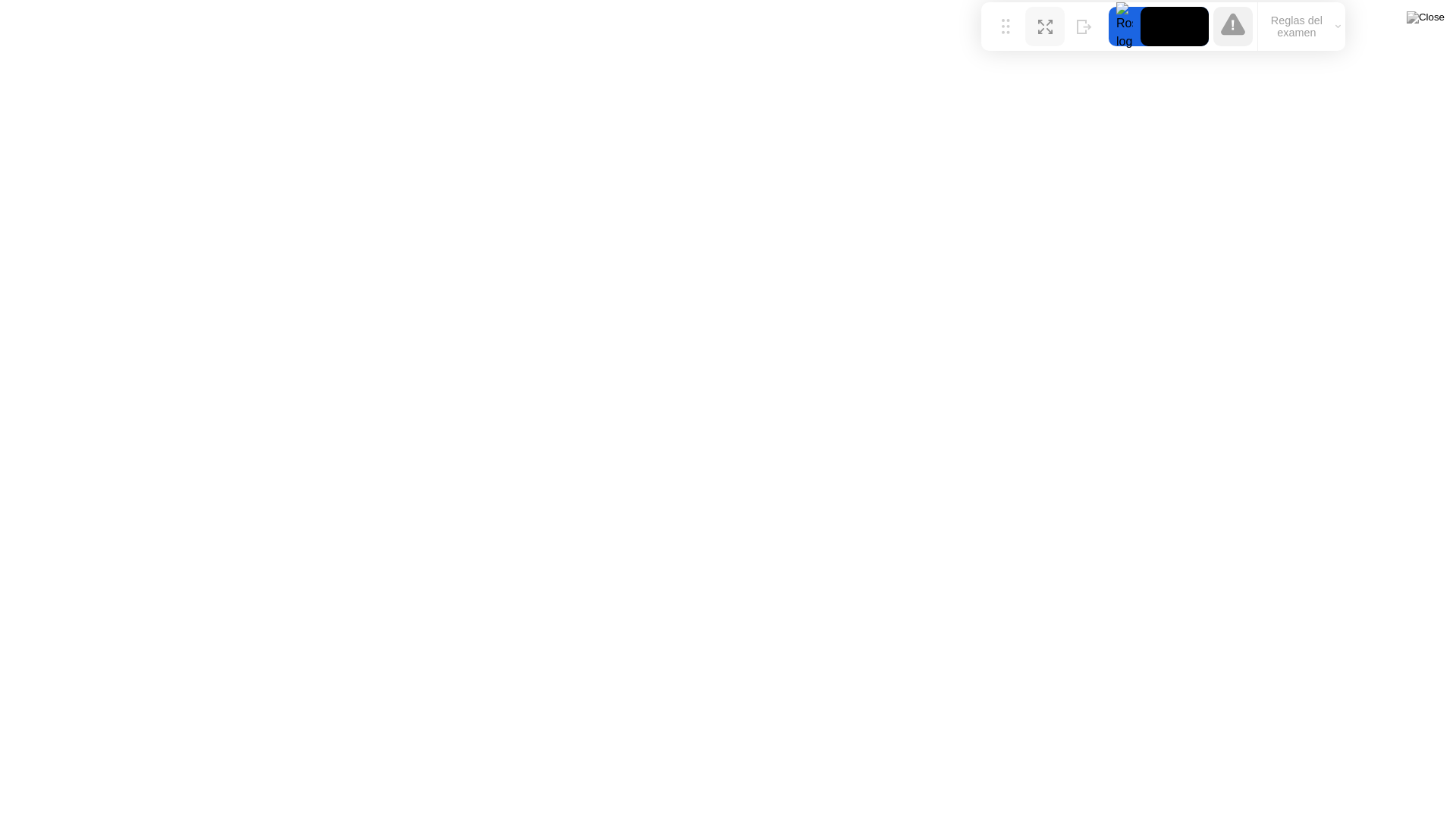
click at [1048, 34] on div "Expandir" at bounding box center [1044, 38] width 32 height 9
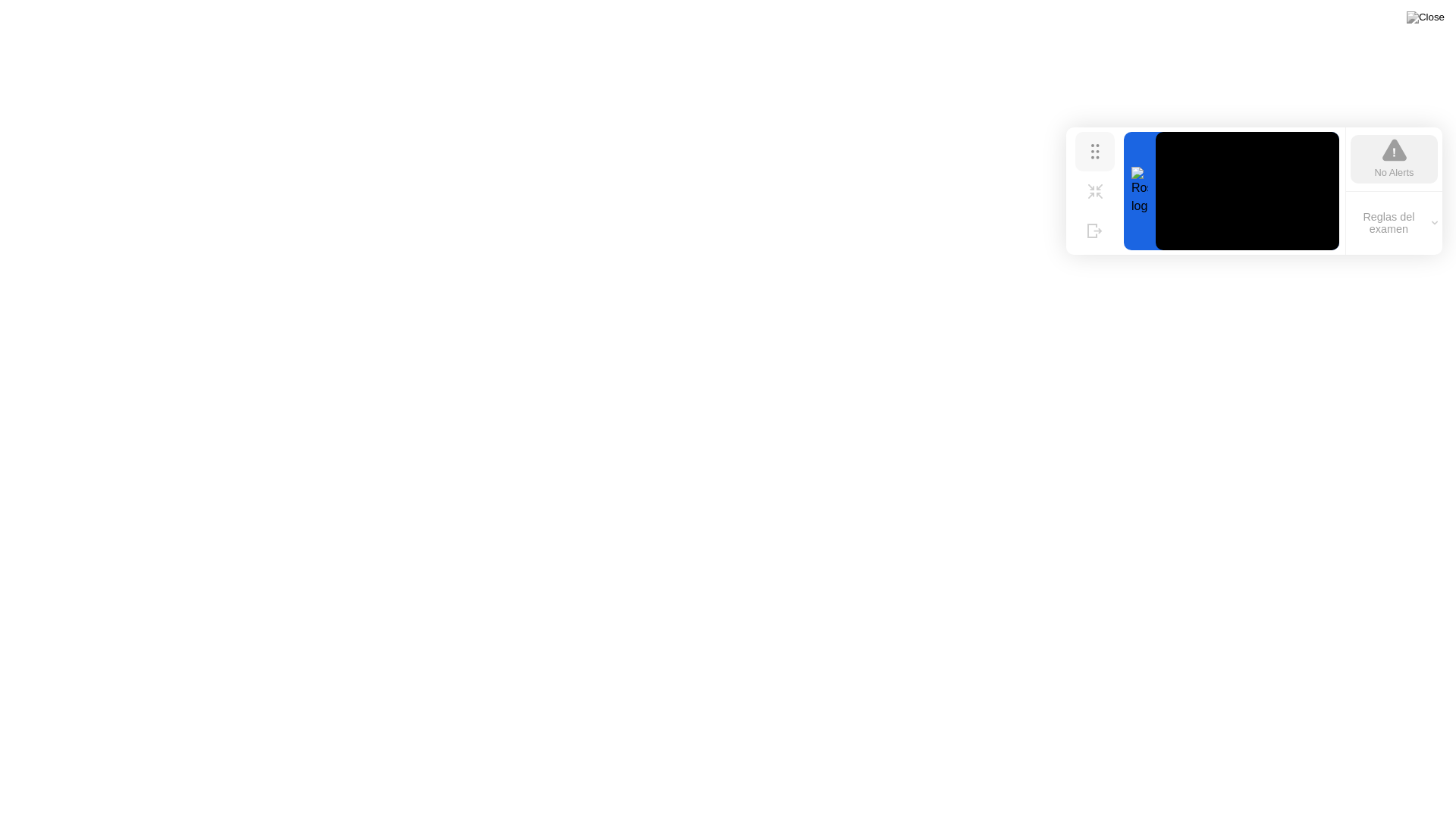
drag, startPoint x: 1025, startPoint y: 36, endPoint x: 1110, endPoint y: 161, distance: 151.2
click at [1110, 161] on button "Mover" at bounding box center [1095, 151] width 40 height 40
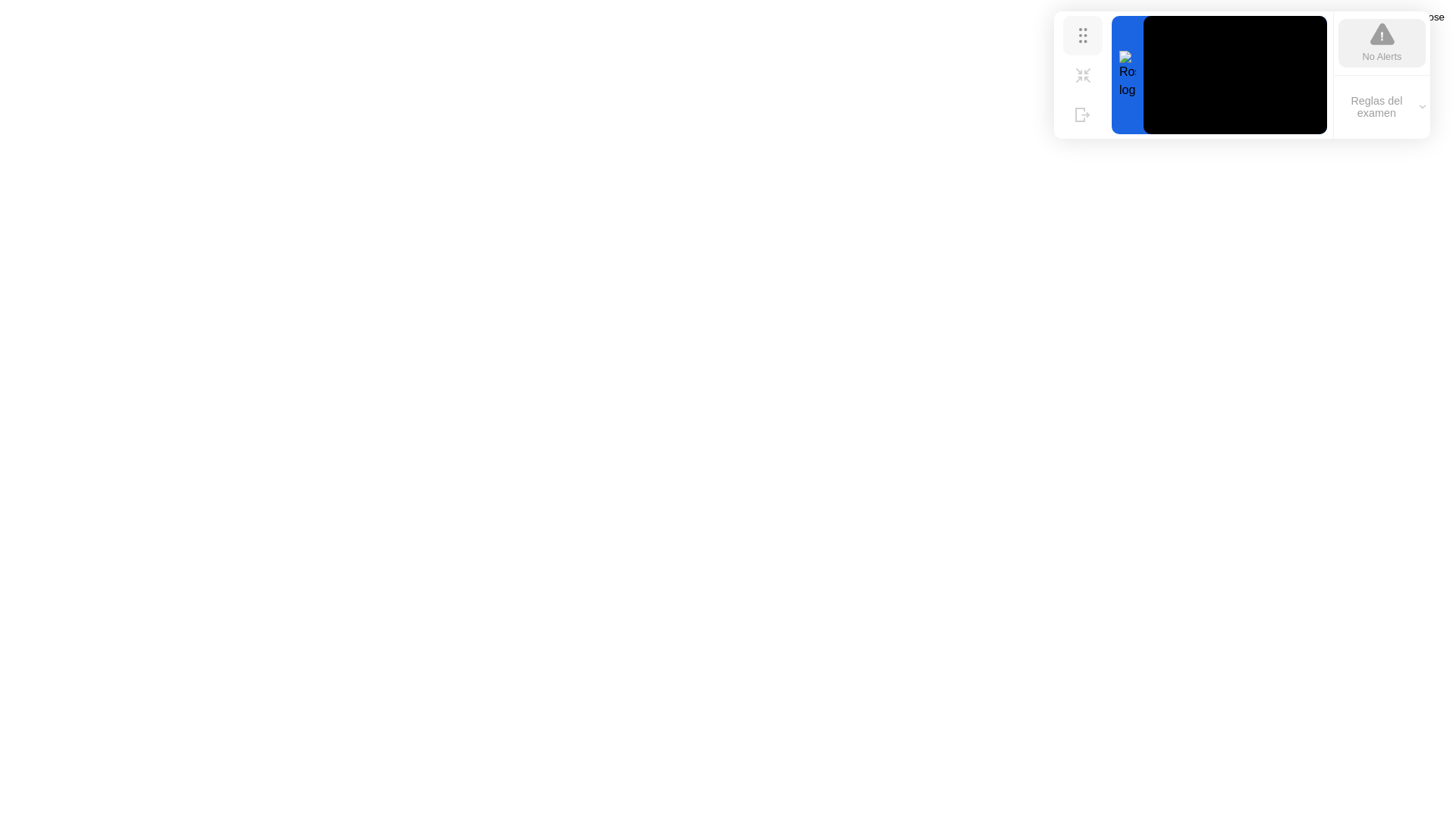
drag, startPoint x: 1104, startPoint y: 155, endPoint x: 1092, endPoint y: 39, distance: 116.6
click at [1092, 43] on div "Mover" at bounding box center [1083, 47] width 23 height 9
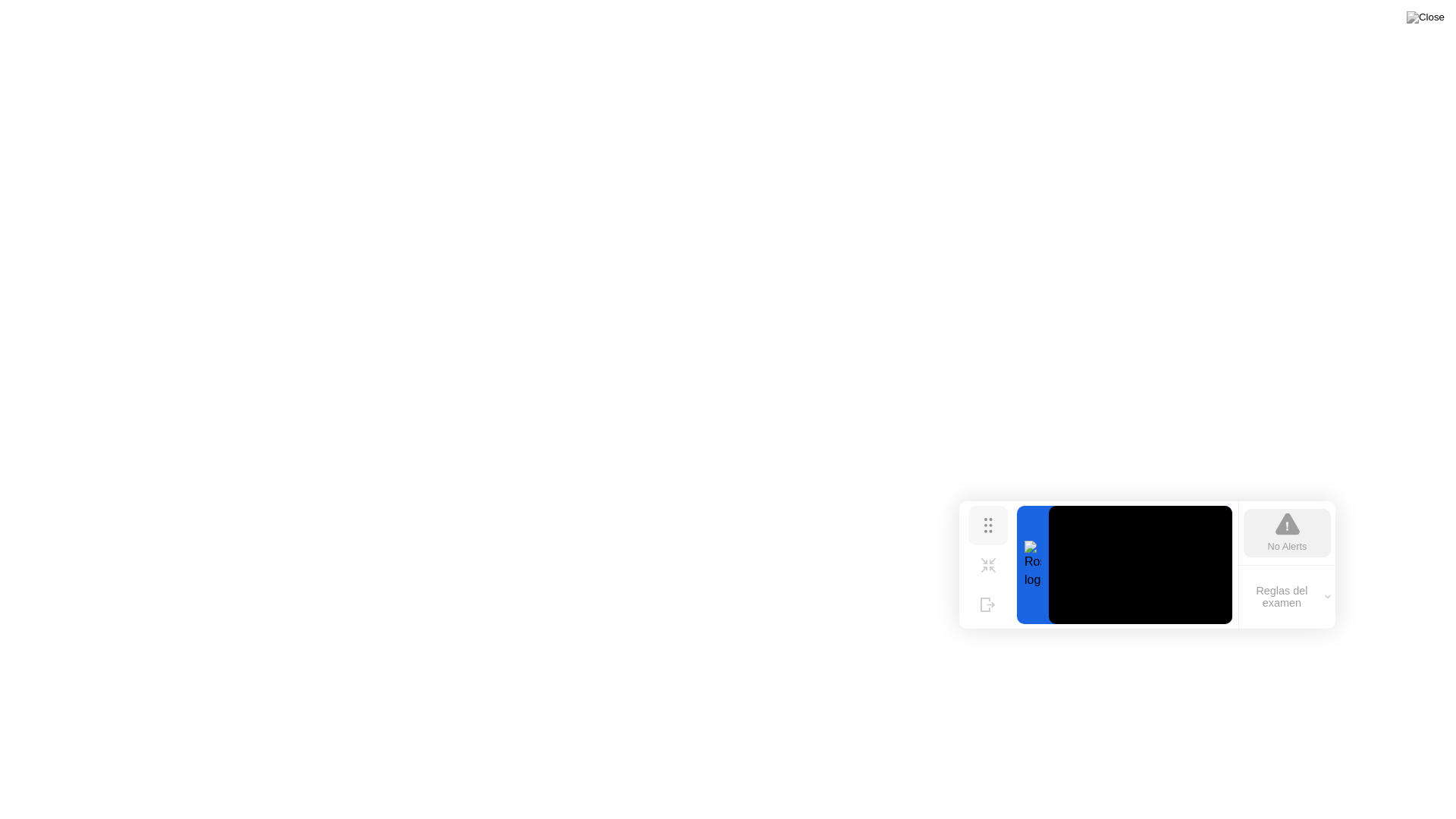
drag, startPoint x: 1094, startPoint y: 121, endPoint x: 997, endPoint y: 526, distance: 416.5
click at [997, 526] on button "Mover" at bounding box center [988, 525] width 40 height 40
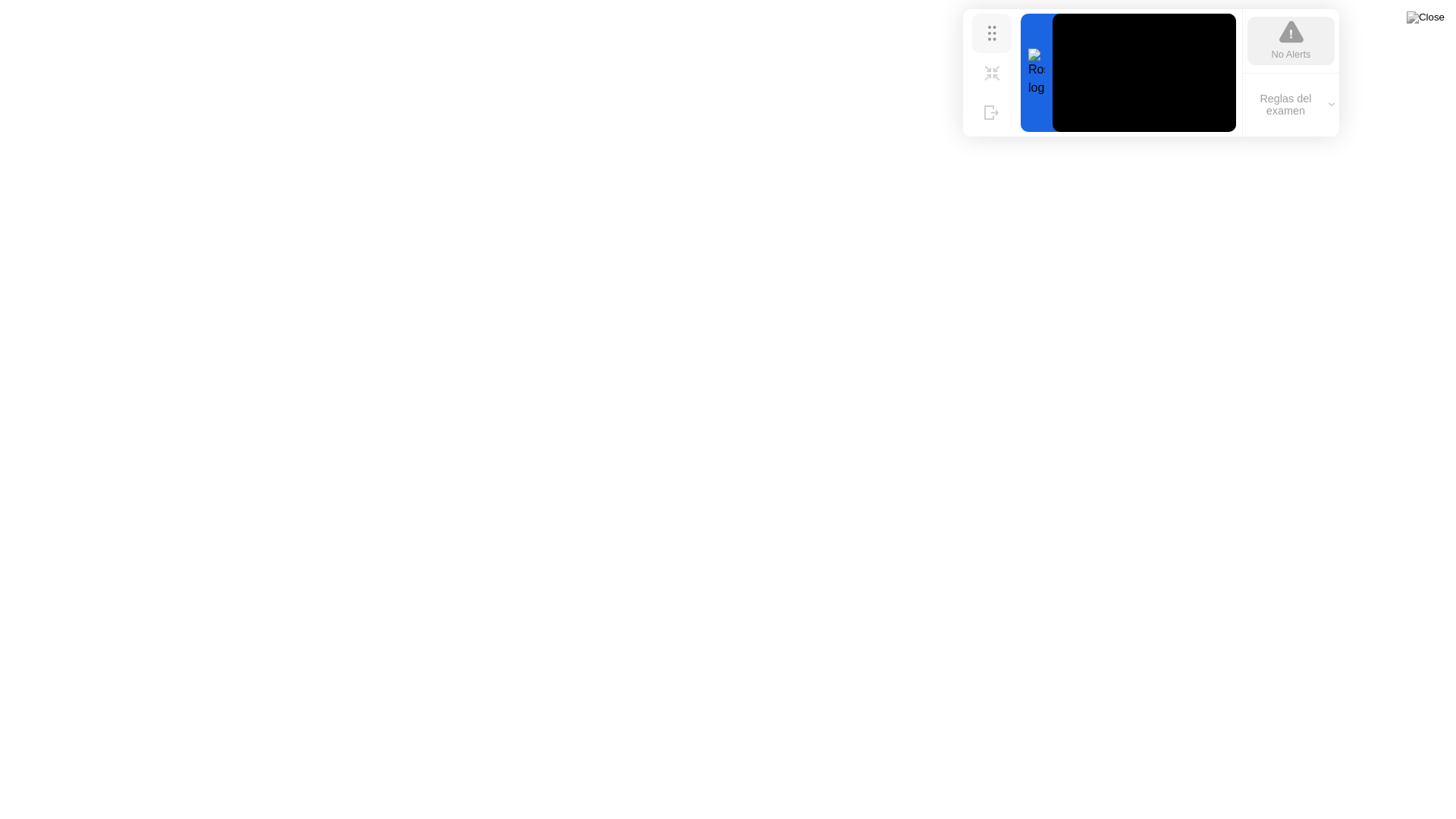
drag, startPoint x: 977, startPoint y: 523, endPoint x: 980, endPoint y: 30, distance: 493.0
click at [980, 30] on button "Mover" at bounding box center [992, 33] width 40 height 40
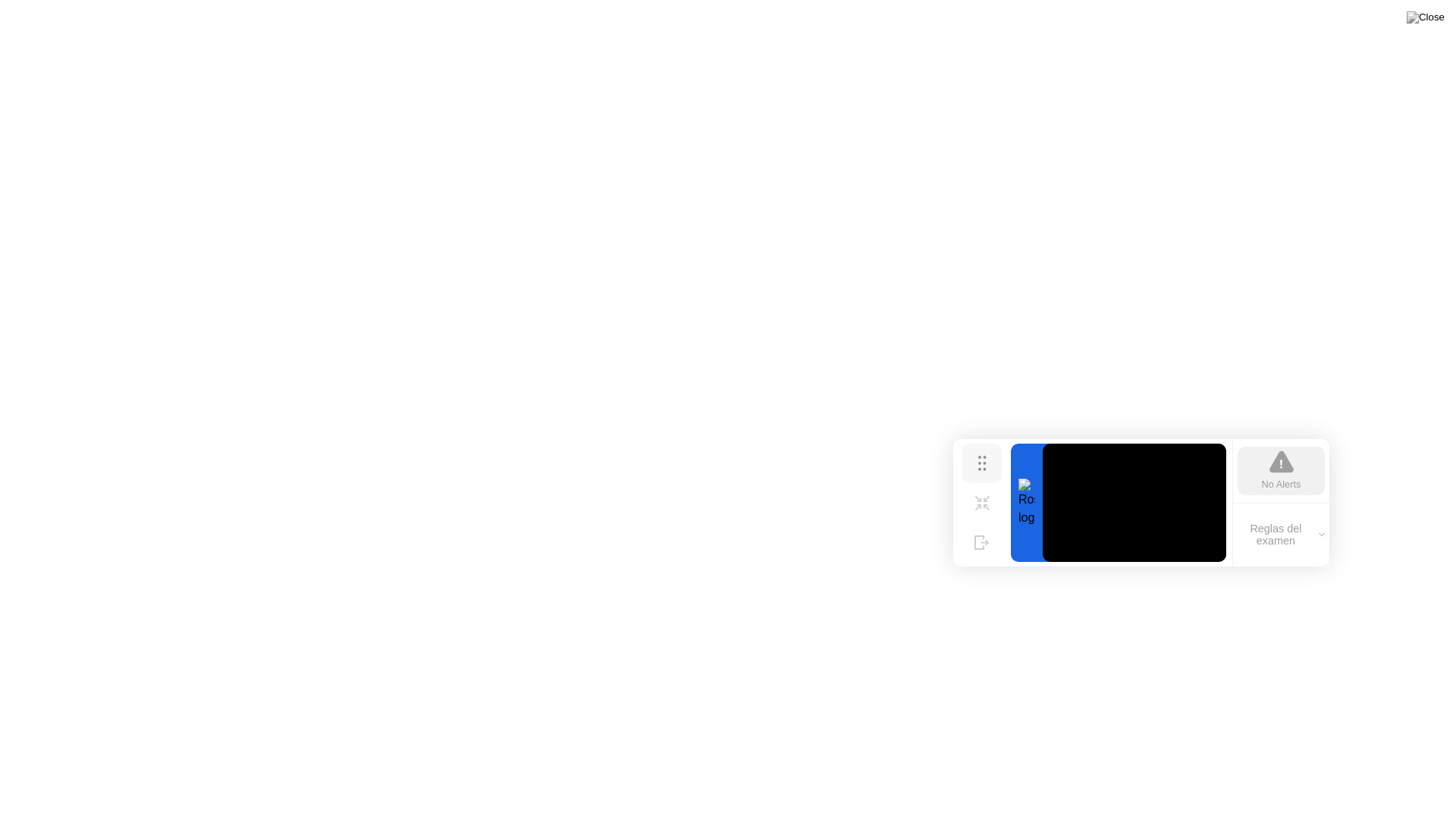
drag, startPoint x: 990, startPoint y: 45, endPoint x: 984, endPoint y: 470, distance: 425.0
click at [984, 471] on div "Mover" at bounding box center [982, 475] width 23 height 9
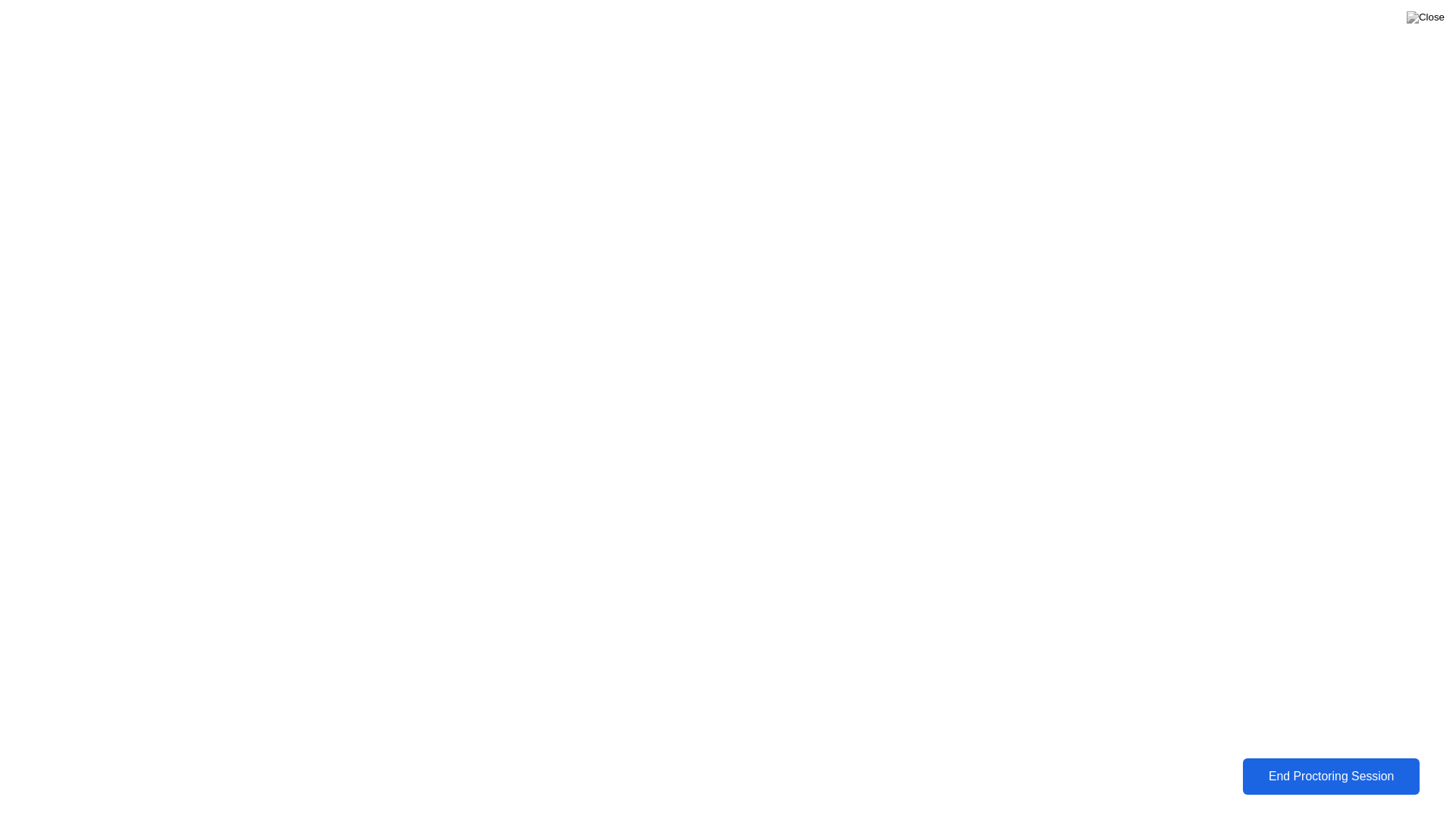
click at [1339, 770] on div "End Proctoring Session" at bounding box center [1330, 777] width 176 height 15
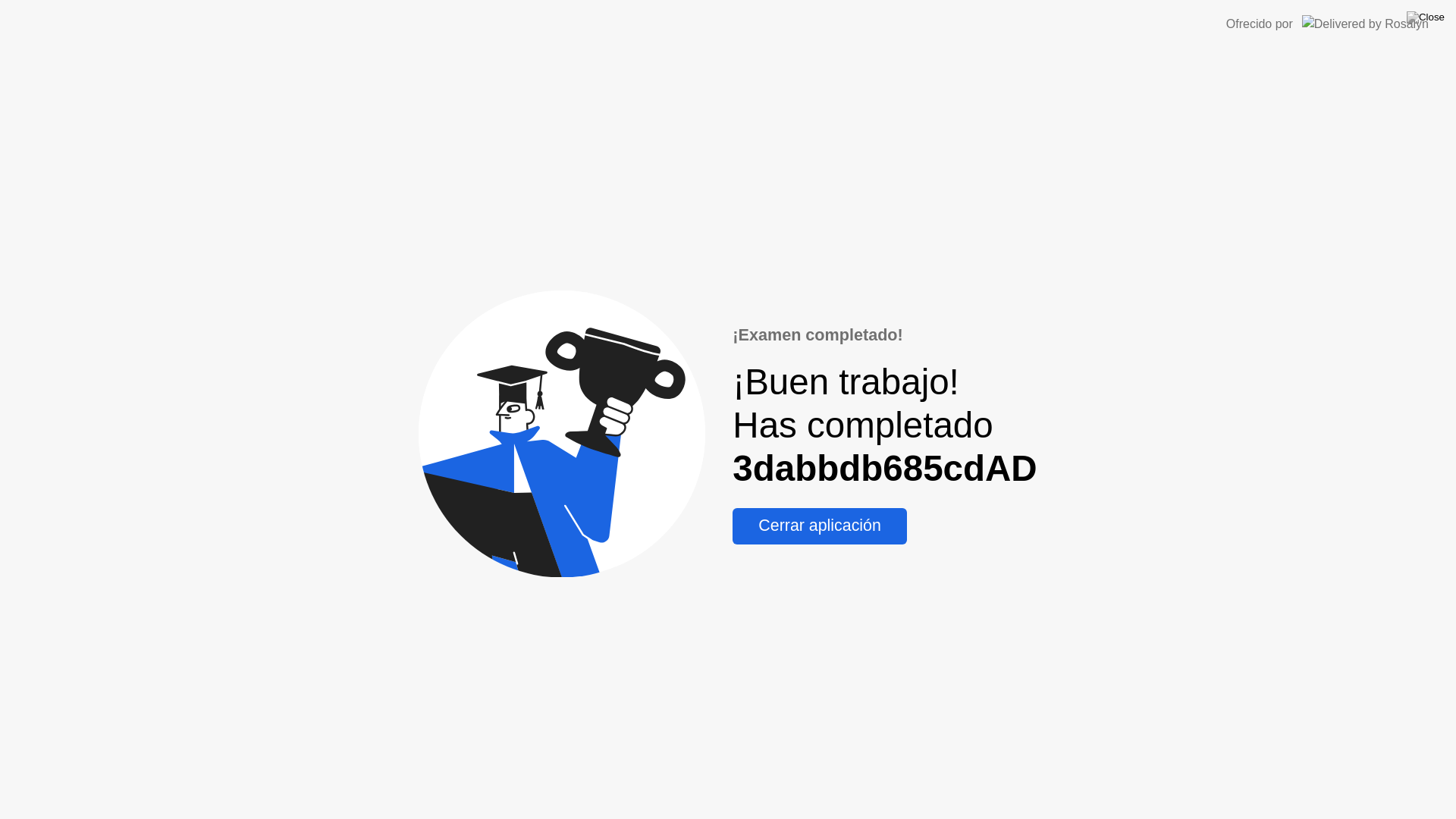
click at [836, 531] on div "Cerrar aplicación" at bounding box center [820, 525] width 165 height 19
